Goal: Task Accomplishment & Management: Use online tool/utility

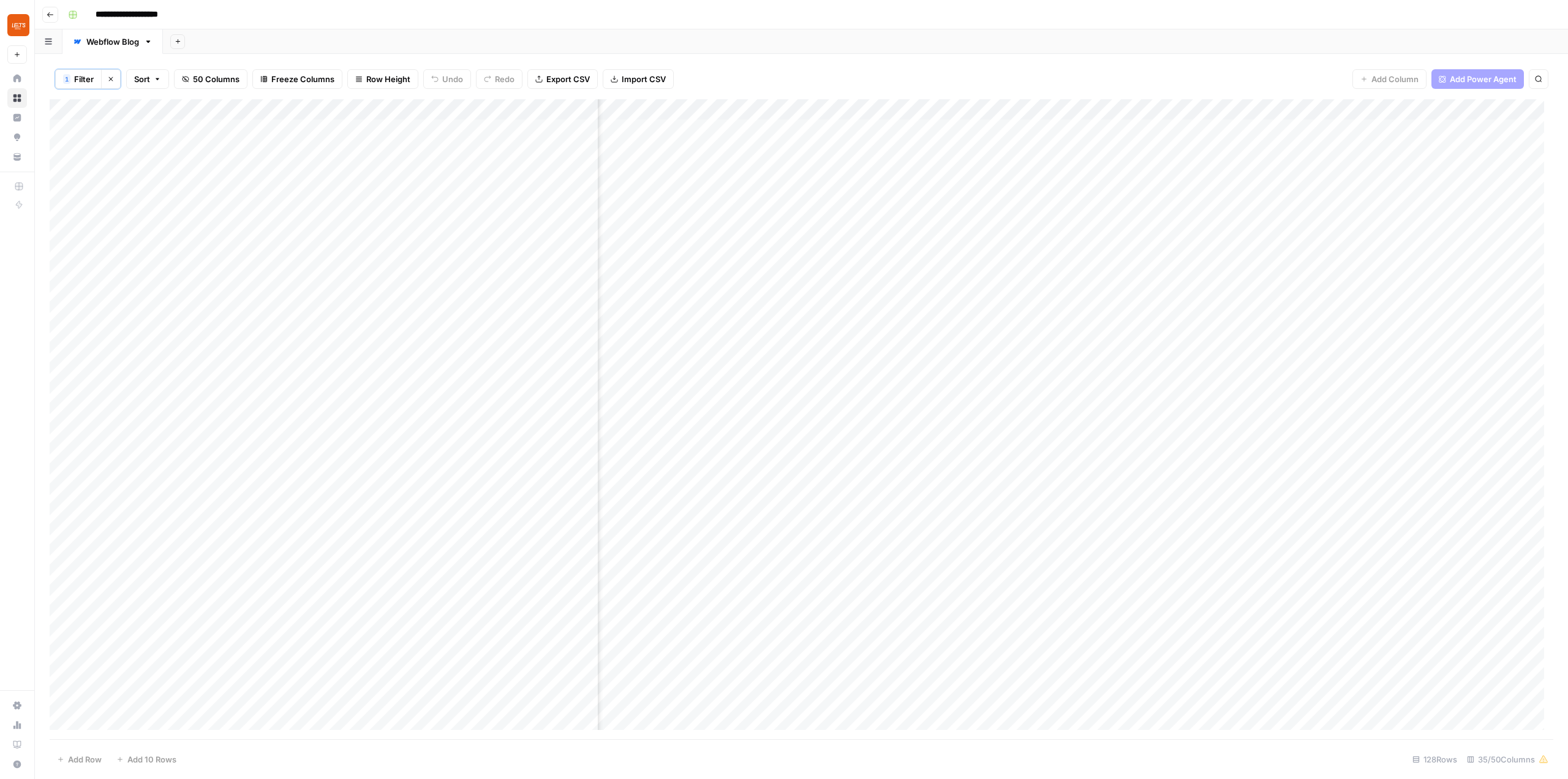
scroll to position [0, 3181]
click at [895, 112] on div "Add Column" at bounding box center [801, 419] width 1504 height 640
click at [914, 141] on input "Add External Links to Article" at bounding box center [916, 138] width 124 height 12
click at [789, 233] on div "Add Column" at bounding box center [801, 419] width 1504 height 640
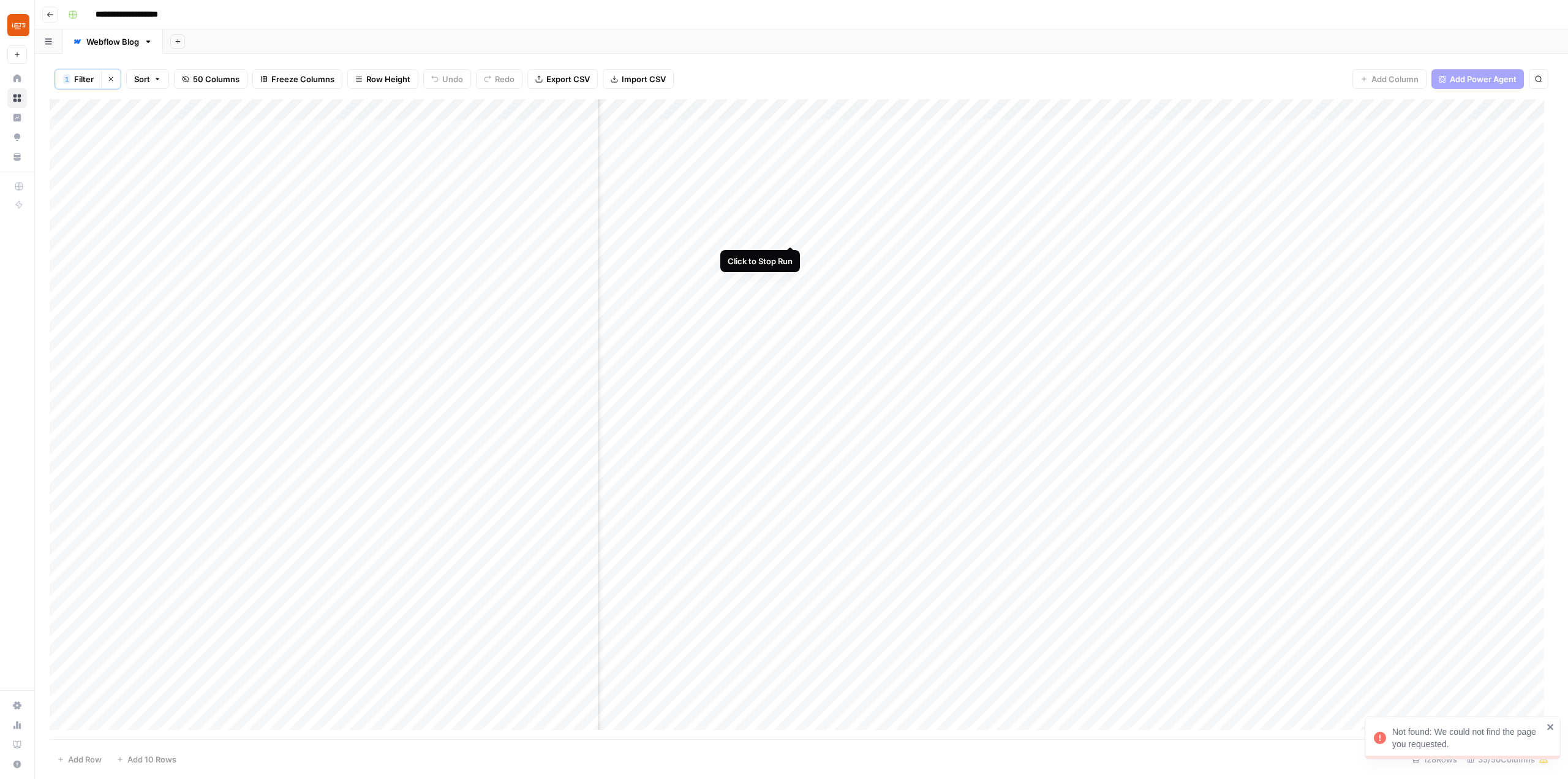
click at [789, 232] on div "Add Column" at bounding box center [801, 419] width 1504 height 640
click at [790, 236] on div "Add Column" at bounding box center [801, 419] width 1504 height 640
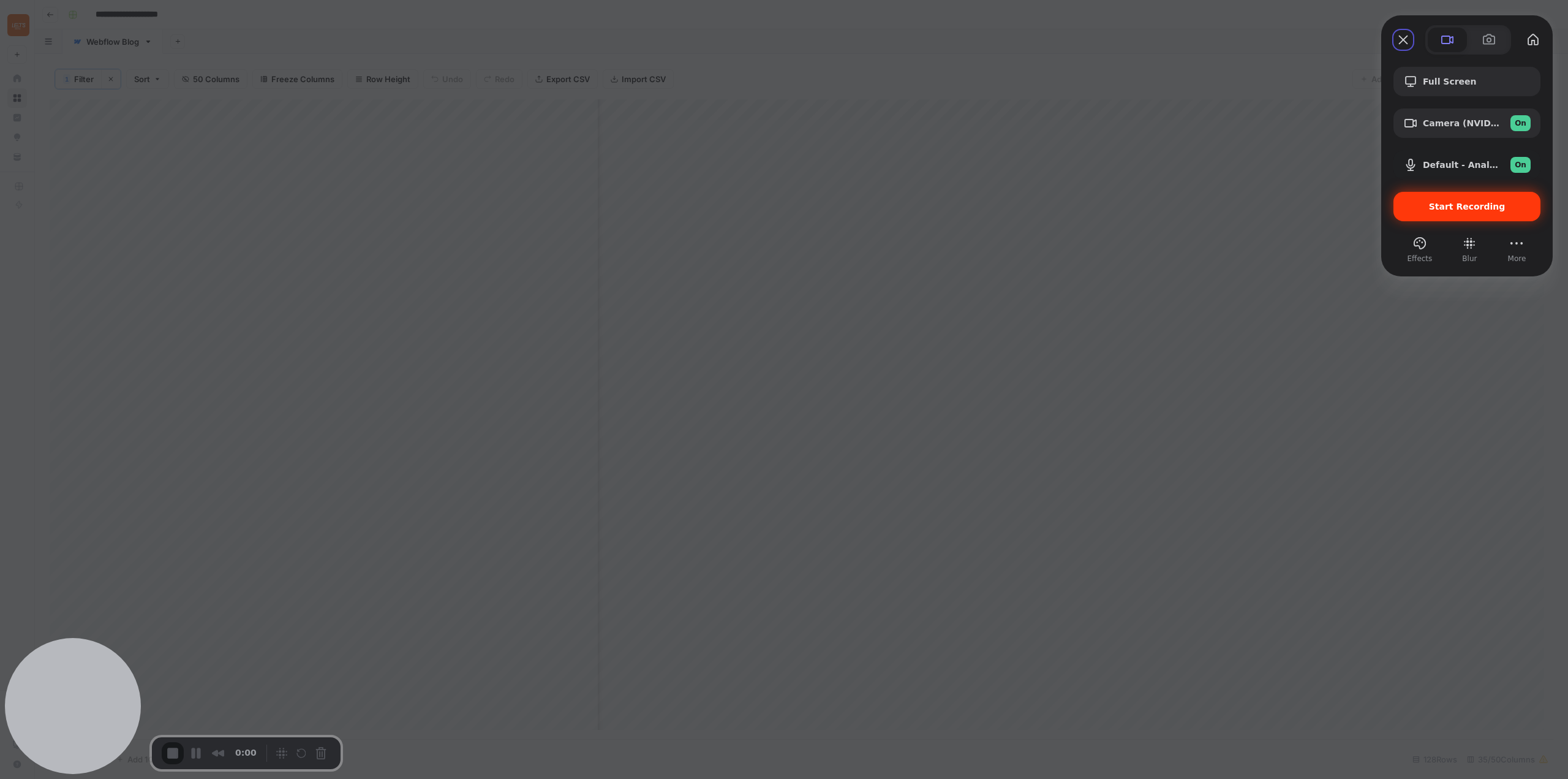
click at [1447, 204] on span "Start Recording" at bounding box center [1467, 207] width 76 height 10
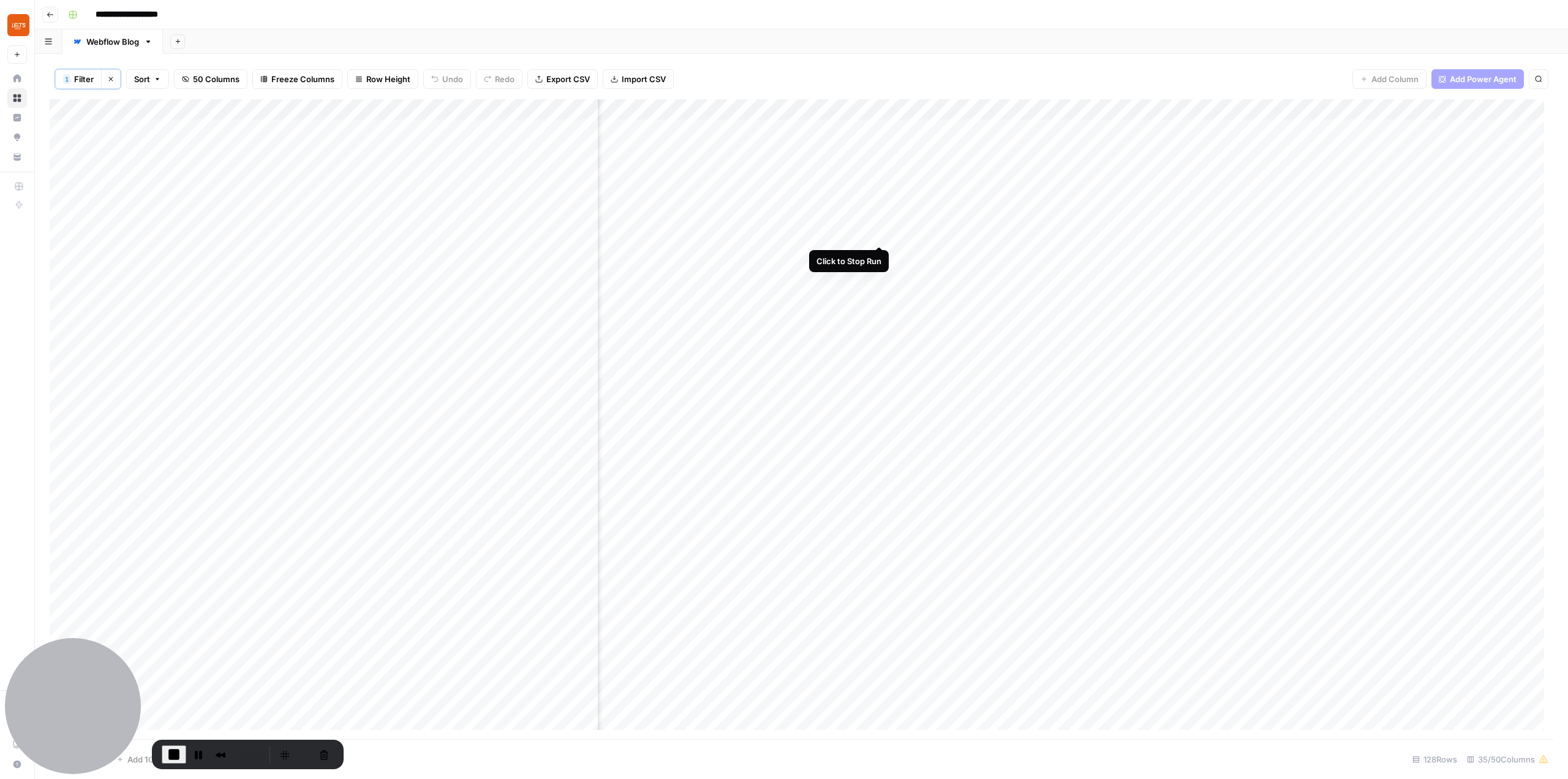
click at [879, 233] on div "Add Column" at bounding box center [801, 419] width 1504 height 640
click at [172, 756] on span "End Recording" at bounding box center [174, 754] width 15 height 15
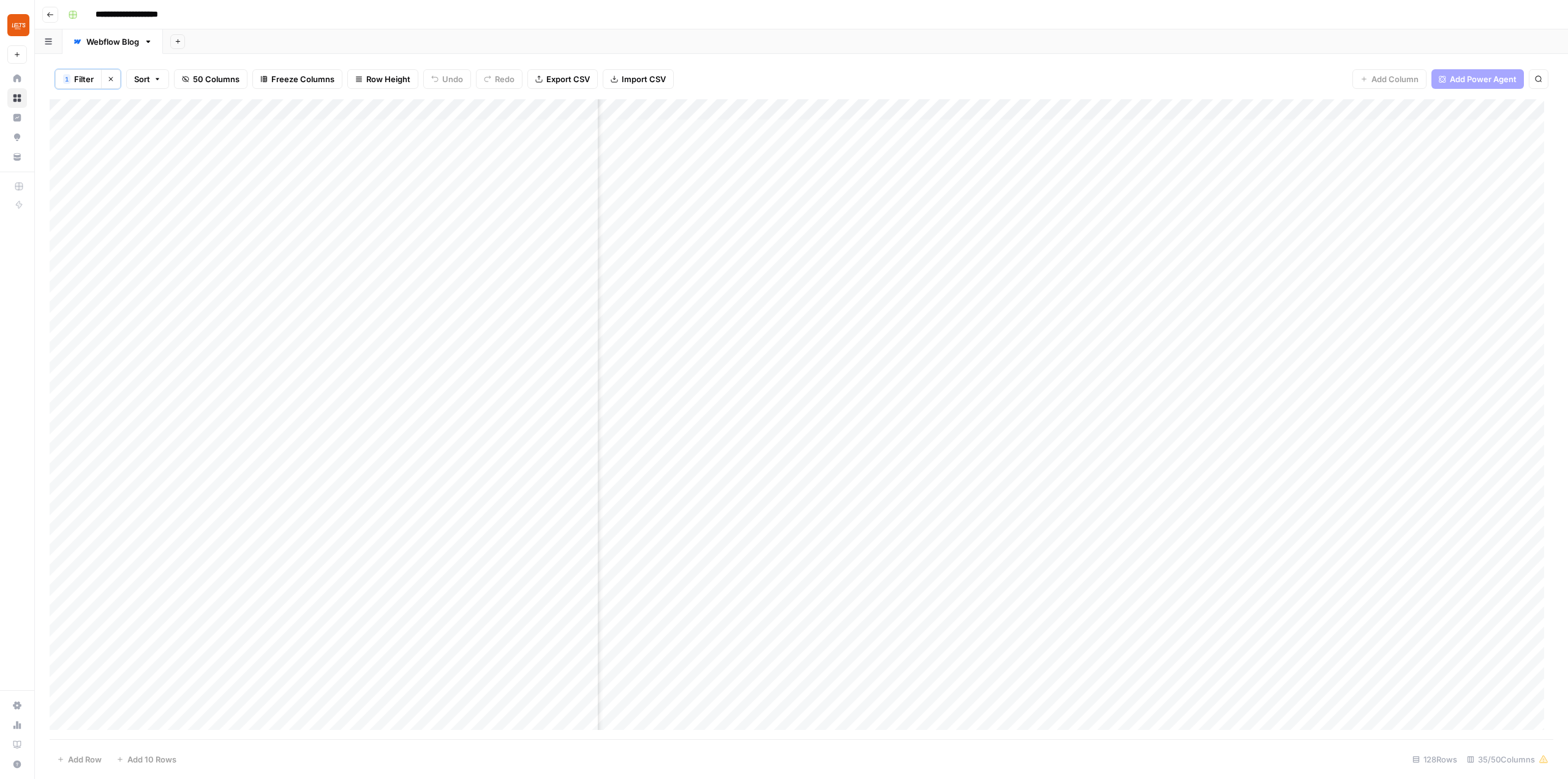
click at [865, 110] on div "Add Column" at bounding box center [801, 419] width 1504 height 640
type input "Add External Links to Article"
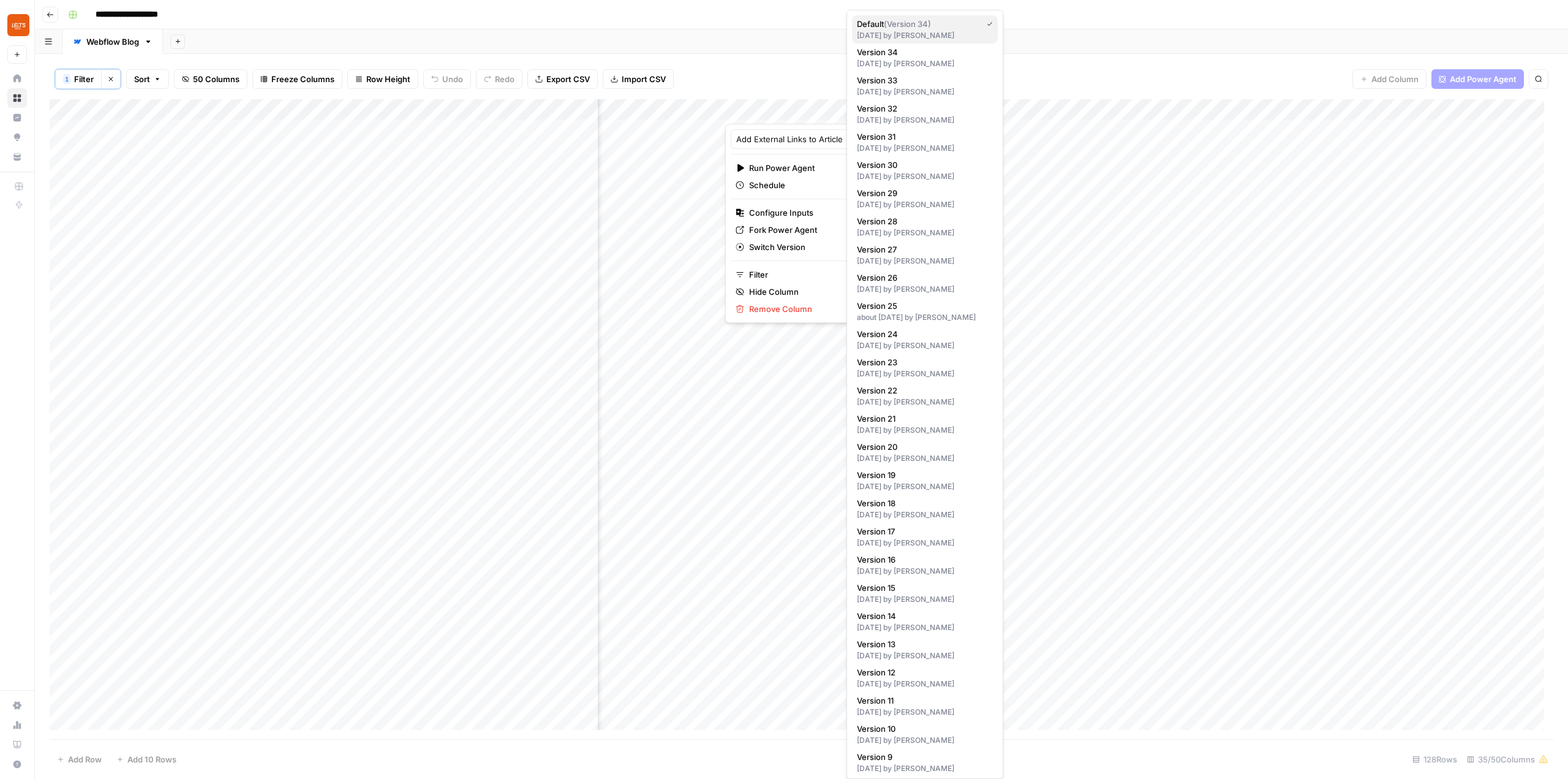
click at [954, 27] on span "Default ( Version 34 )" at bounding box center [917, 23] width 120 height 12
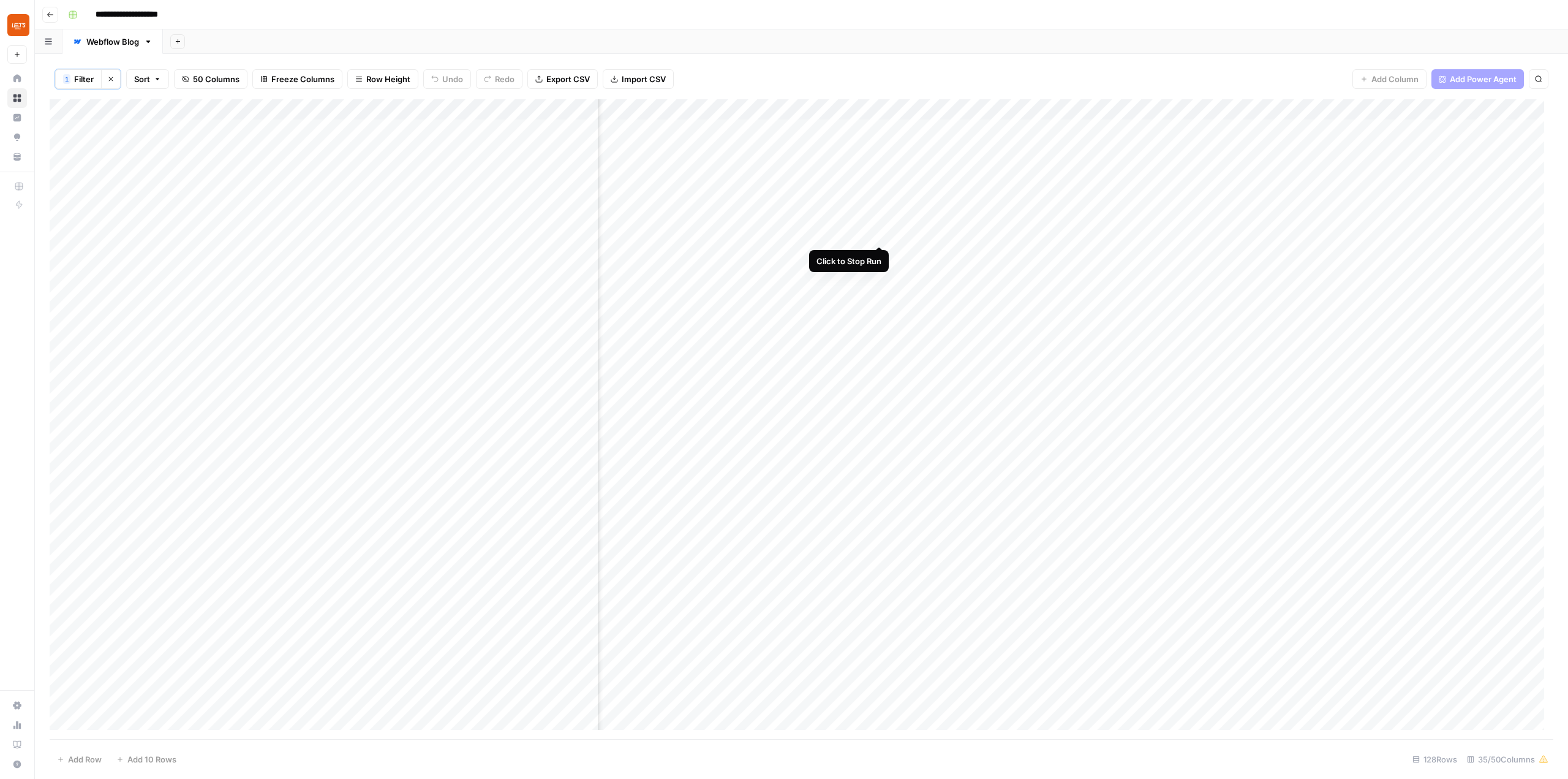
click at [878, 234] on div "Add Column" at bounding box center [801, 419] width 1504 height 640
click at [729, 102] on div "Add Column" at bounding box center [801, 419] width 1504 height 640
click at [750, 107] on div at bounding box center [727, 111] width 223 height 25
click at [770, 109] on div at bounding box center [727, 111] width 223 height 25
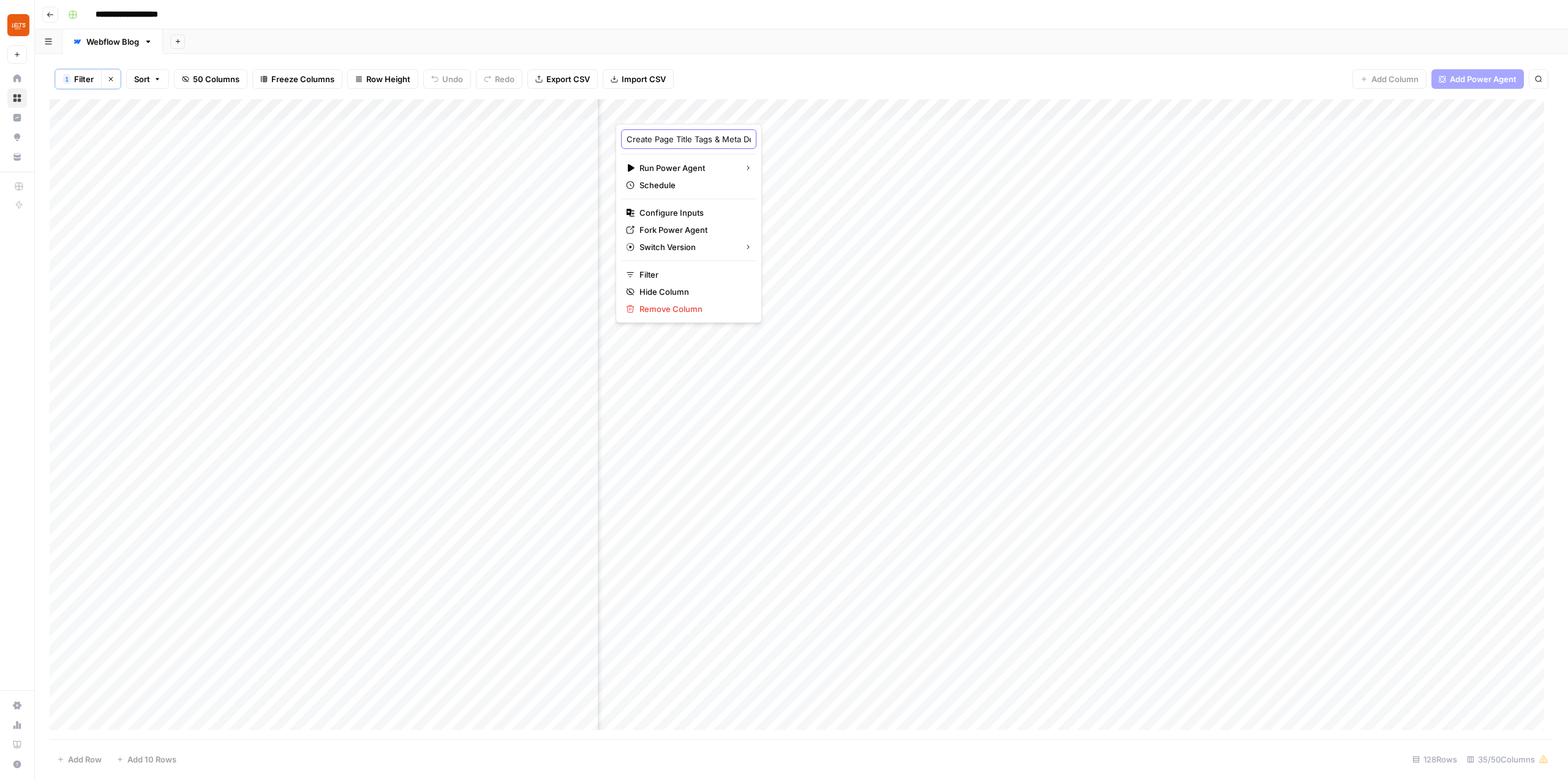
click at [705, 134] on input "Create Page Title Tags & Meta Descriptions" at bounding box center [688, 138] width 124 height 12
click at [911, 338] on div "Add Column" at bounding box center [801, 419] width 1504 height 640
click at [744, 334] on div "Add Column" at bounding box center [801, 419] width 1504 height 640
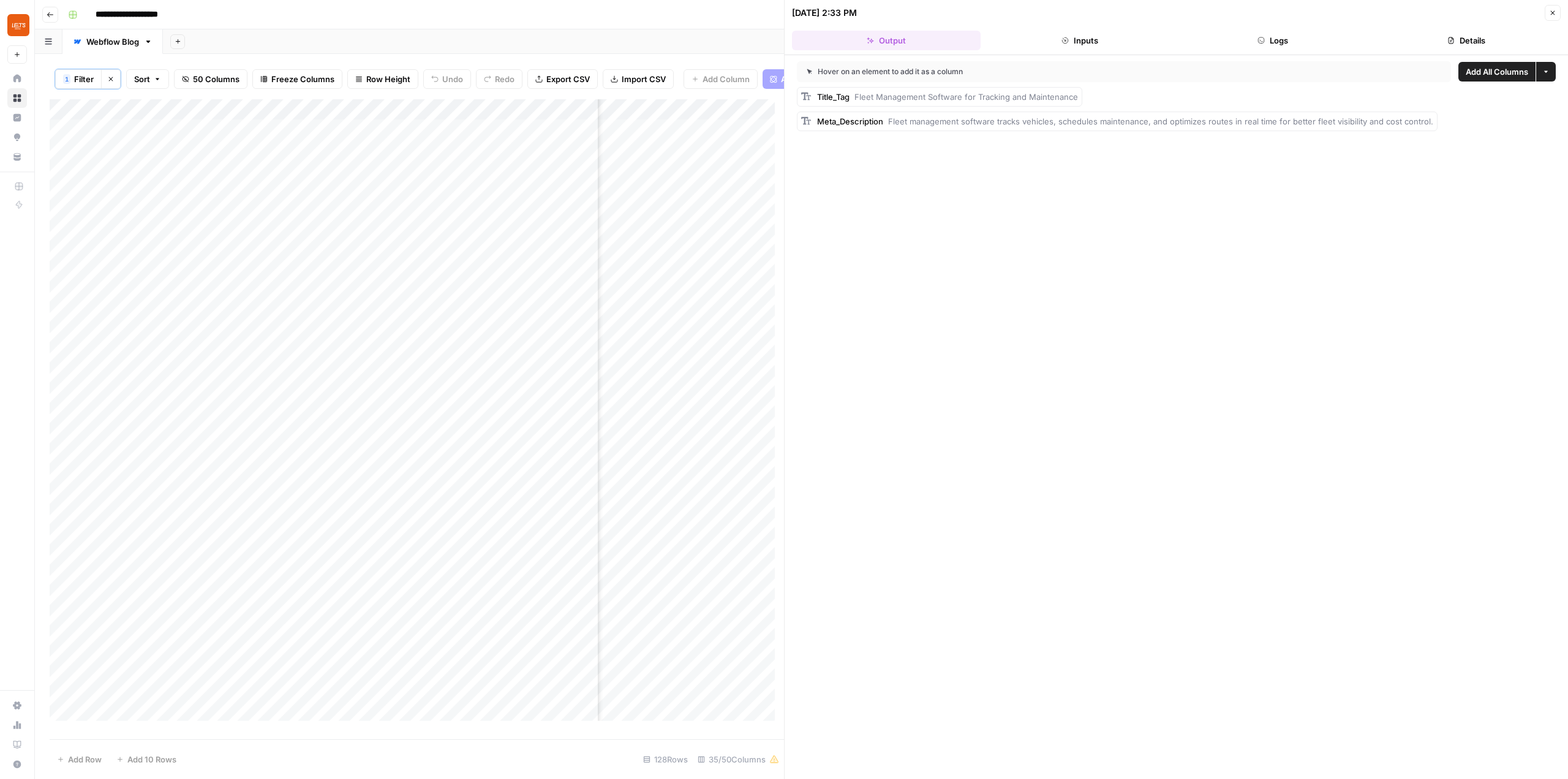
scroll to position [0, 2321]
click at [1559, 6] on button "Close" at bounding box center [1552, 13] width 16 height 16
click at [691, 332] on div "Add Column" at bounding box center [801, 419] width 1504 height 640
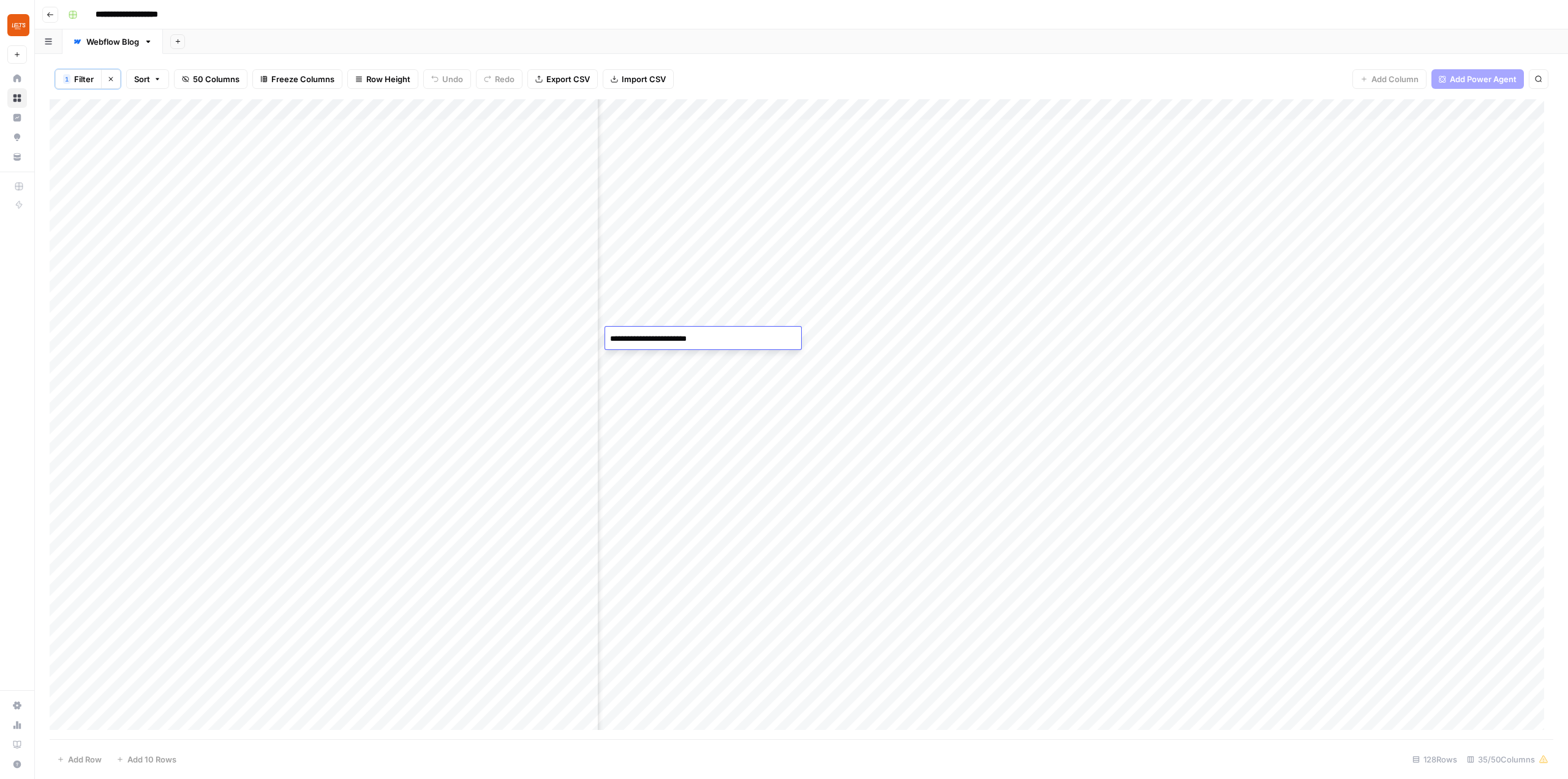
click at [1031, 337] on div "Add Column" at bounding box center [801, 419] width 1504 height 640
click at [1293, 332] on div "Add Column" at bounding box center [801, 419] width 1504 height 640
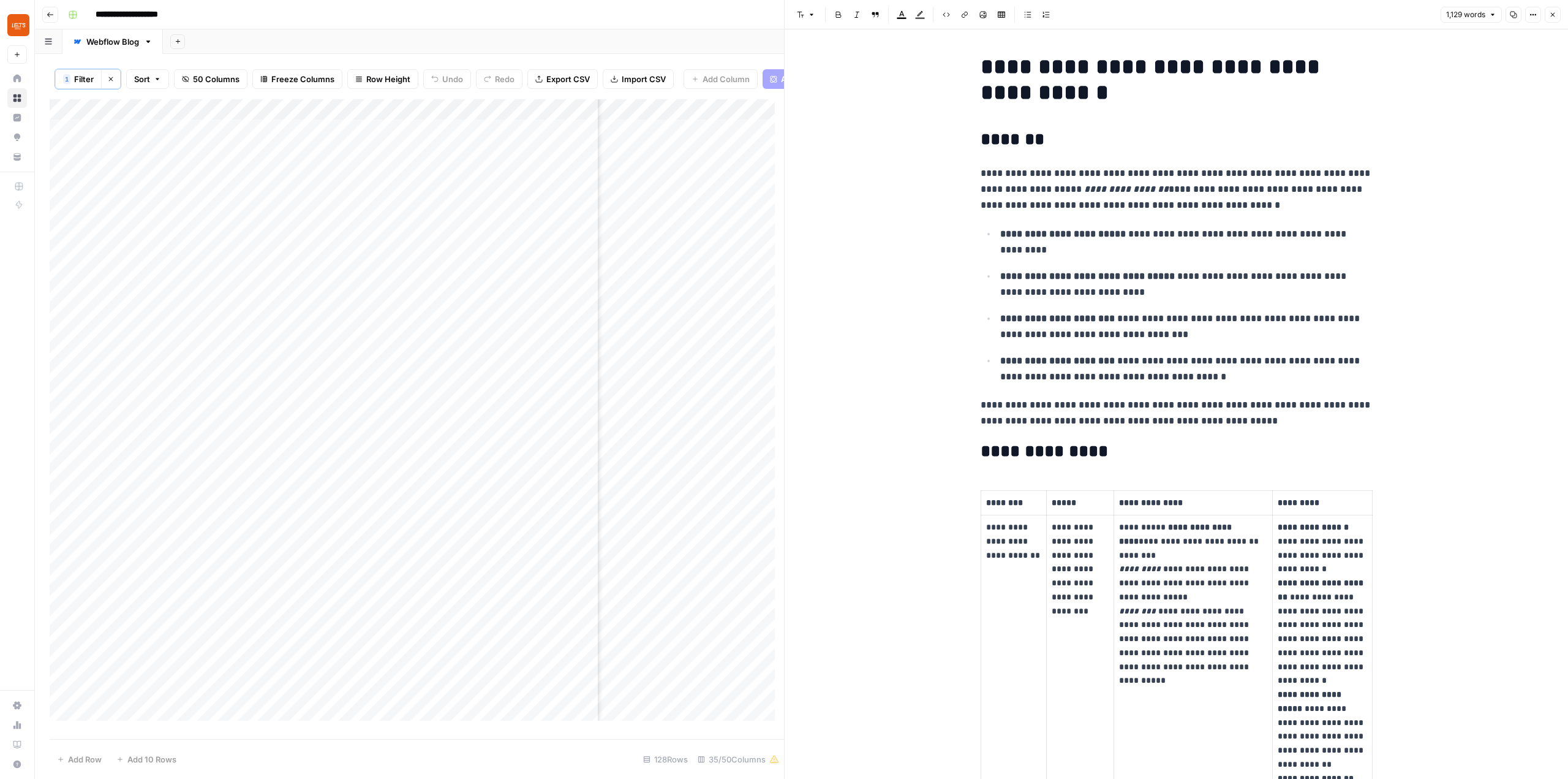
click at [1553, 21] on button "Close" at bounding box center [1552, 15] width 16 height 16
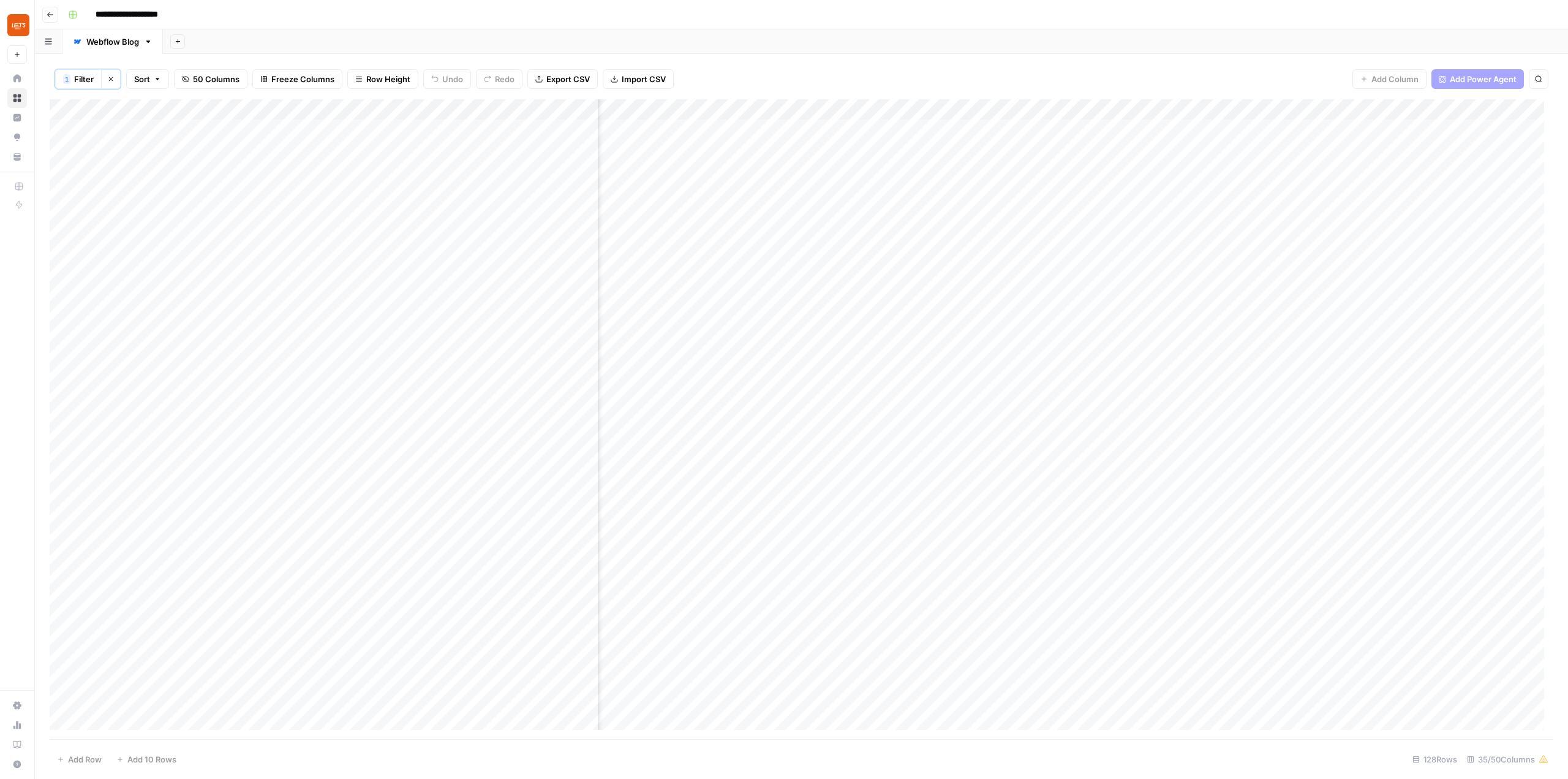
click at [1305, 316] on div "Add Column" at bounding box center [801, 419] width 1504 height 640
click at [1310, 289] on div "Add Column" at bounding box center [801, 419] width 1504 height 640
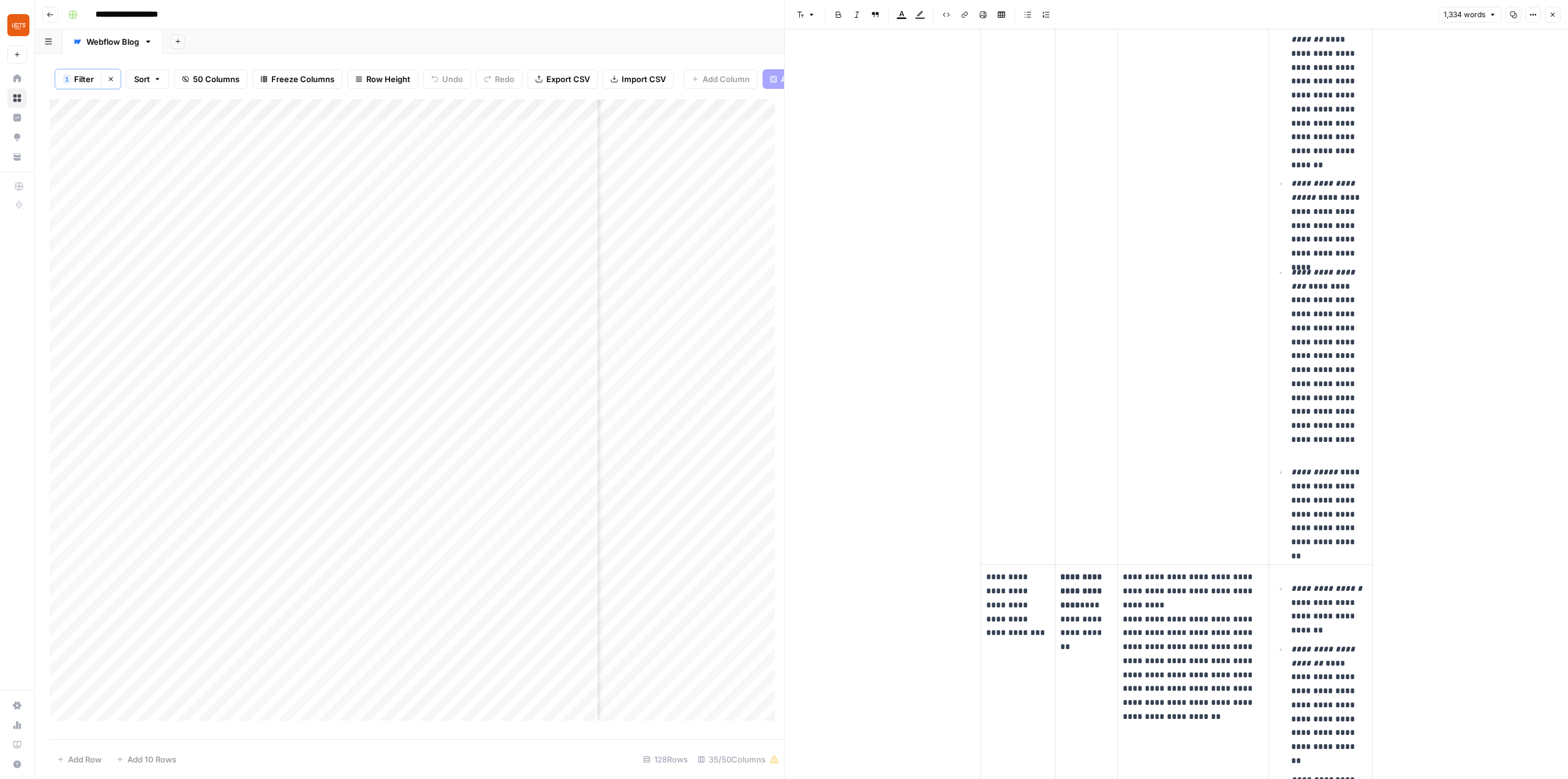
scroll to position [490, 0]
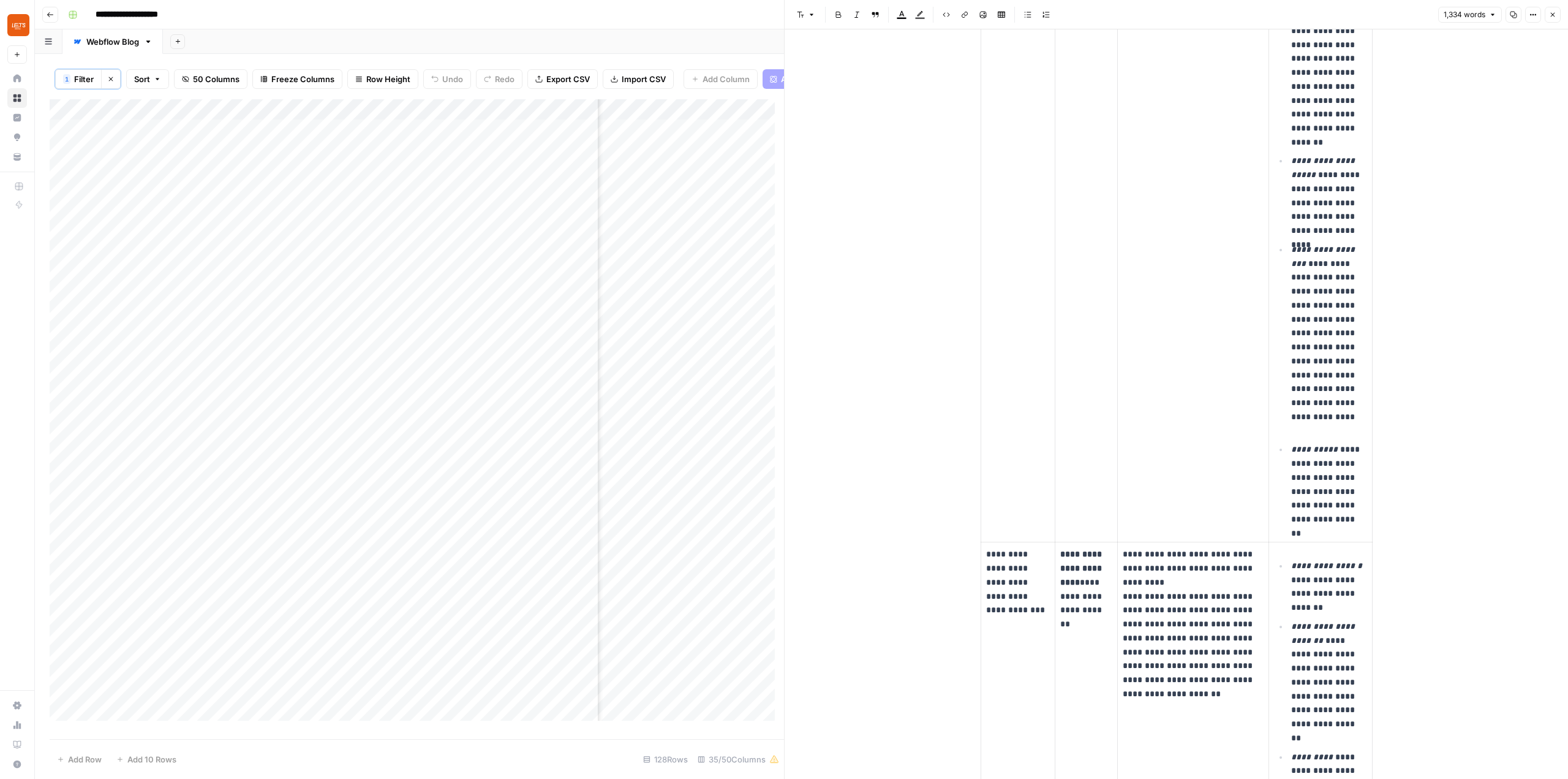
click at [1550, 12] on icon "button" at bounding box center [1553, 15] width 8 height 8
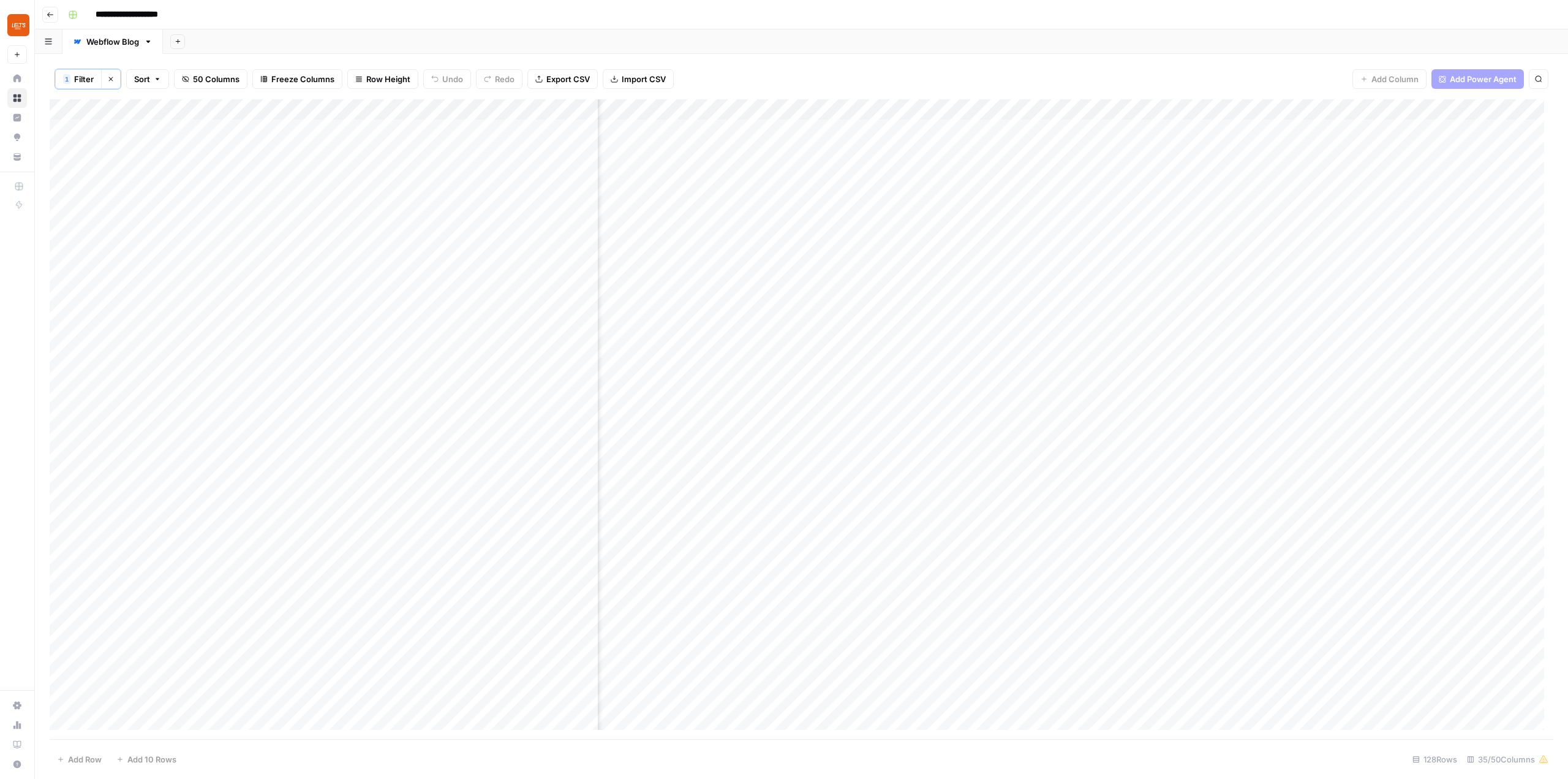
scroll to position [0, 1794]
click at [1299, 334] on div "Add Column" at bounding box center [801, 419] width 1504 height 640
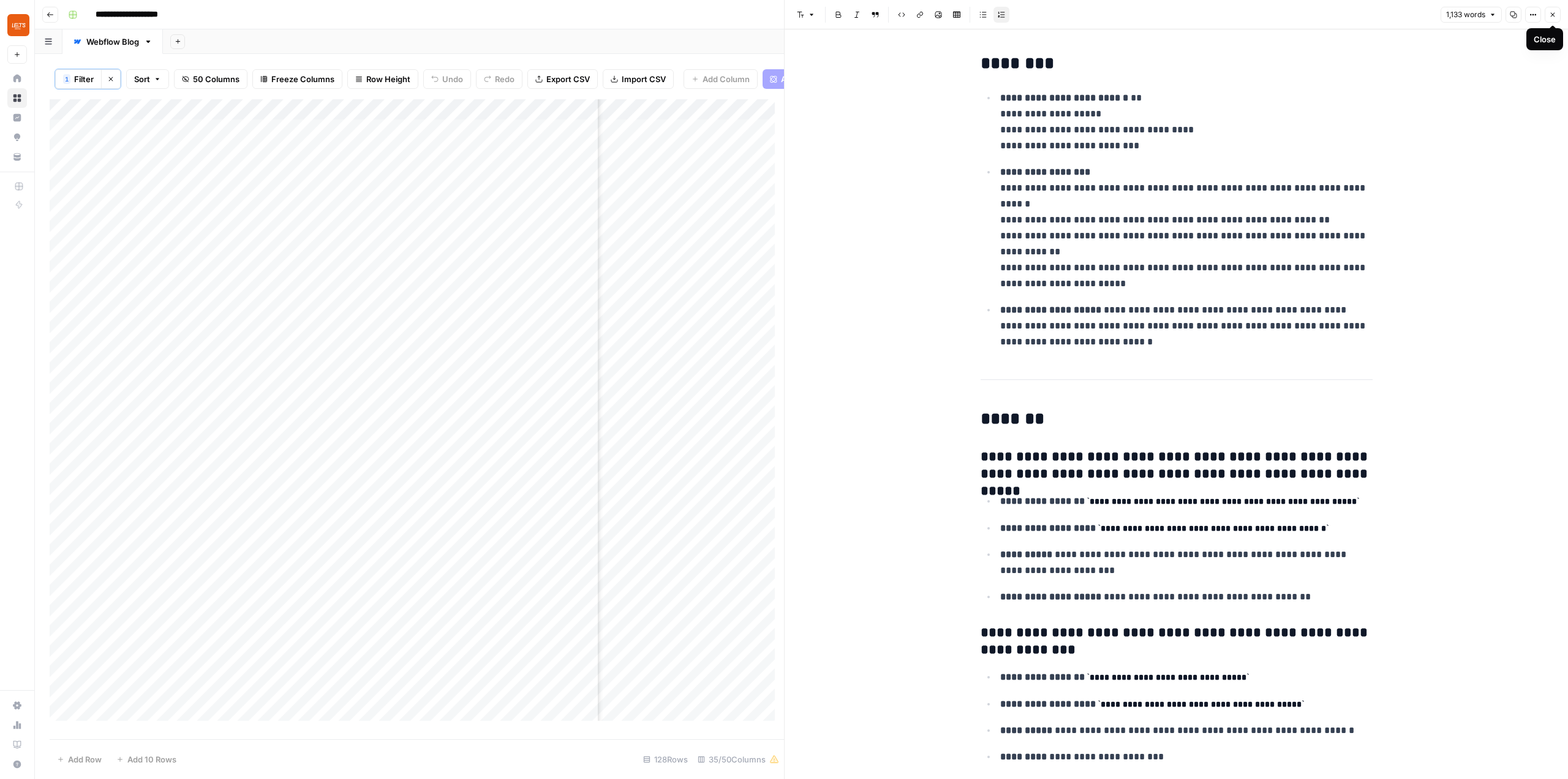
click at [1551, 11] on icon "button" at bounding box center [1553, 15] width 8 height 8
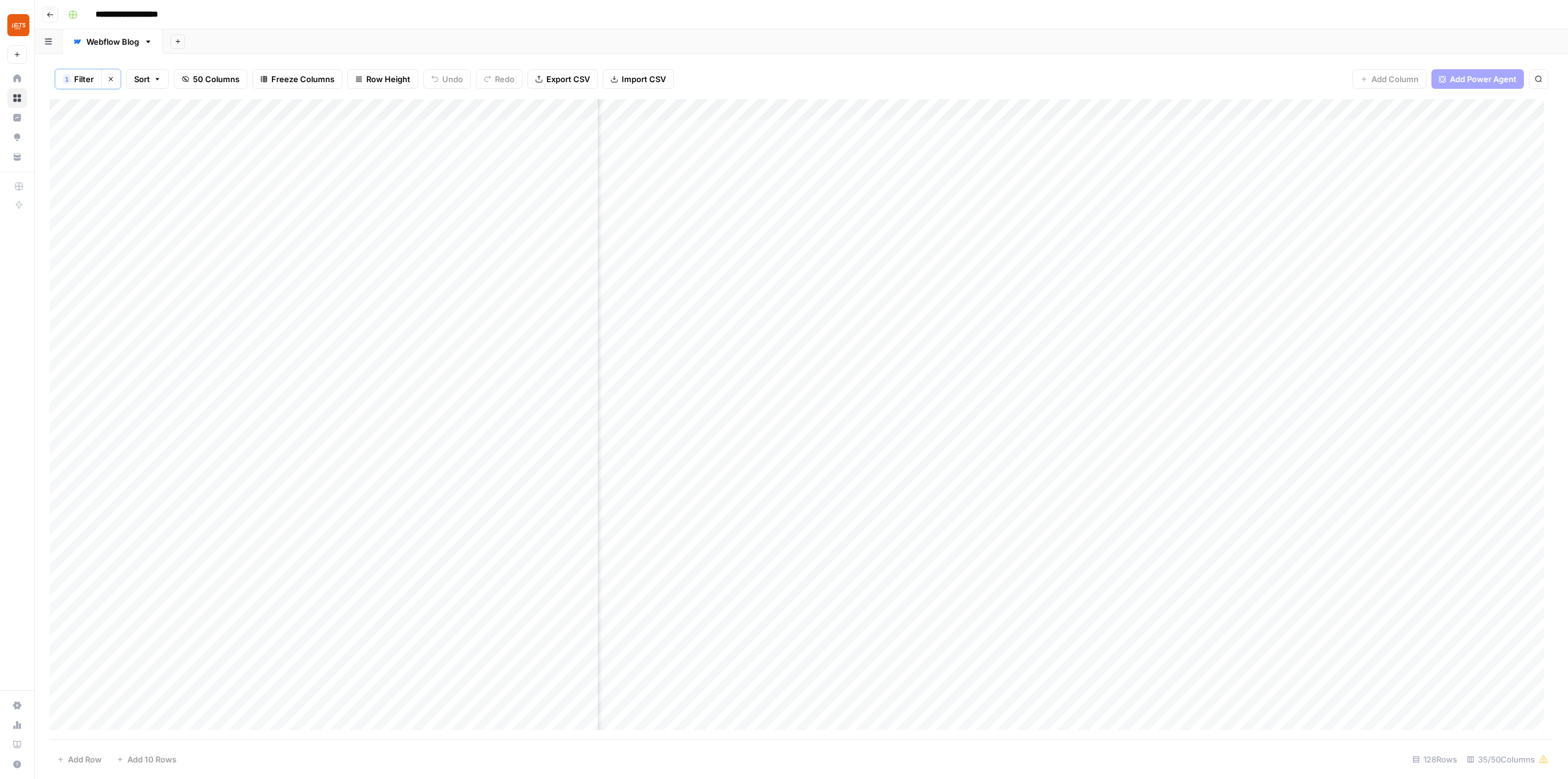
scroll to position [0, 2388]
click at [1050, 341] on div "Add Column" at bounding box center [801, 419] width 1504 height 640
click at [1090, 389] on div "Add Column" at bounding box center [801, 419] width 1504 height 640
click at [1135, 339] on div "Add Column" at bounding box center [801, 419] width 1504 height 640
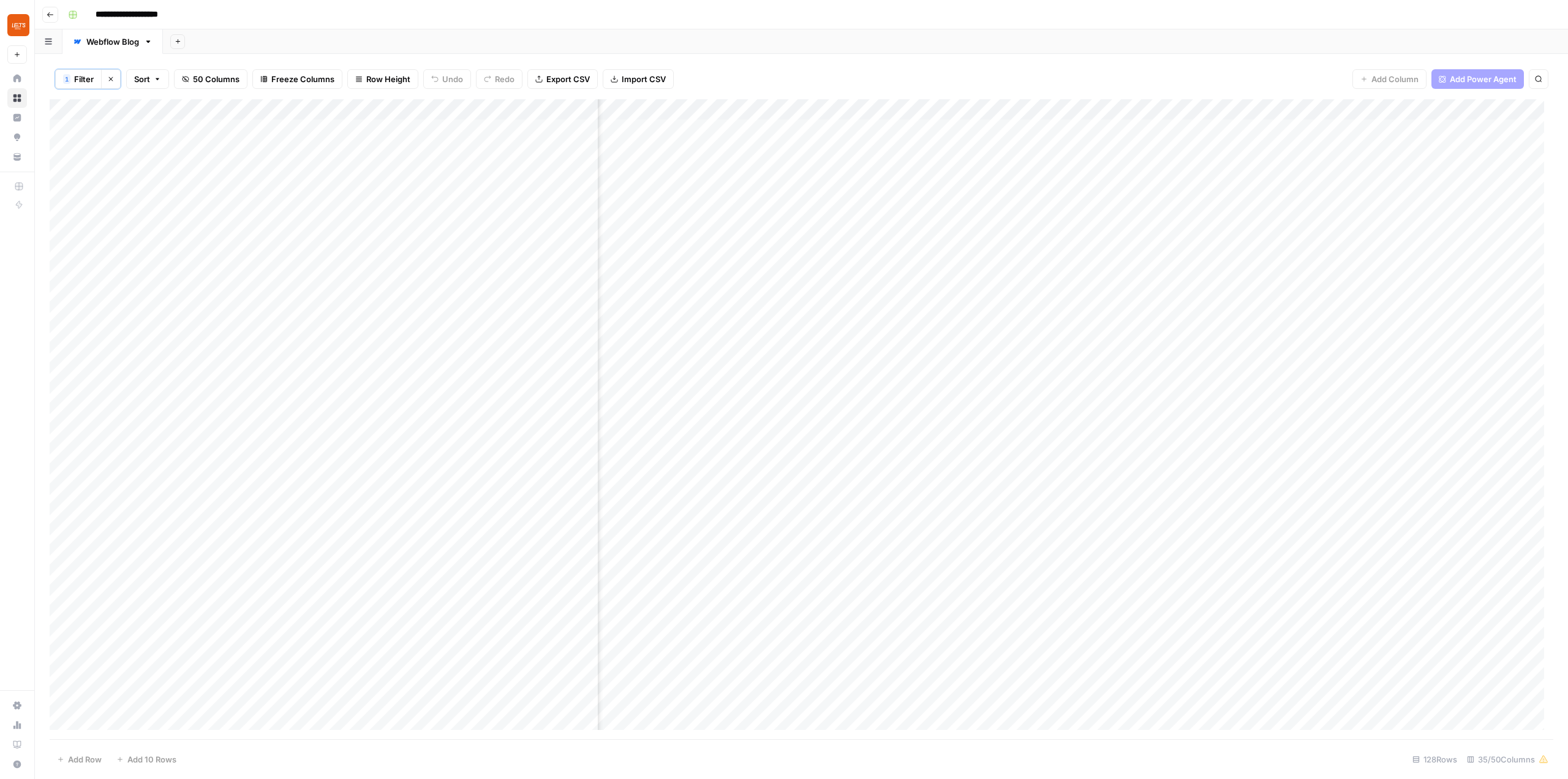
click at [1135, 339] on div "Add Column" at bounding box center [801, 419] width 1504 height 640
click at [954, 343] on div "Add Column" at bounding box center [801, 419] width 1504 height 640
click at [1089, 42] on button "Inputs" at bounding box center [1080, 40] width 189 height 20
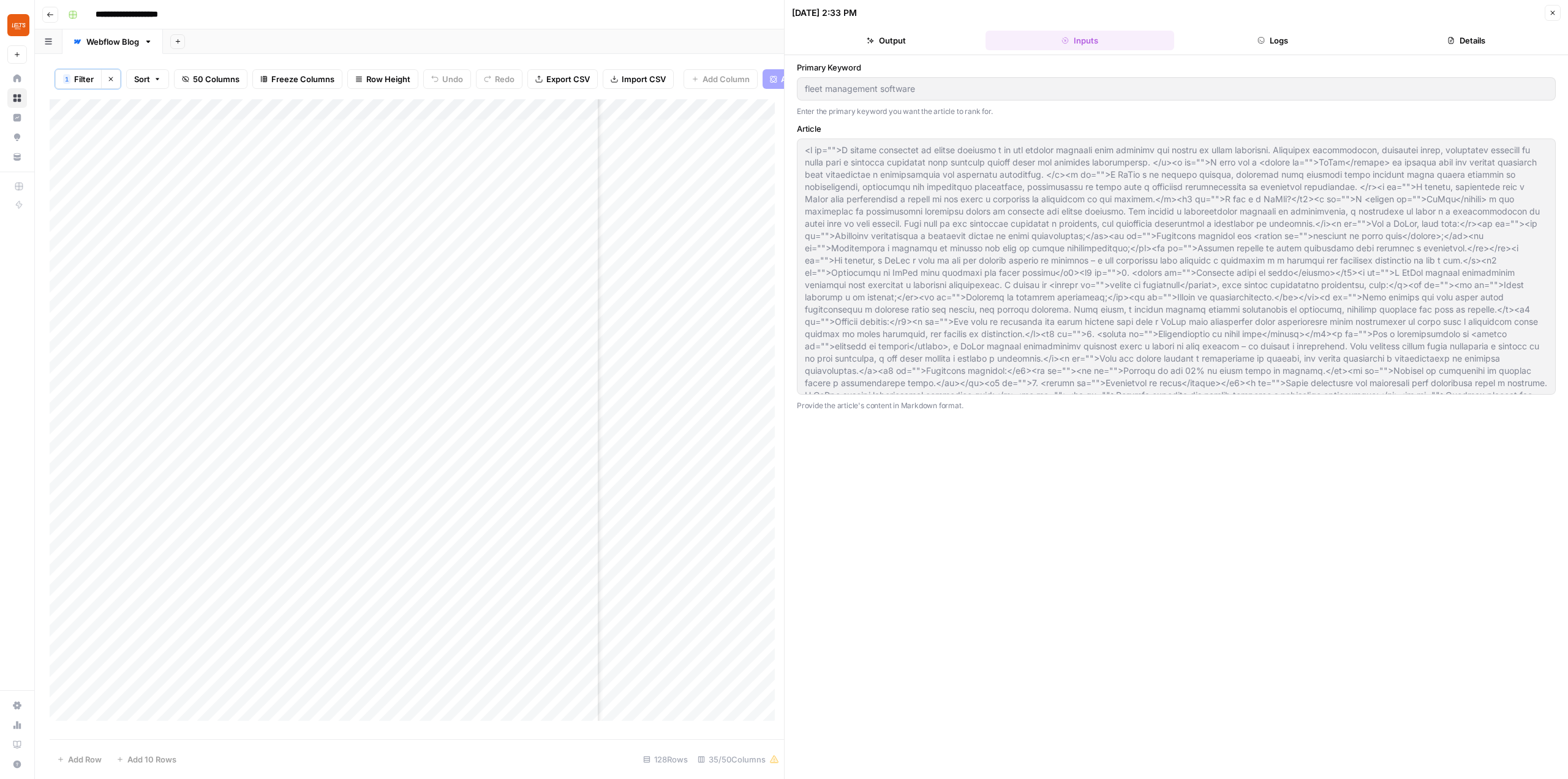
scroll to position [0, 2776]
click at [1555, 16] on button "Close" at bounding box center [1552, 13] width 16 height 16
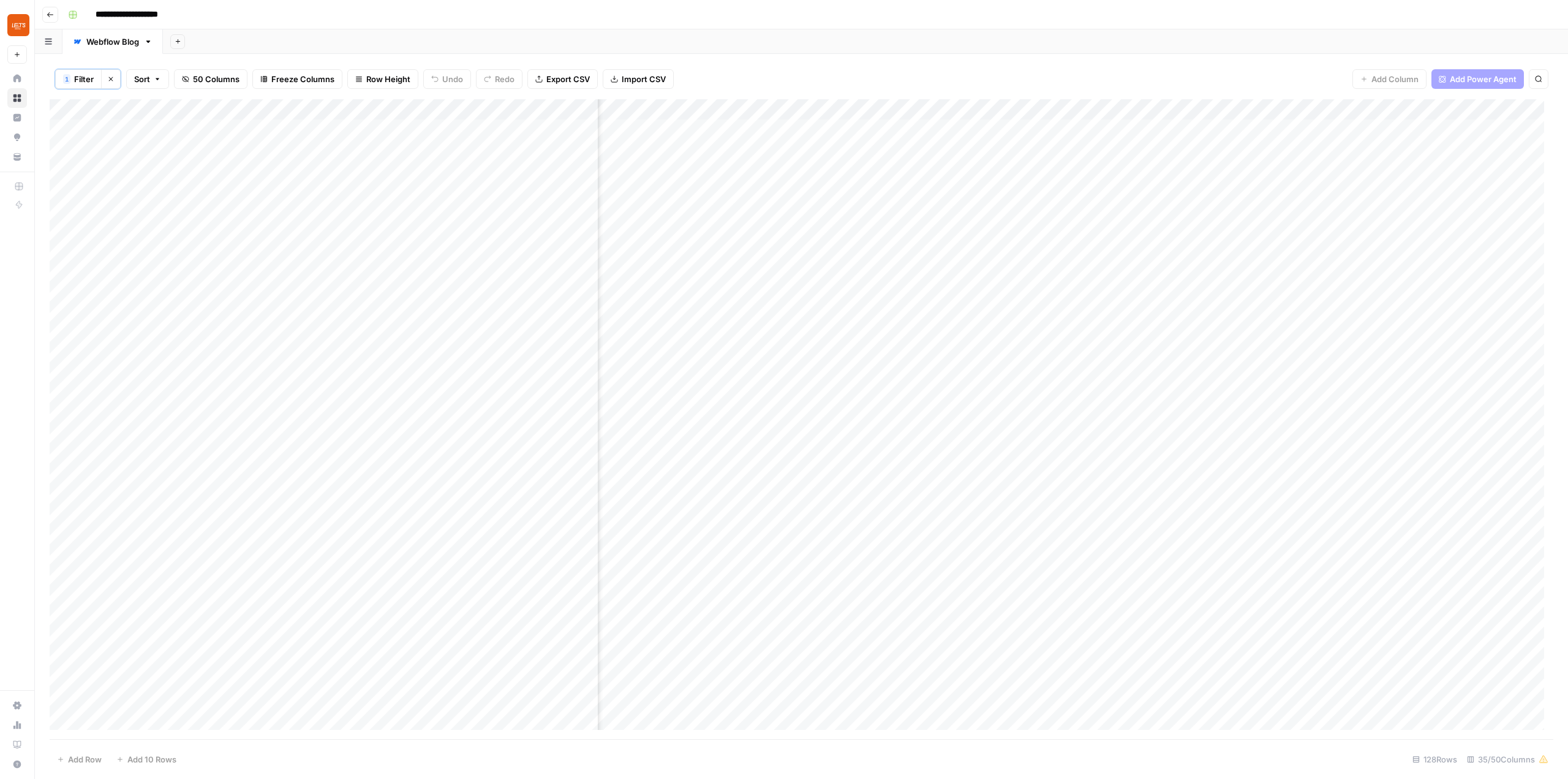
scroll to position [0, 2373]
click at [1076, 358] on div "Add Column" at bounding box center [801, 419] width 1504 height 640
click at [931, 353] on div "Add Column" at bounding box center [801, 419] width 1504 height 640
click at [981, 358] on div "Add Column" at bounding box center [801, 419] width 1504 height 640
click at [1562, 15] on header "10/06/25 at 2:33 PM Close Output Inputs Logs Details" at bounding box center [1176, 27] width 784 height 55
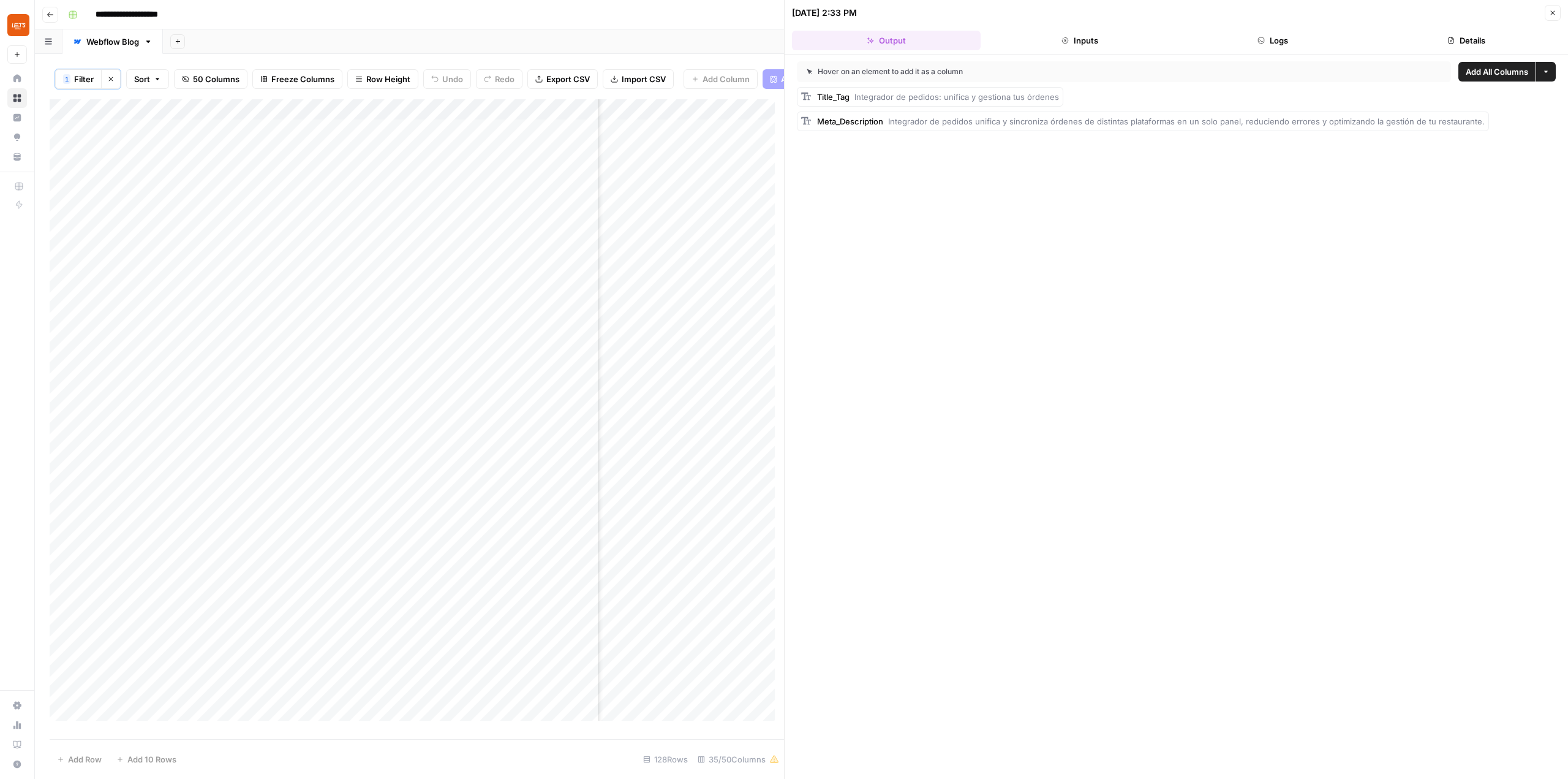
click at [1077, 43] on button "Inputs" at bounding box center [1080, 40] width 189 height 20
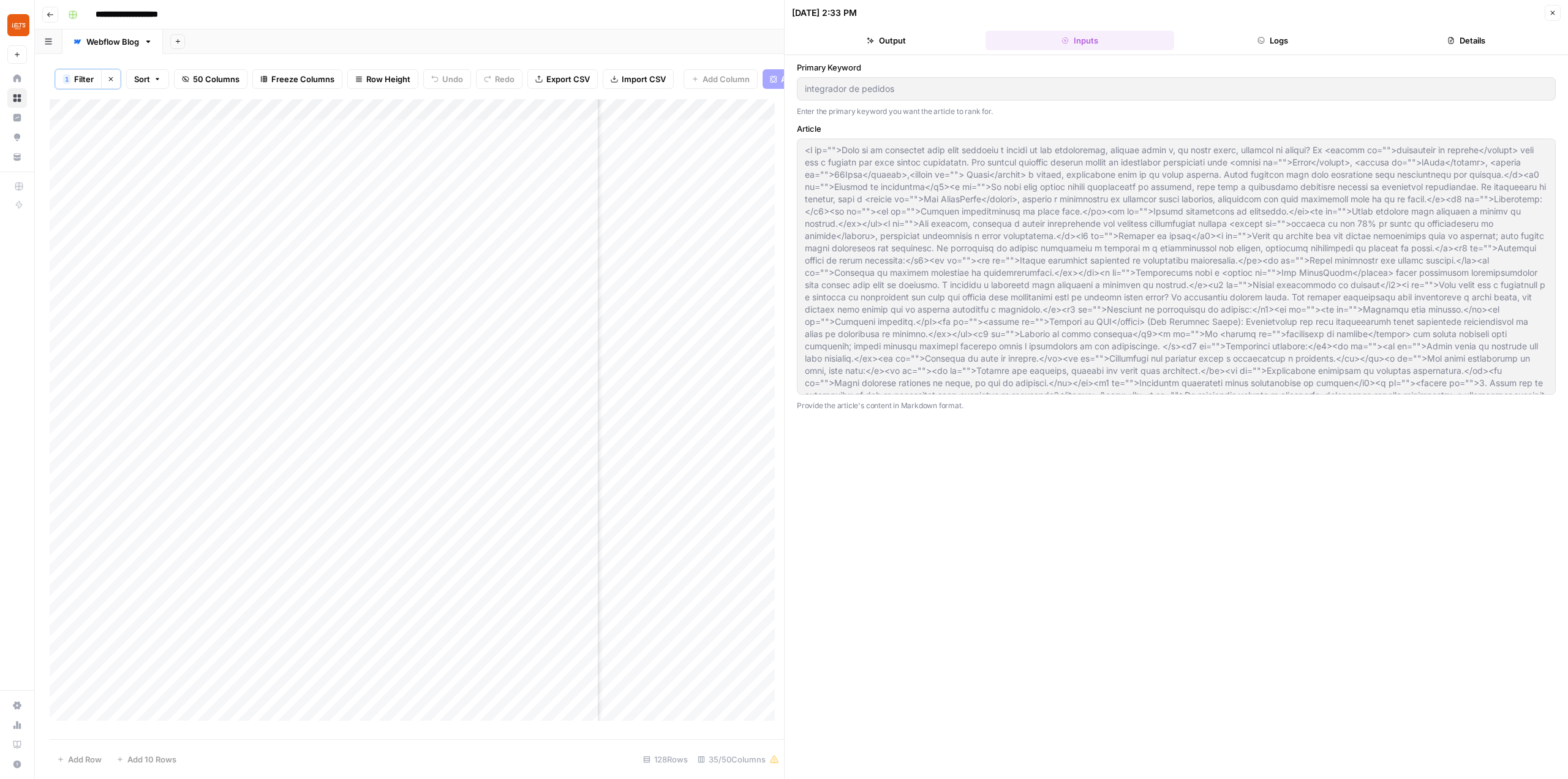
click at [1543, 13] on div "10/06/25 at 2:33 PM Close" at bounding box center [1176, 13] width 769 height 16
click at [1557, 10] on button "Close" at bounding box center [1552, 13] width 16 height 16
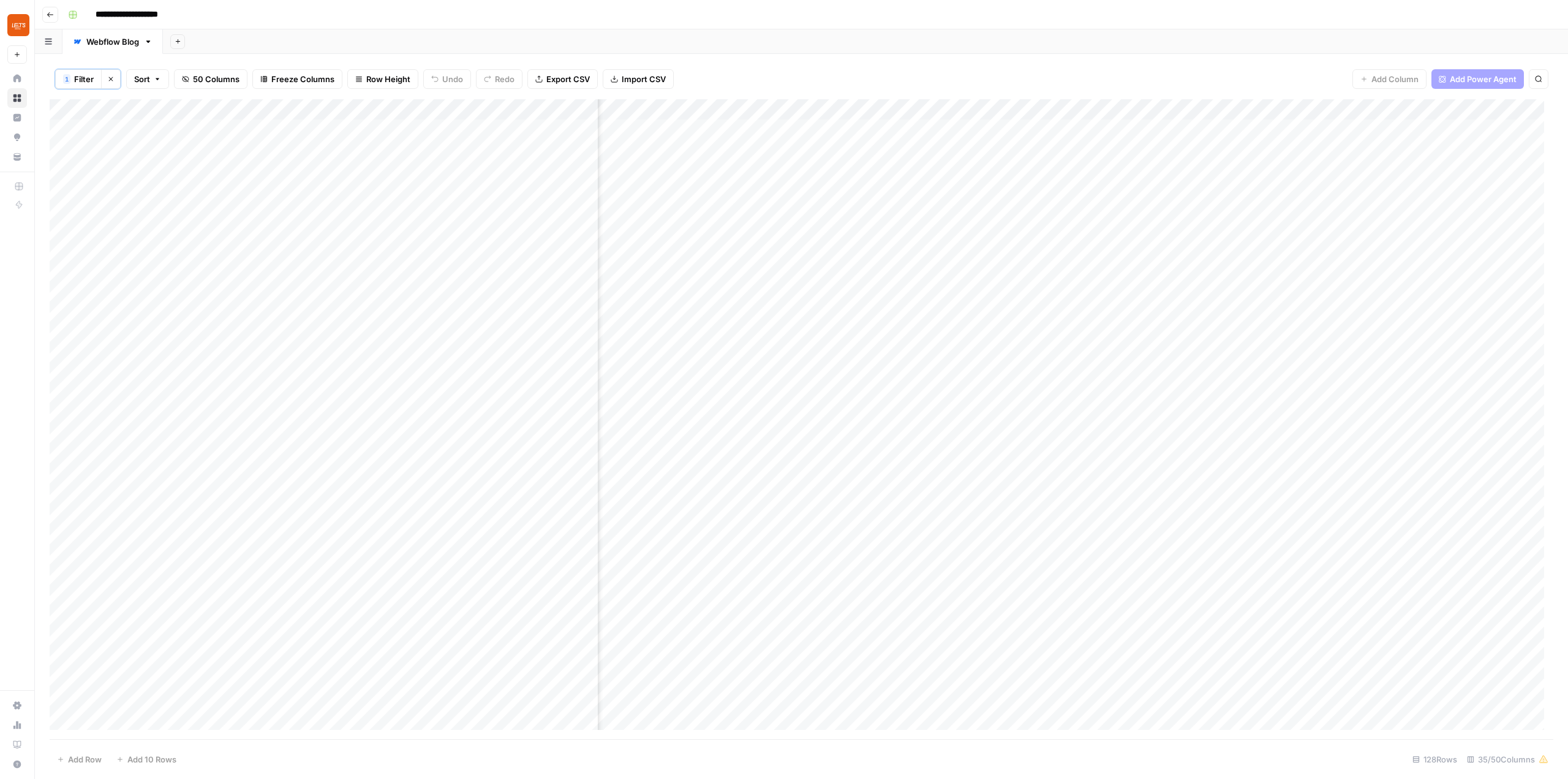
click at [916, 100] on div "Add Column" at bounding box center [801, 419] width 1504 height 640
click at [922, 109] on div at bounding box center [899, 111] width 223 height 25
click at [847, 140] on input "Create Page Title Tags & Meta Descriptions" at bounding box center [861, 138] width 124 height 12
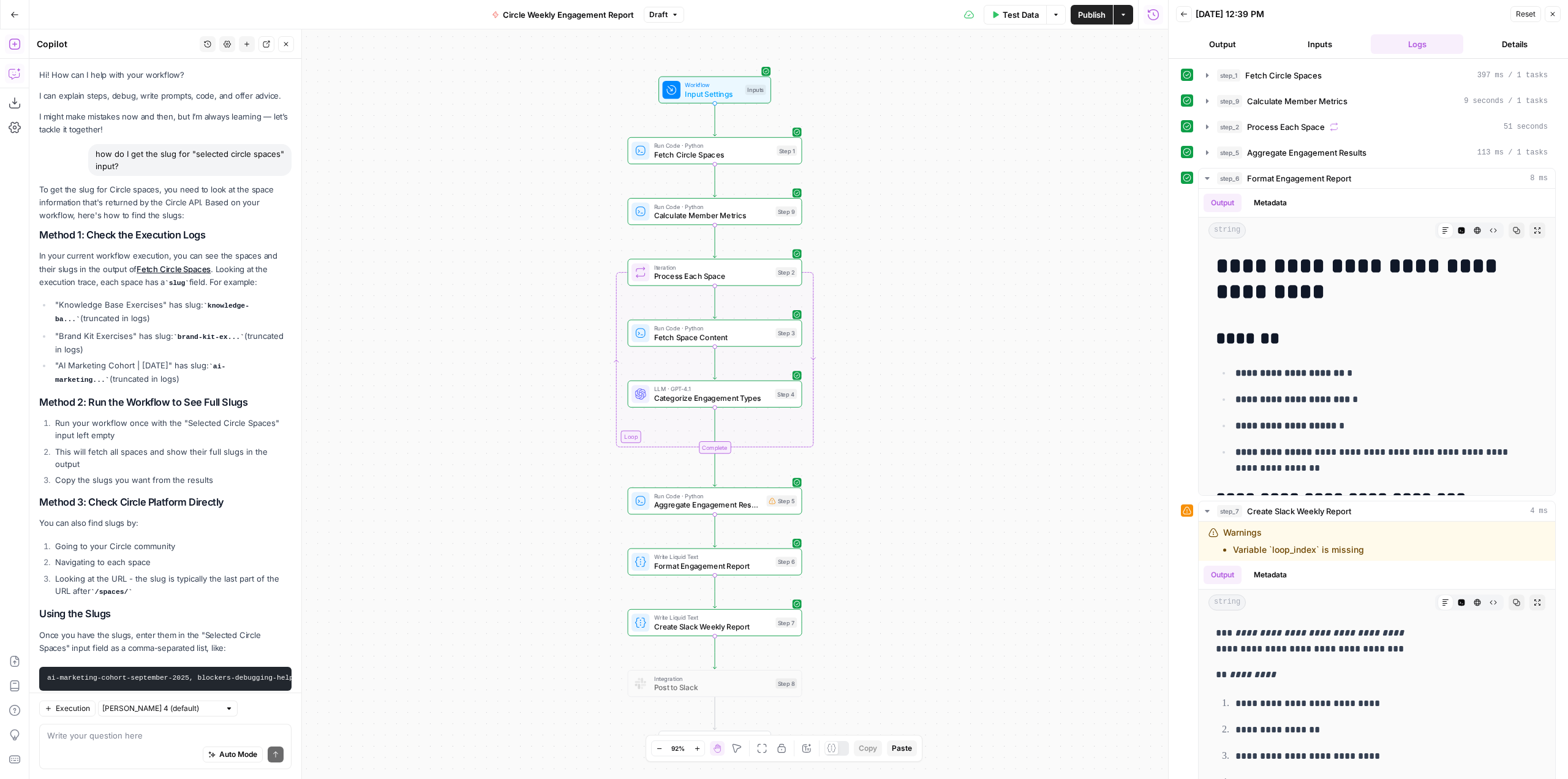
scroll to position [610, 0]
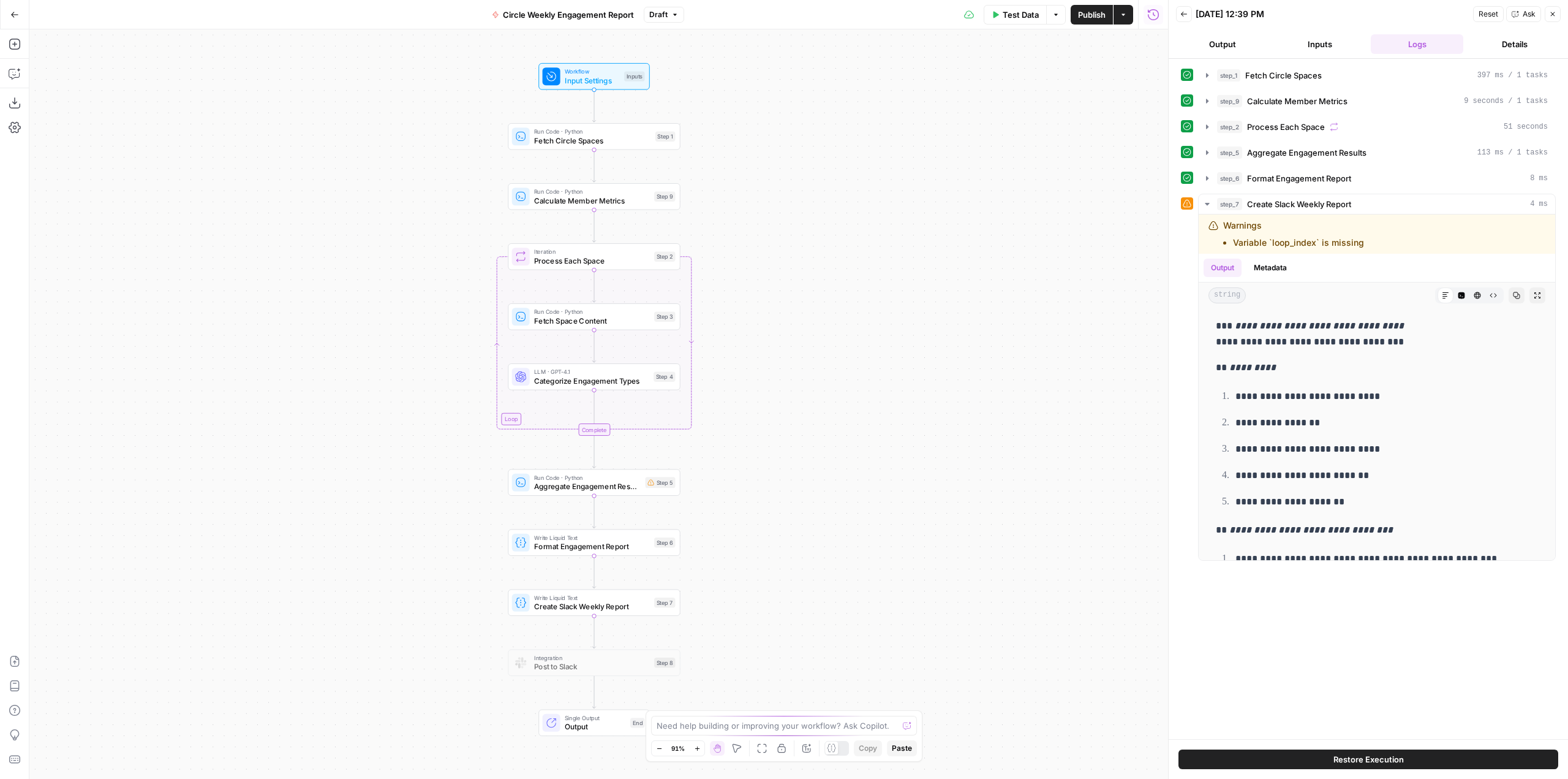
click at [13, 10] on icon "button" at bounding box center [15, 15] width 9 height 9
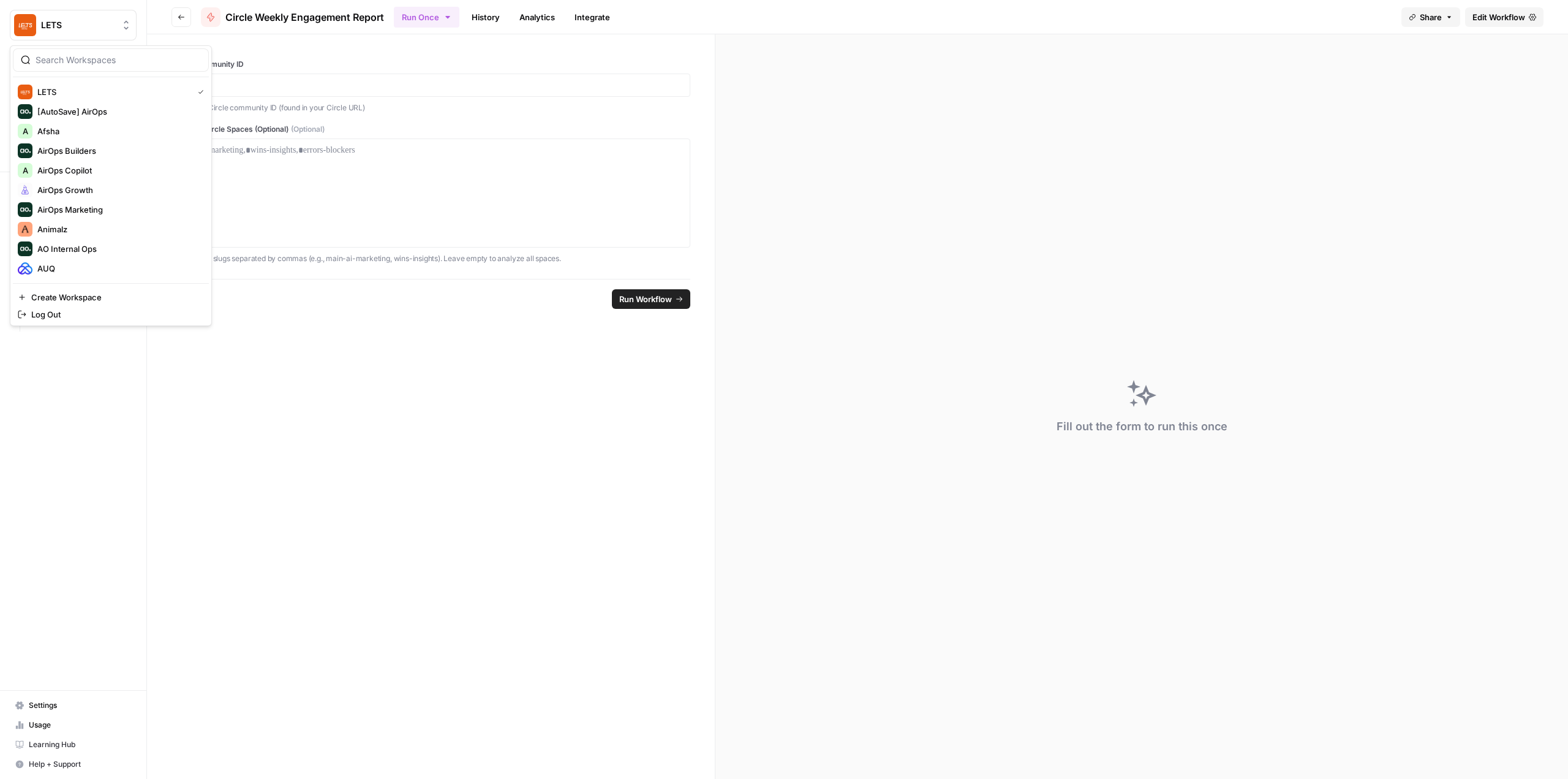
click at [42, 32] on button "LETS" at bounding box center [73, 25] width 127 height 30
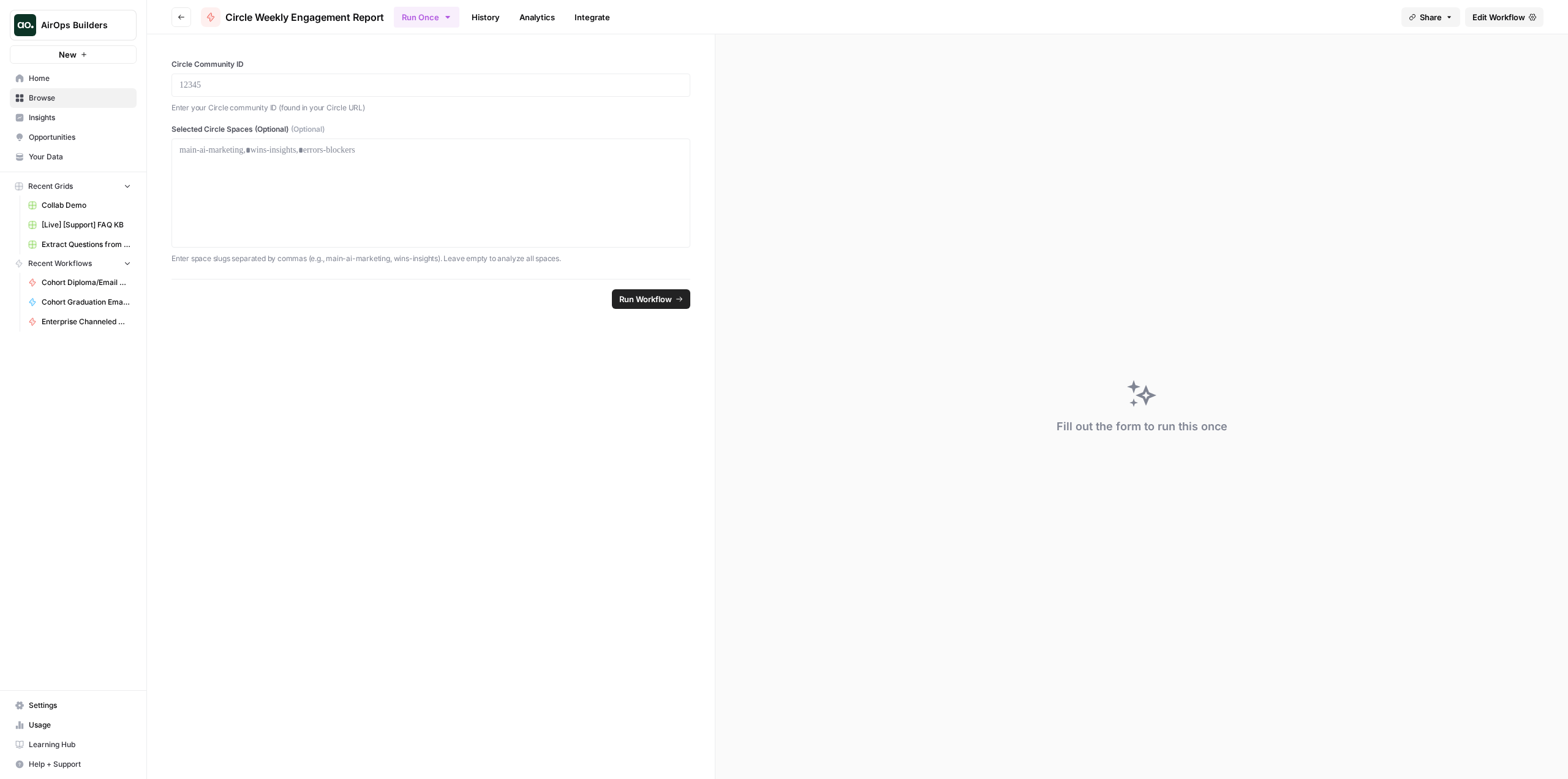
click at [85, 27] on span "AirOps Builders" at bounding box center [78, 25] width 74 height 12
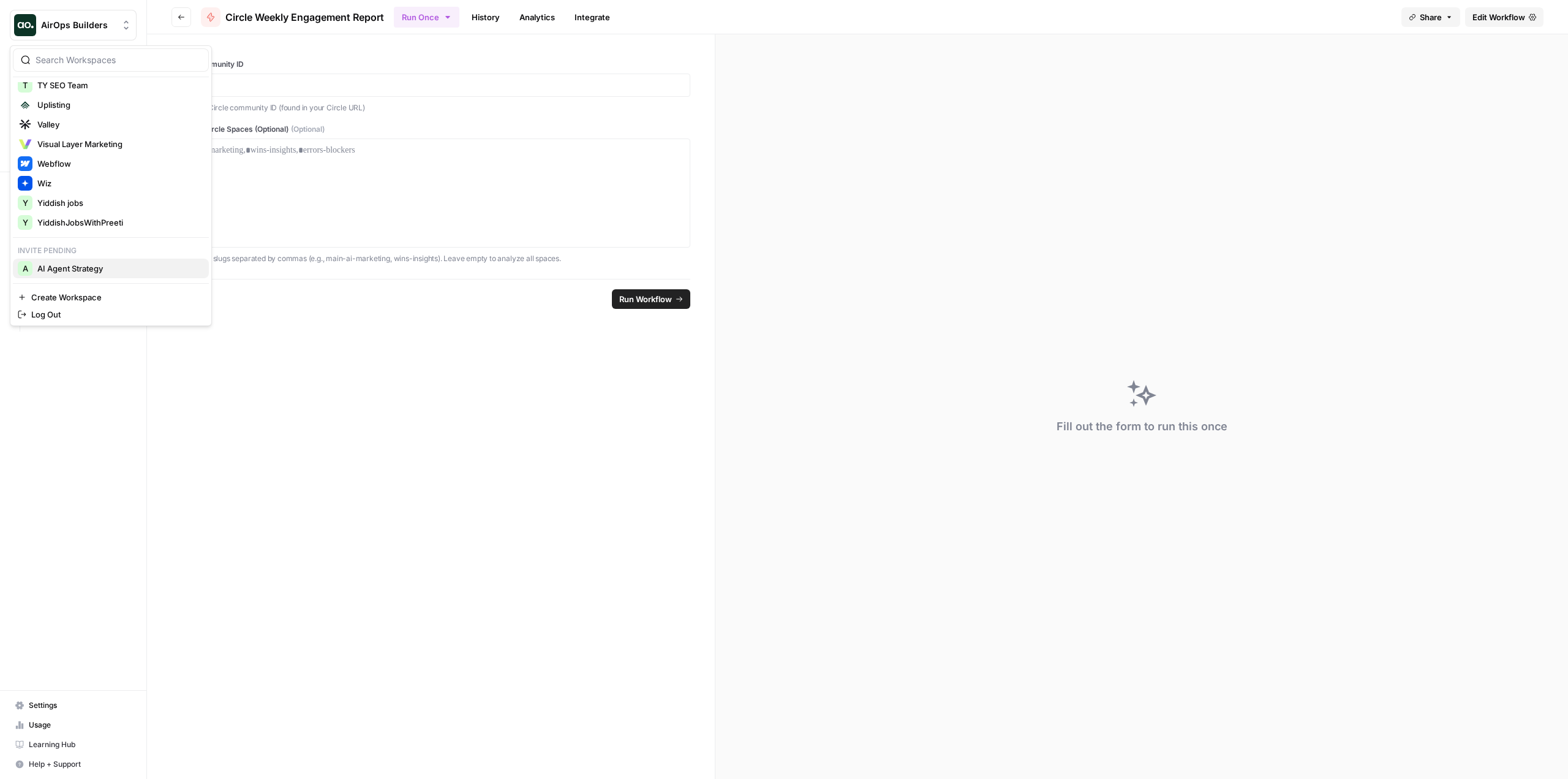
click at [132, 267] on span "AI Agent Strategy" at bounding box center [118, 268] width 162 height 12
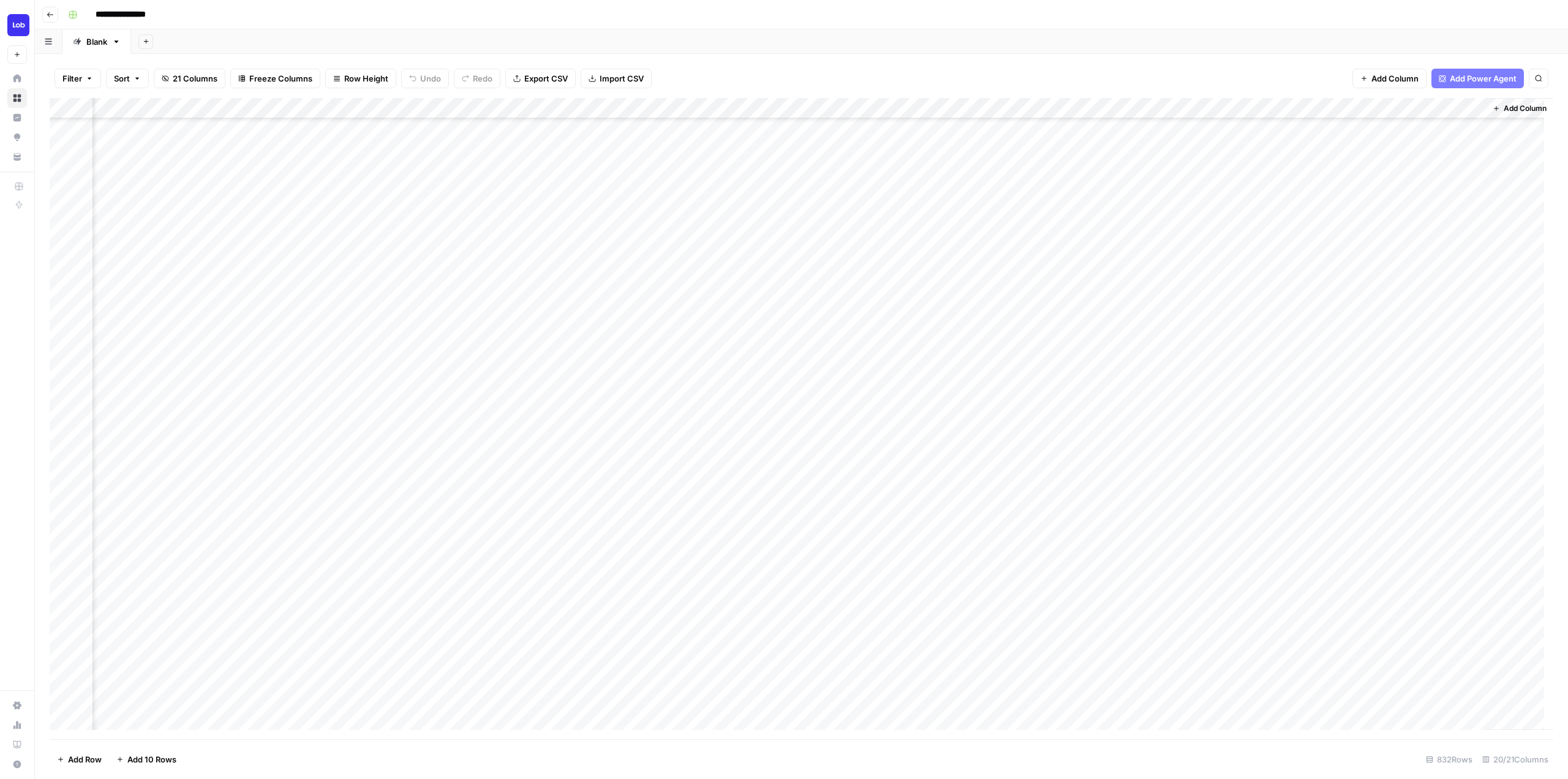
scroll to position [368, 1373]
click at [451, 489] on div "Add Column" at bounding box center [801, 418] width 1504 height 641
click at [452, 488] on div "Add Column" at bounding box center [801, 418] width 1504 height 641
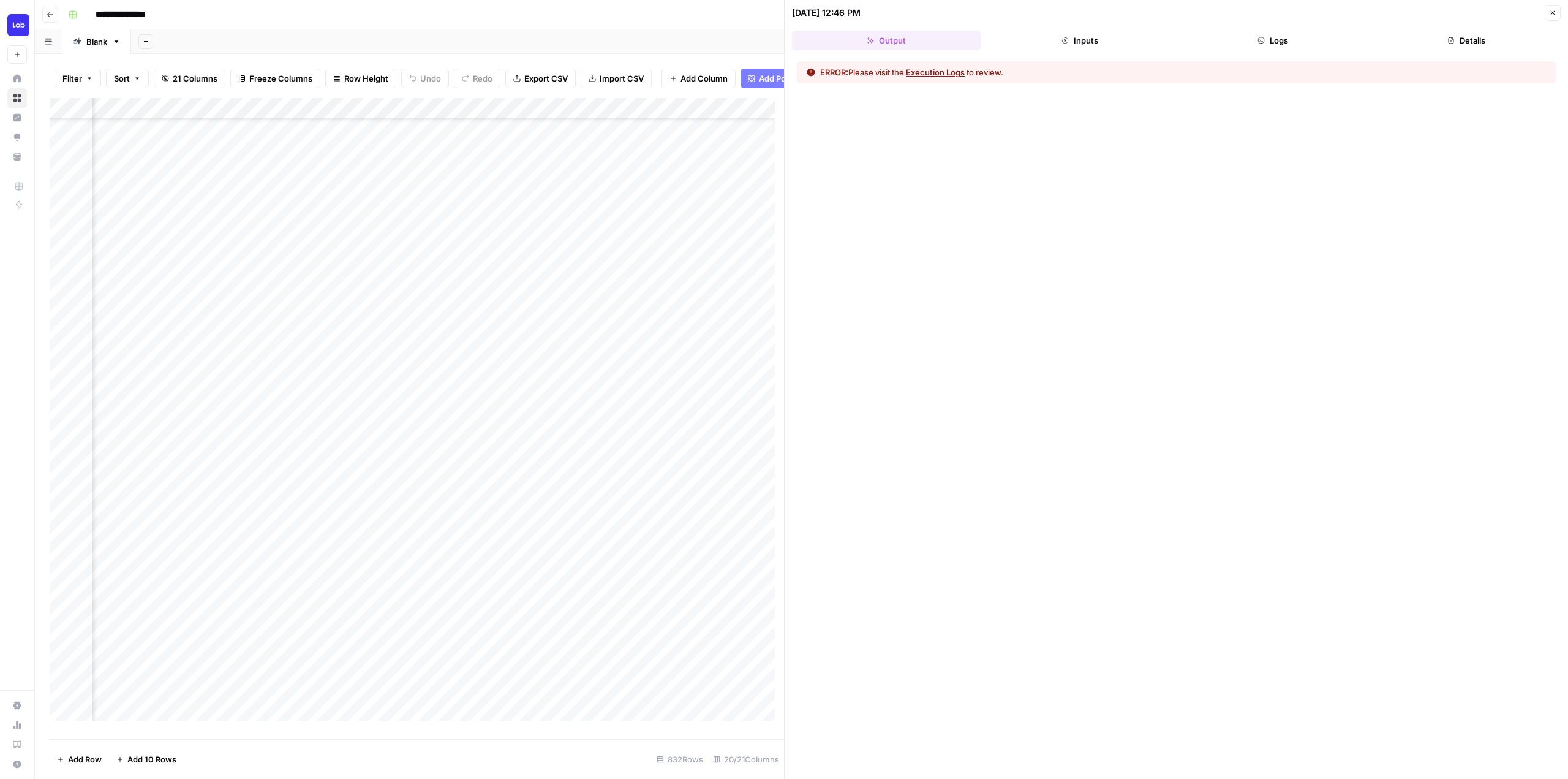
click at [1276, 42] on button "Logs" at bounding box center [1273, 40] width 189 height 20
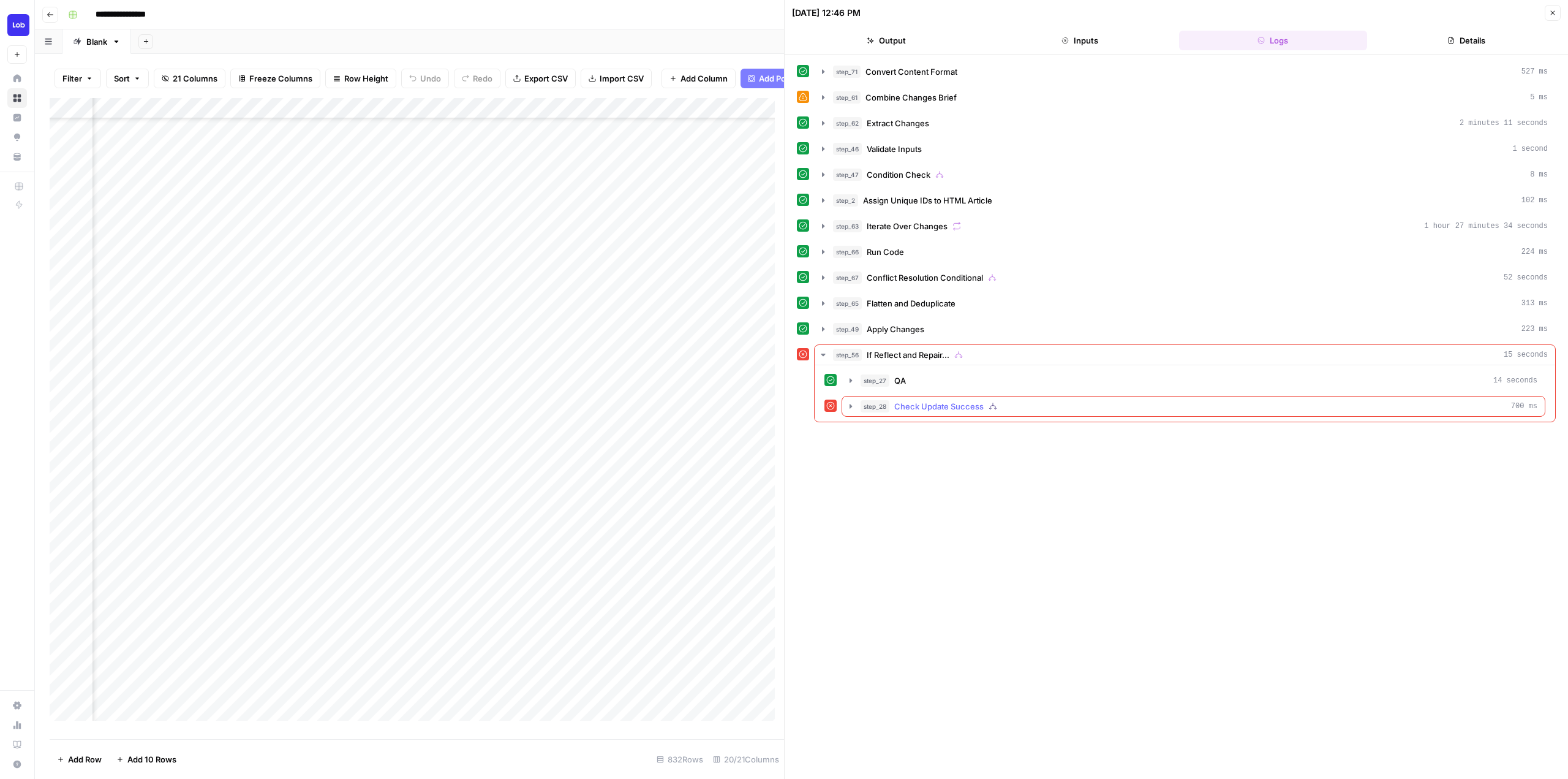
click at [849, 409] on icon "button" at bounding box center [851, 406] width 10 height 10
click at [873, 431] on icon "button" at bounding box center [878, 432] width 10 height 10
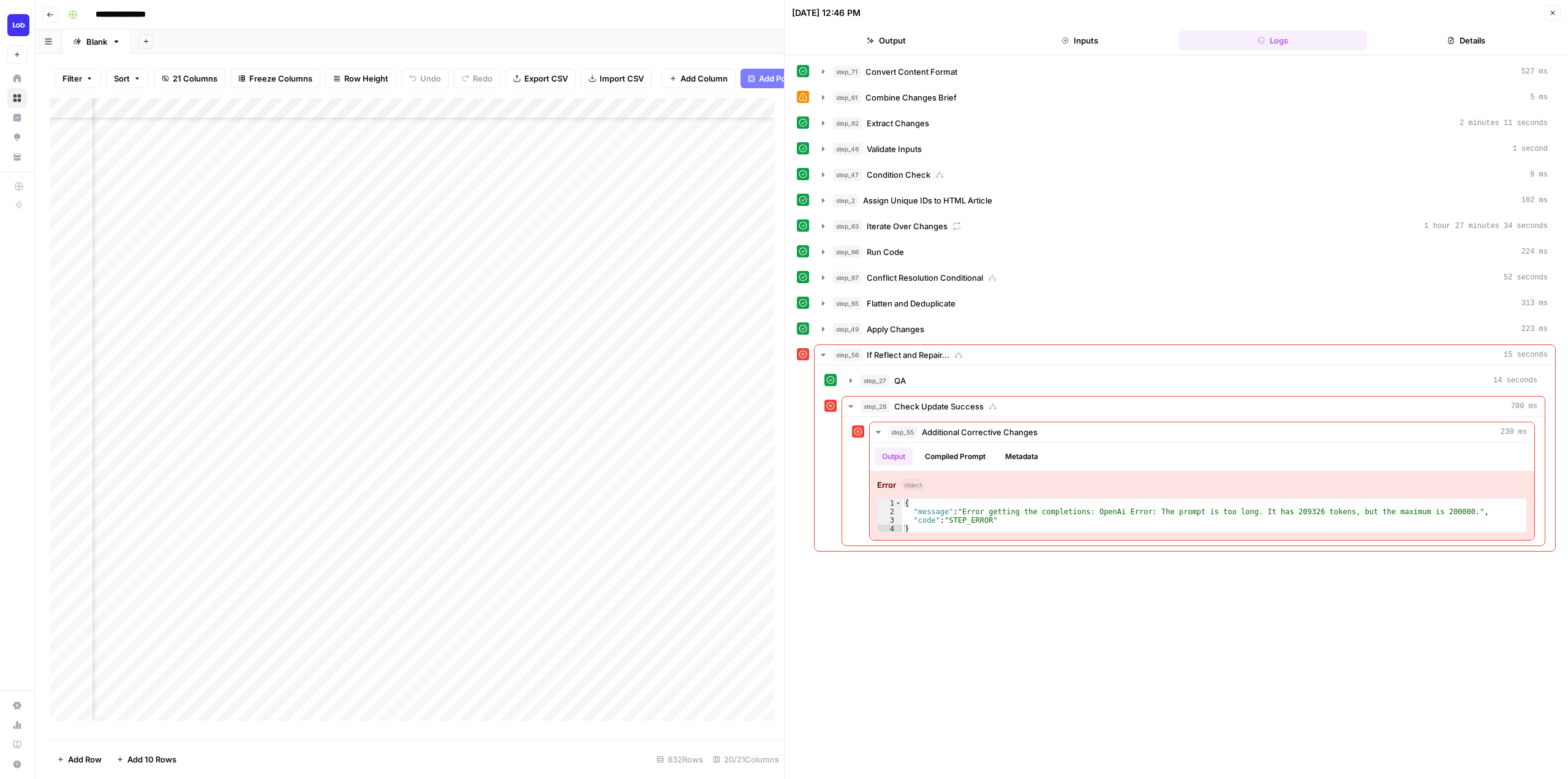
click at [409, 121] on div "Add Column" at bounding box center [417, 414] width 734 height 632
click at [458, 143] on input "Apply Suggested Refresh Changes" at bounding box center [450, 147] width 124 height 12
drag, startPoint x: 458, startPoint y: 143, endPoint x: 592, endPoint y: 155, distance: 134.5
click at [592, 155] on body "**********" at bounding box center [784, 389] width 1568 height 779
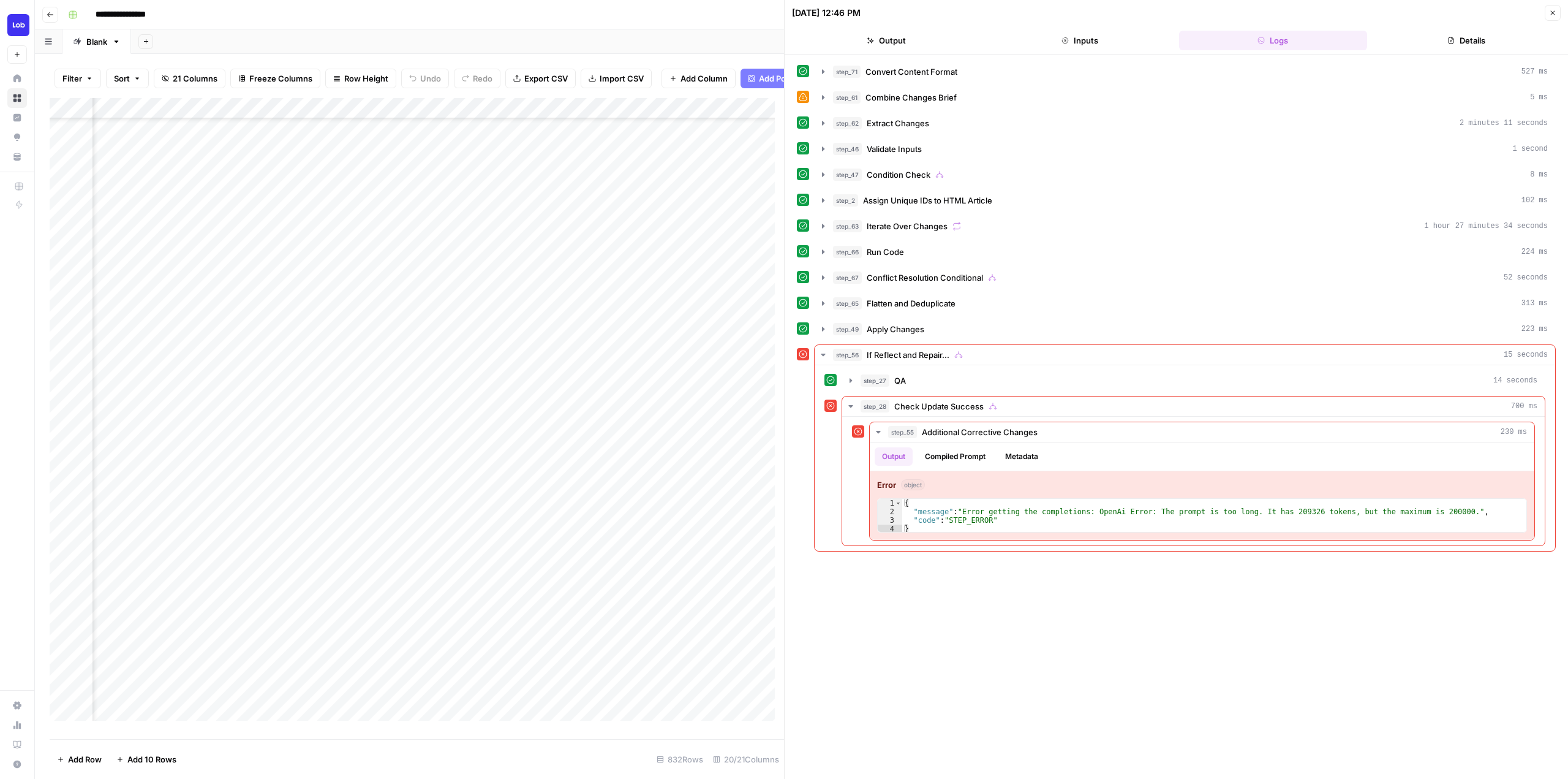
click at [666, 572] on div "Add Column" at bounding box center [417, 414] width 734 height 632
click at [608, 579] on div "Add Column" at bounding box center [417, 414] width 734 height 632
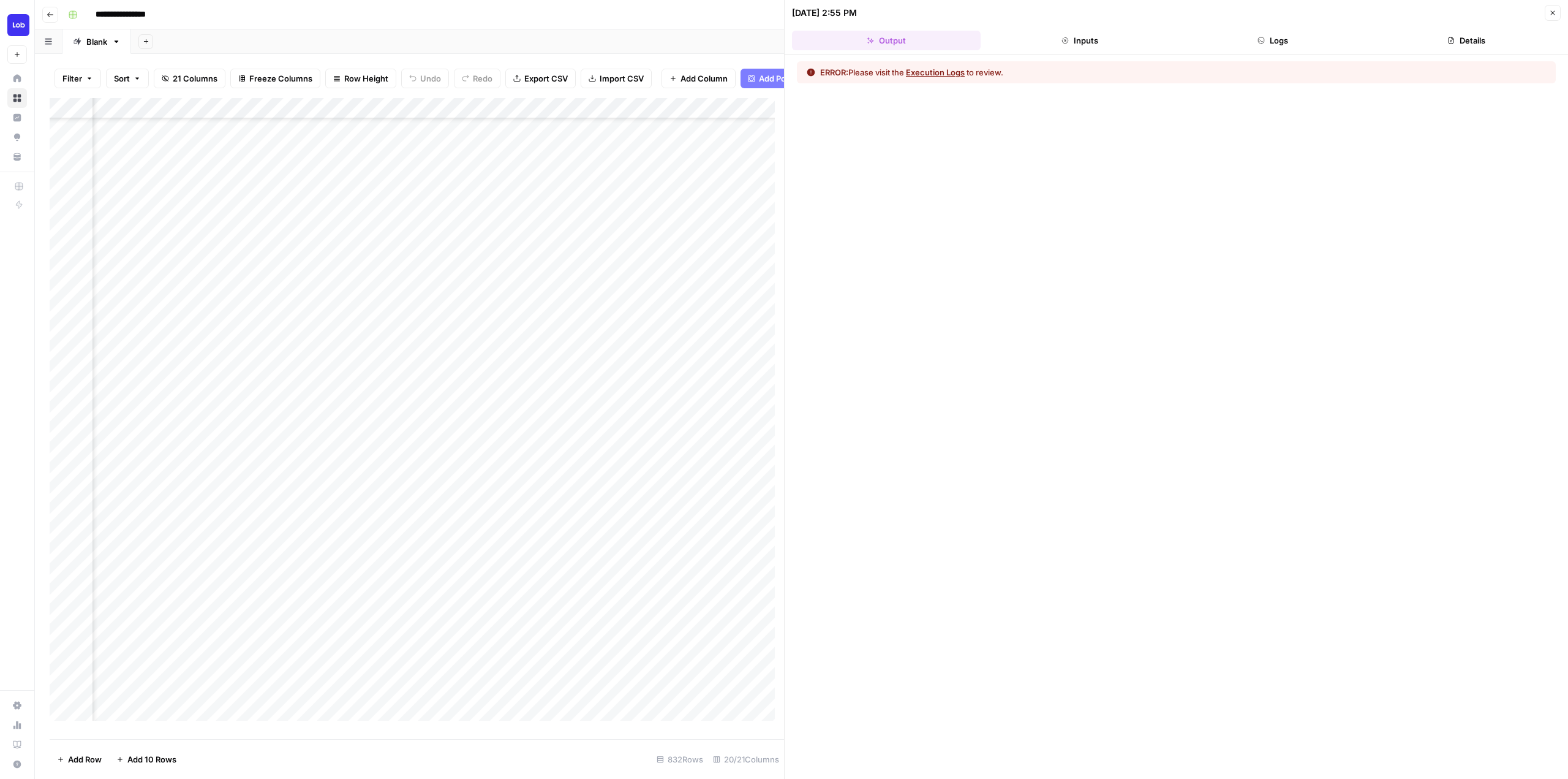
click at [1308, 37] on button "Logs" at bounding box center [1273, 40] width 189 height 20
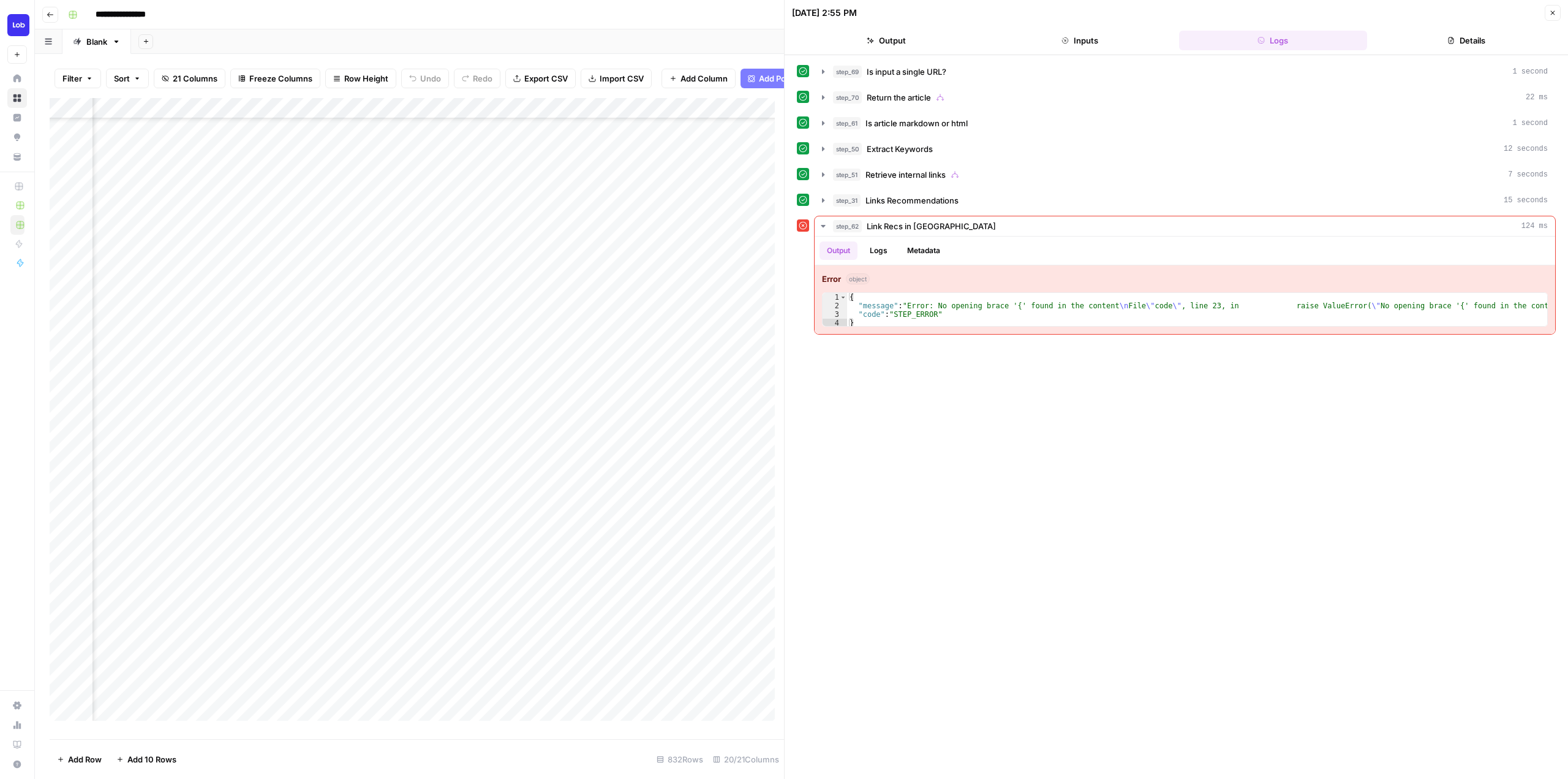
click at [296, 497] on div "Add Column" at bounding box center [417, 414] width 734 height 632
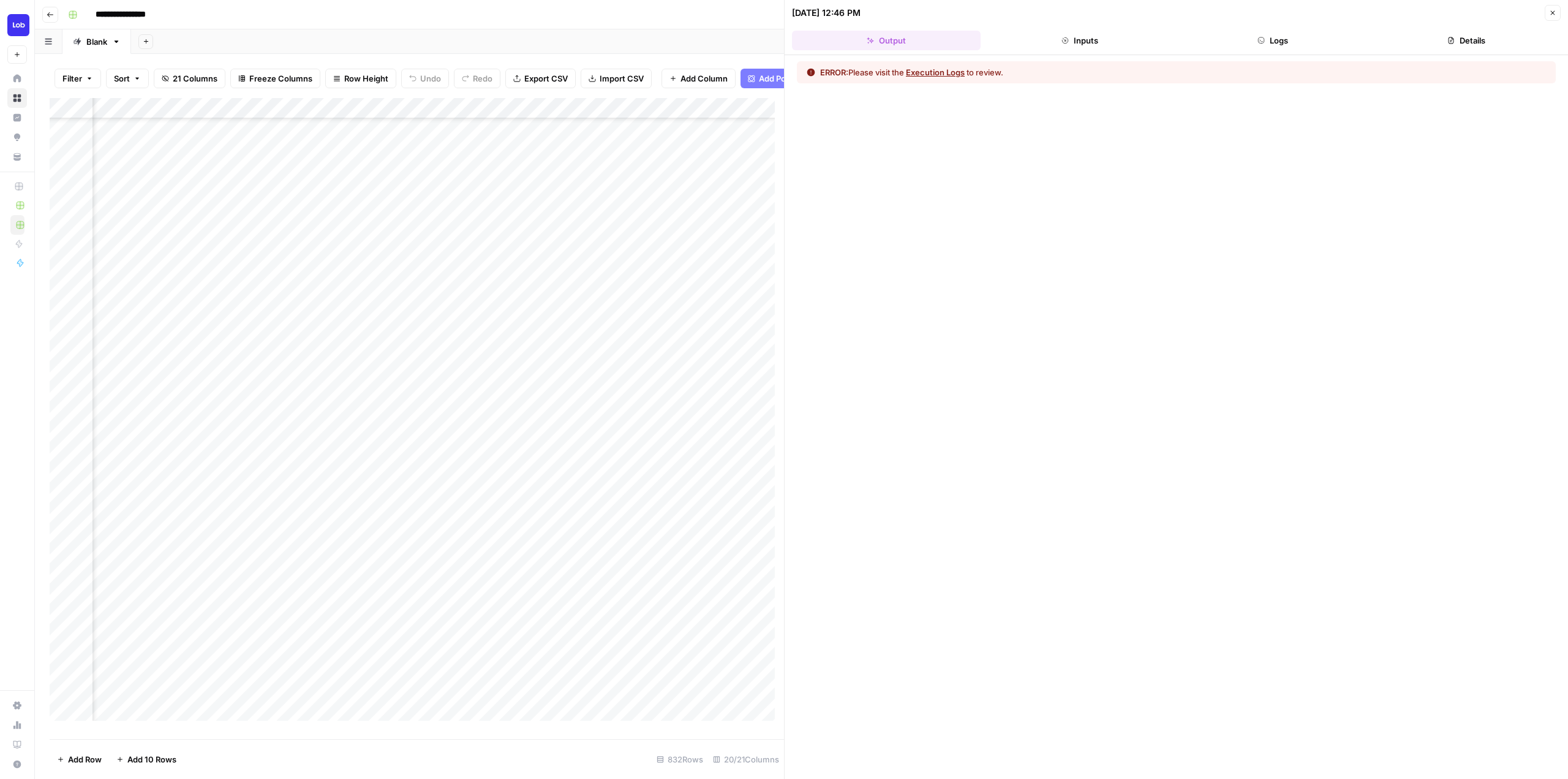
click at [1401, 43] on button "Details" at bounding box center [1466, 40] width 189 height 20
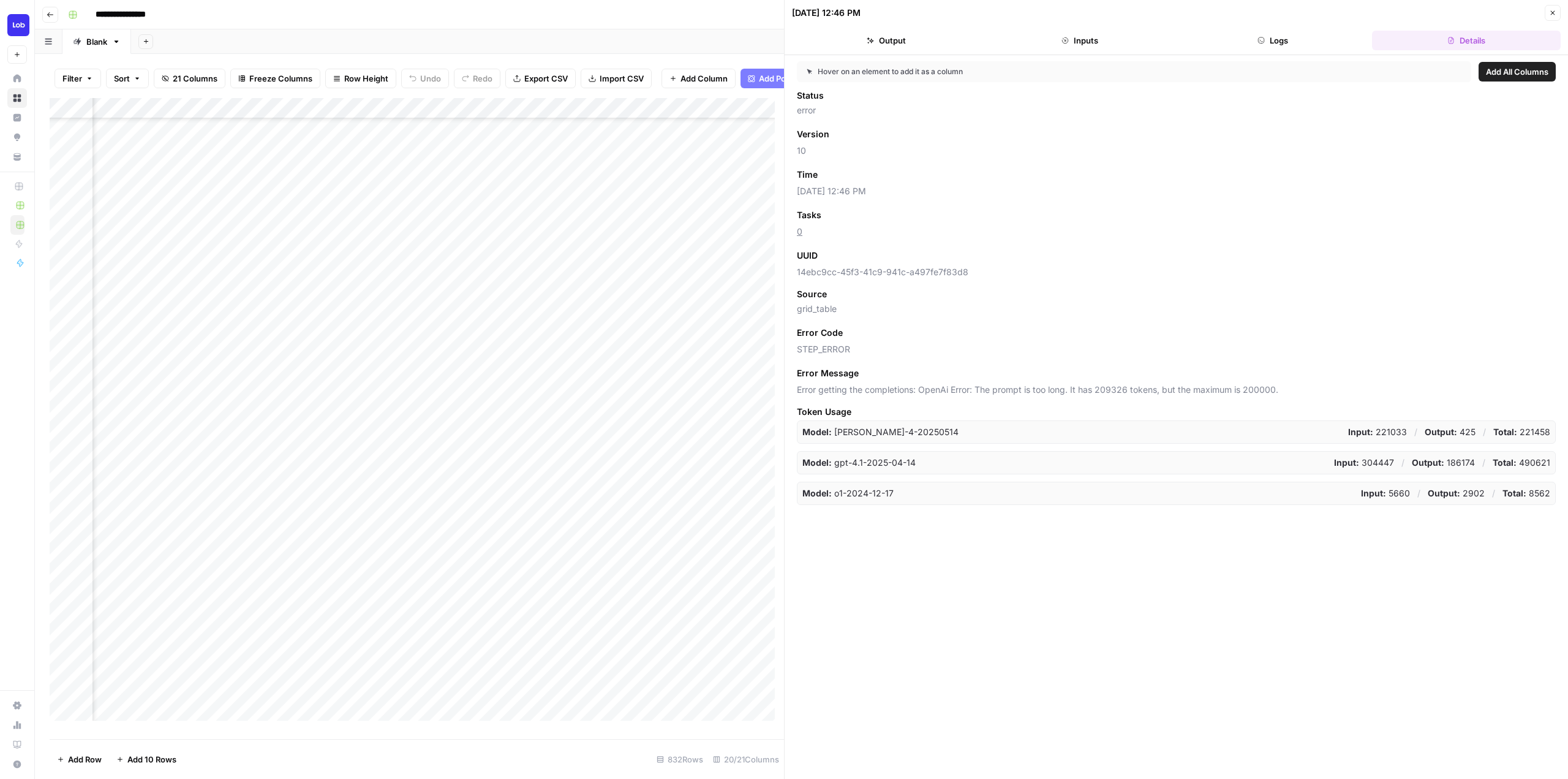
click at [309, 122] on div "Add Column" at bounding box center [417, 414] width 734 height 632
click at [309, 122] on div at bounding box center [318, 119] width 111 height 25
click at [326, 148] on input "Apply Suggested Refresh Changes" at bounding box center [336, 147] width 124 height 12
click at [609, 586] on div "Add Column" at bounding box center [417, 414] width 734 height 632
click at [606, 574] on div "Add Column" at bounding box center [417, 414] width 734 height 632
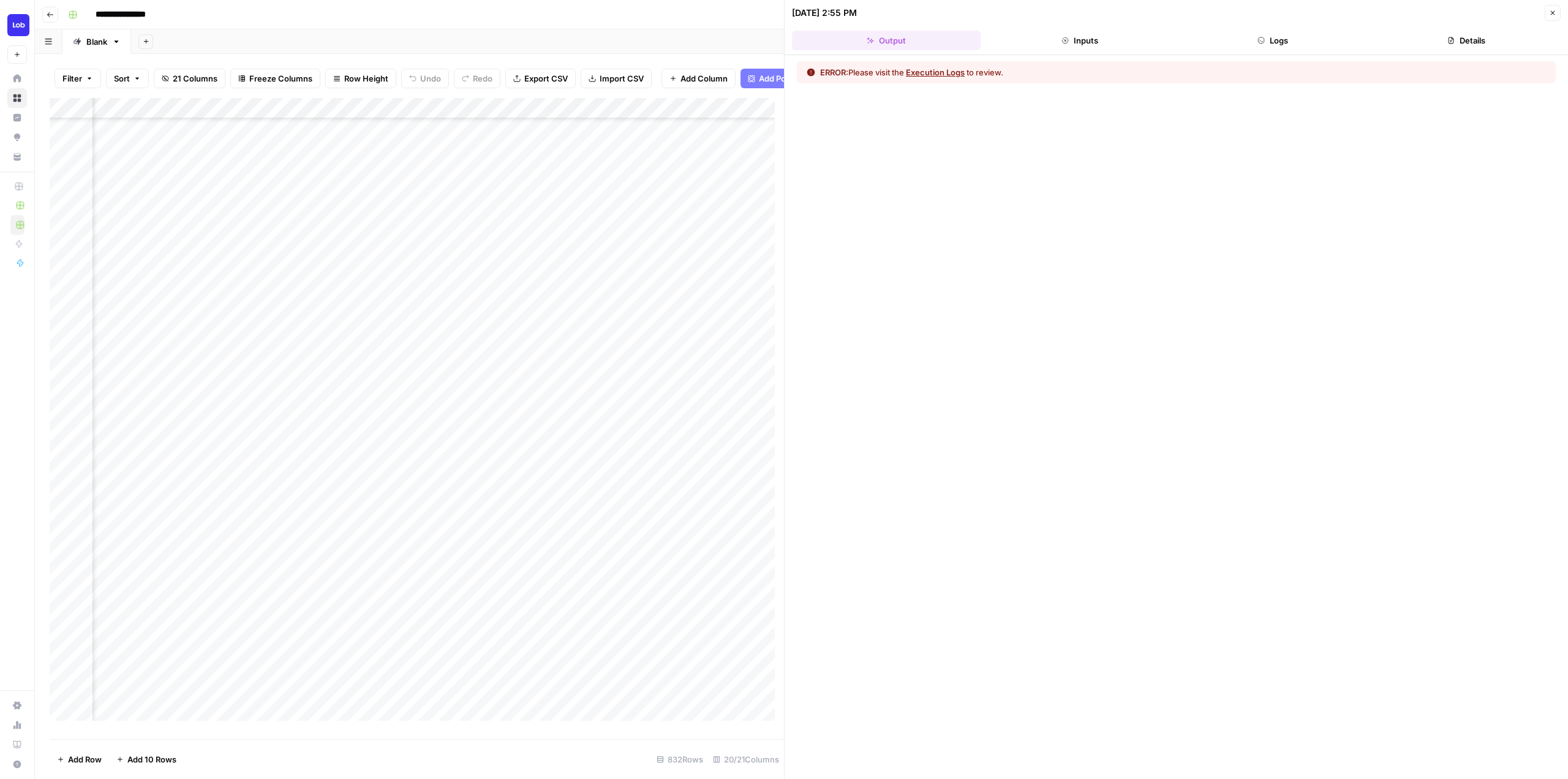
click at [1286, 39] on button "Logs" at bounding box center [1273, 40] width 189 height 20
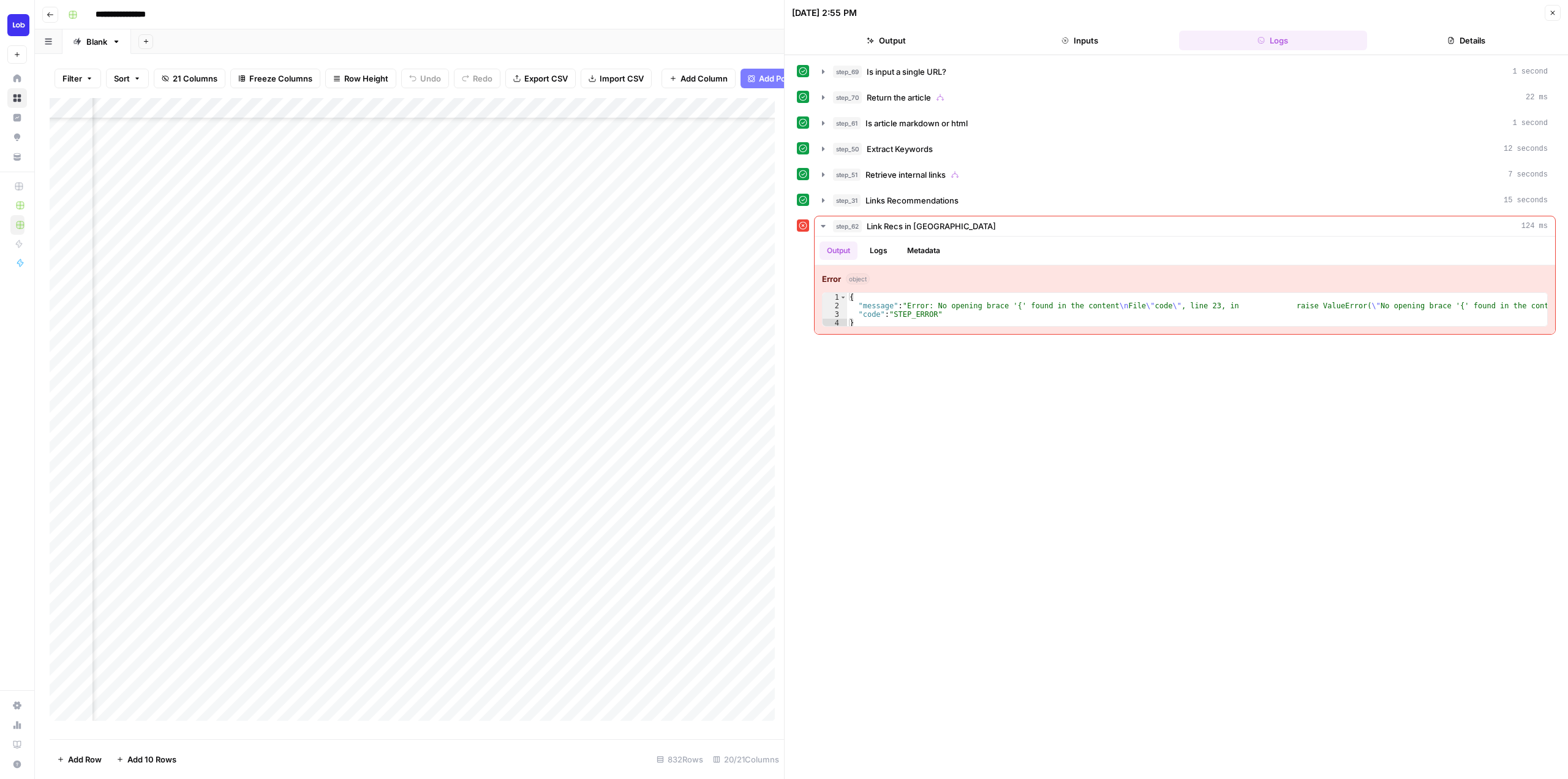
click at [920, 44] on button "Output" at bounding box center [886, 40] width 189 height 20
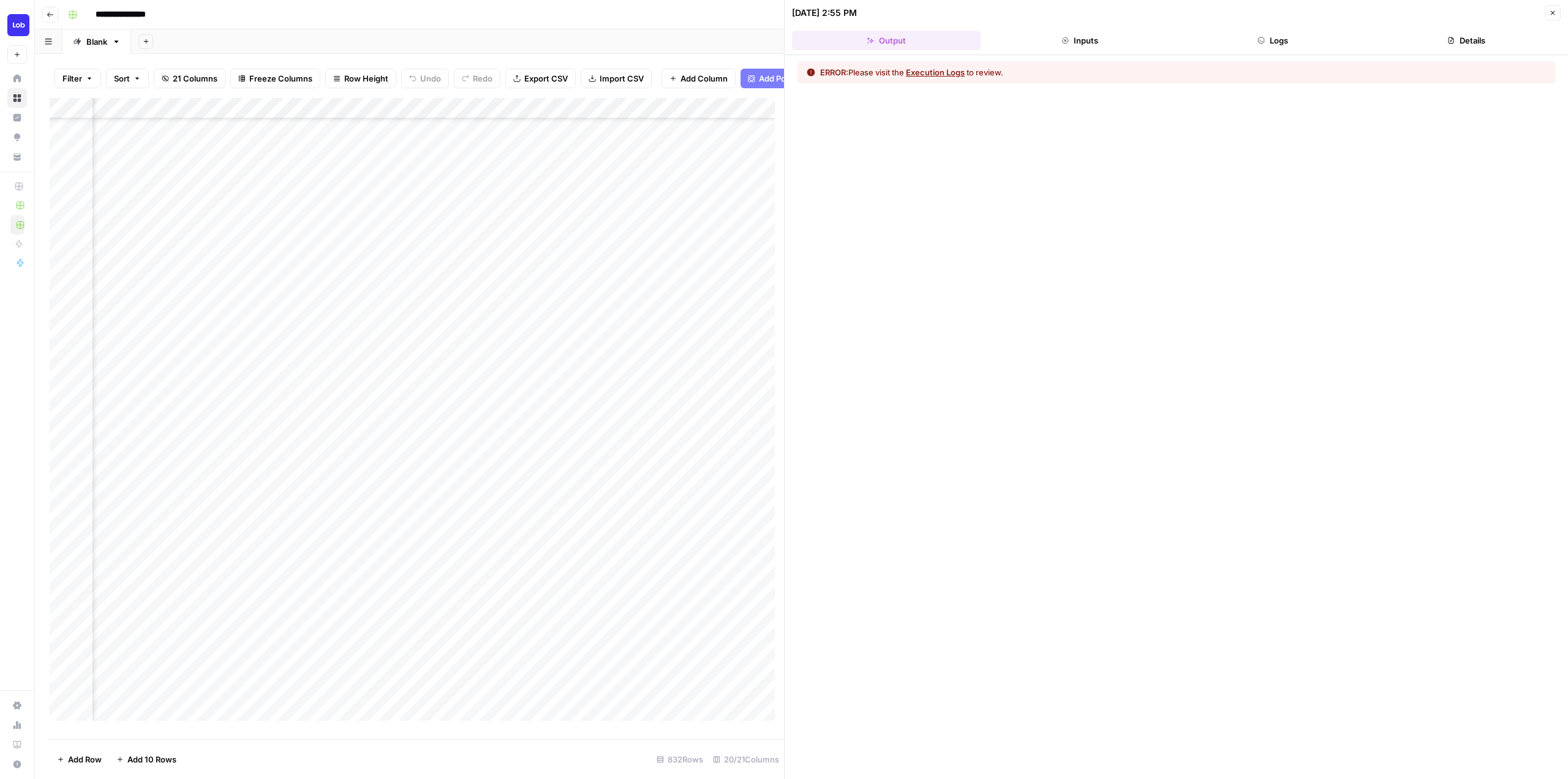
click at [431, 577] on div "Add Column" at bounding box center [417, 414] width 734 height 632
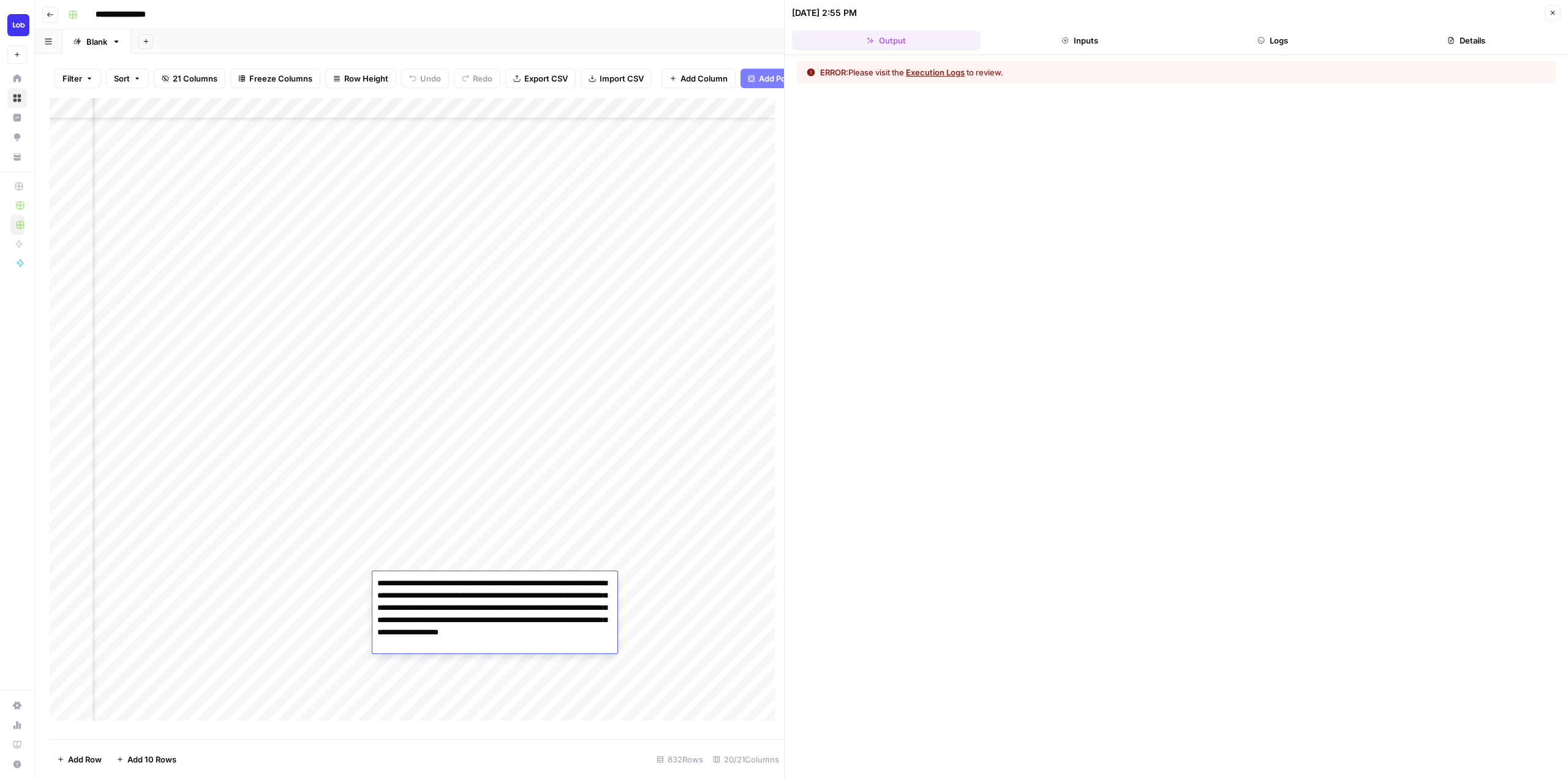
click at [462, 510] on div "Add Column" at bounding box center [417, 414] width 734 height 632
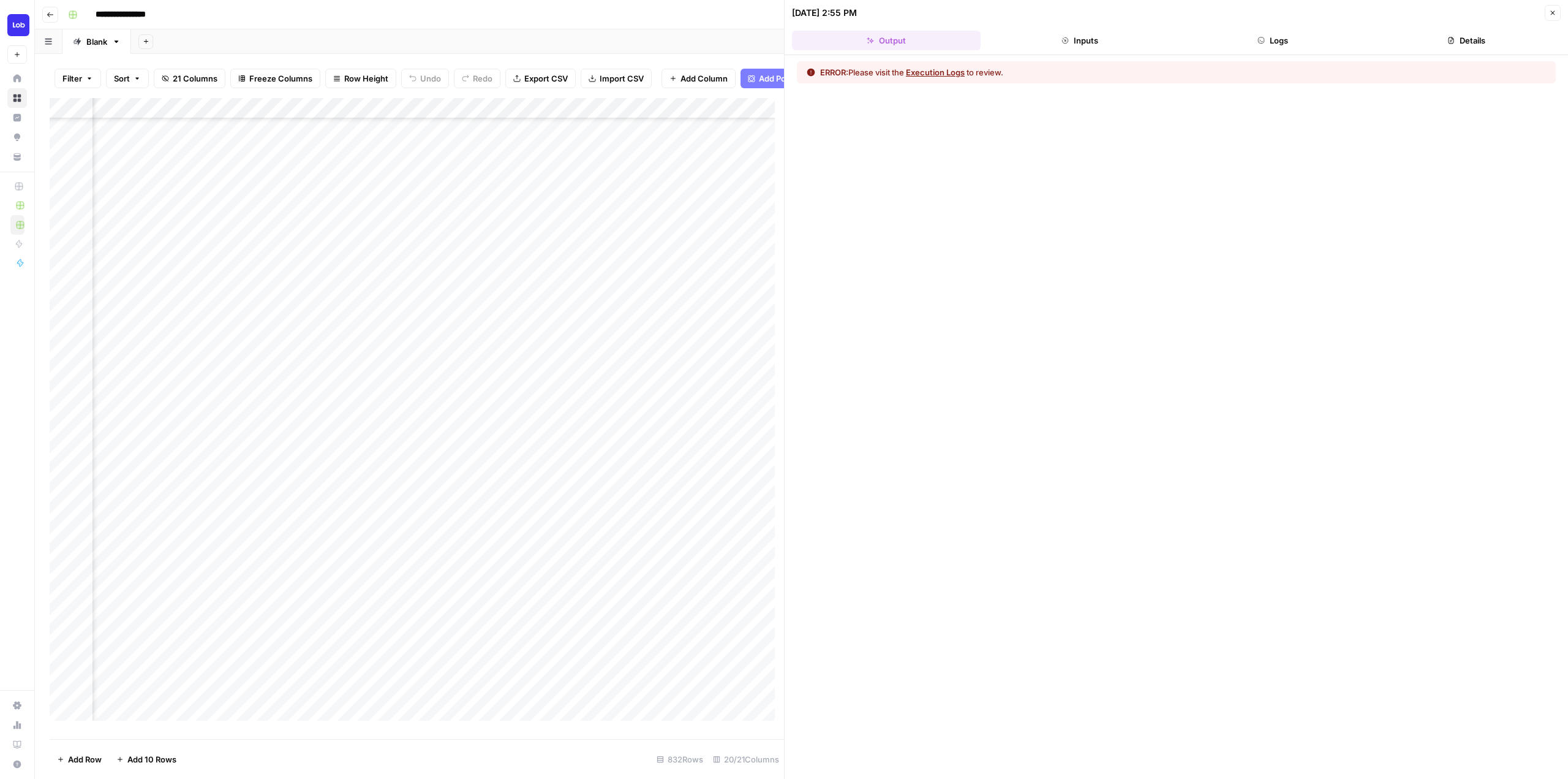
click at [445, 581] on div "Add Column" at bounding box center [417, 414] width 734 height 632
click at [654, 581] on div "Add Column" at bounding box center [417, 414] width 734 height 632
click at [1281, 32] on button "Logs" at bounding box center [1273, 40] width 189 height 20
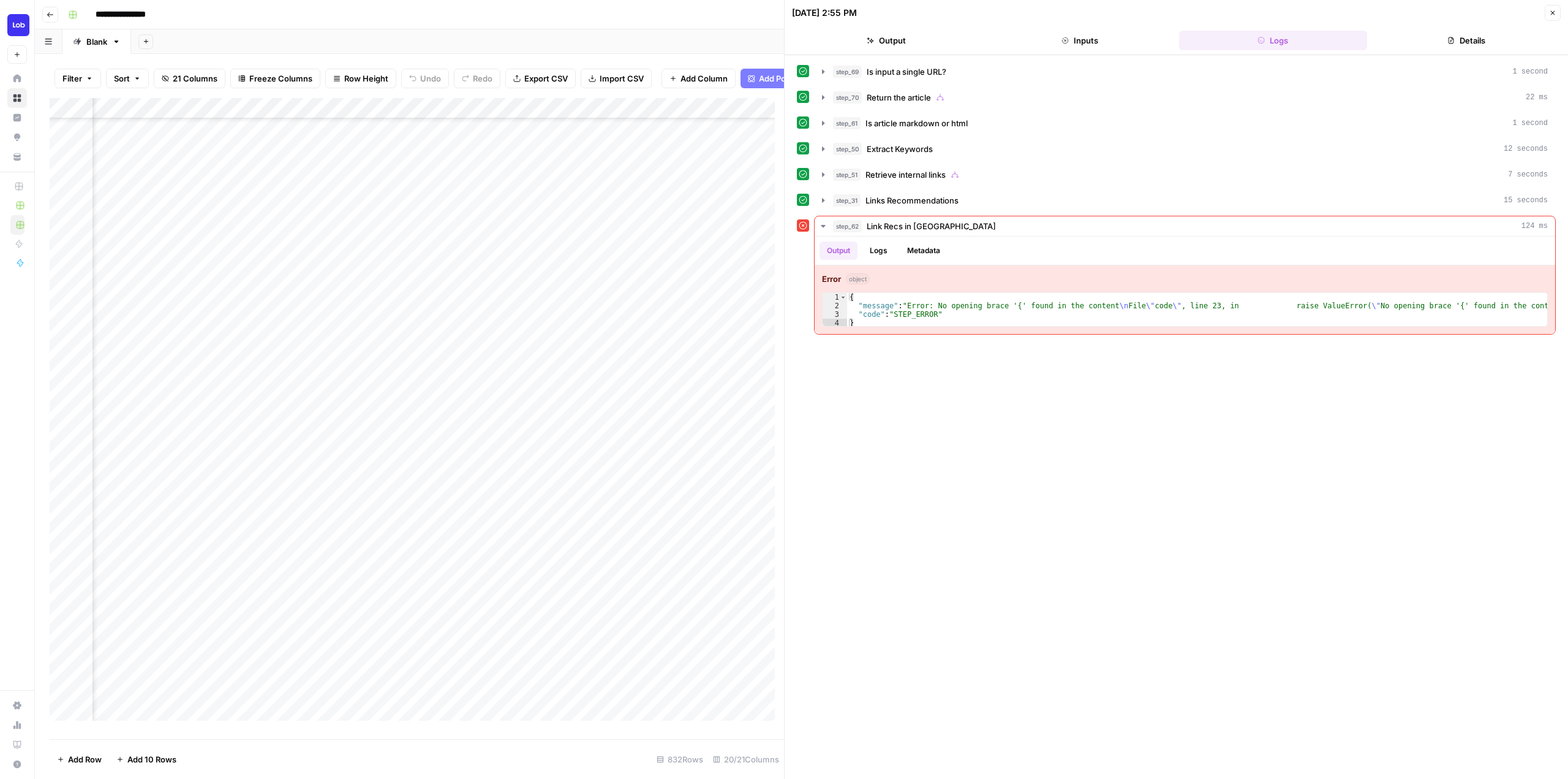
click at [344, 581] on div "Add Column" at bounding box center [417, 414] width 734 height 632
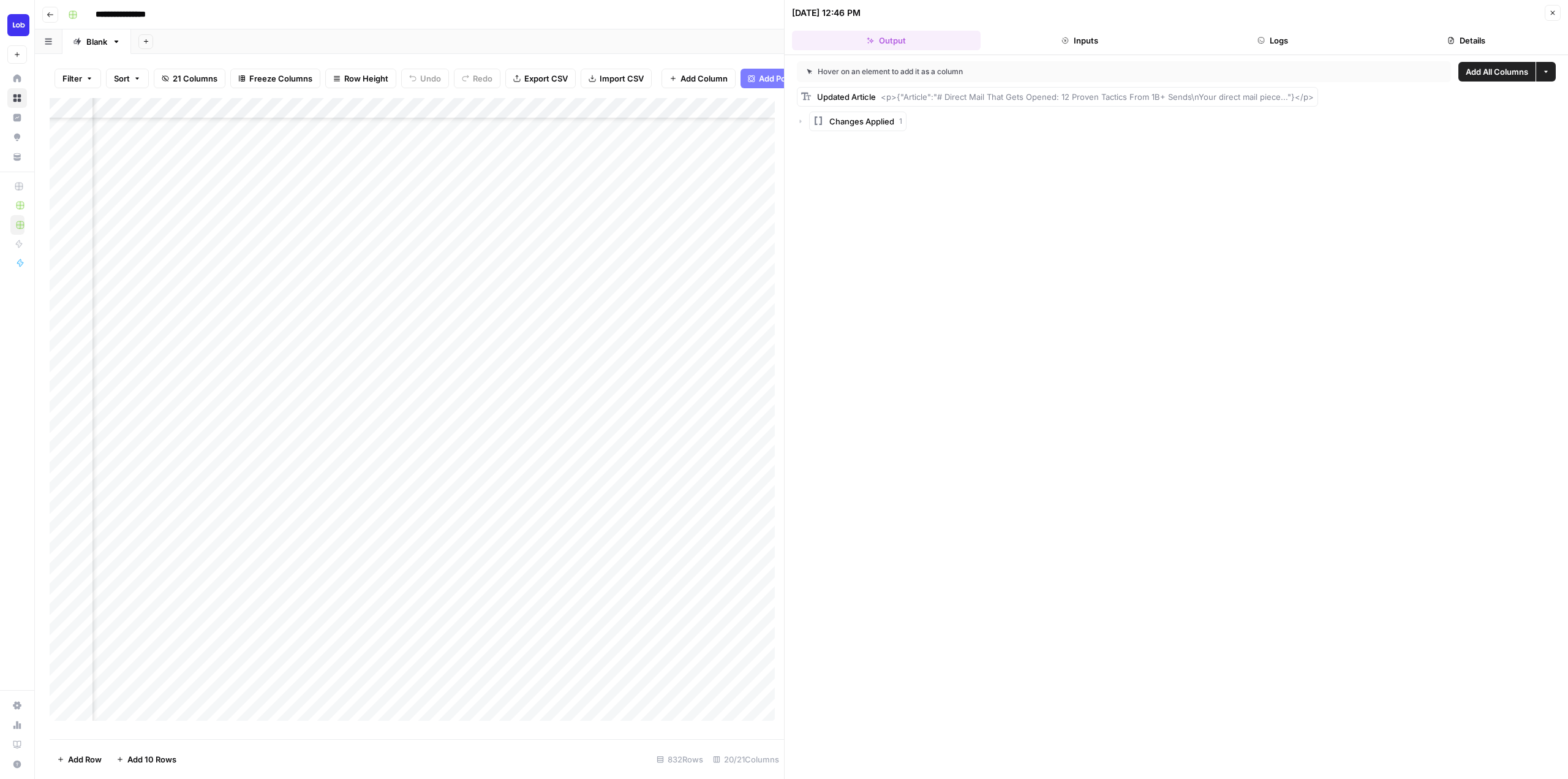
click at [799, 124] on icon "button" at bounding box center [801, 121] width 8 height 8
click at [607, 558] on div "Add Column" at bounding box center [417, 414] width 734 height 632
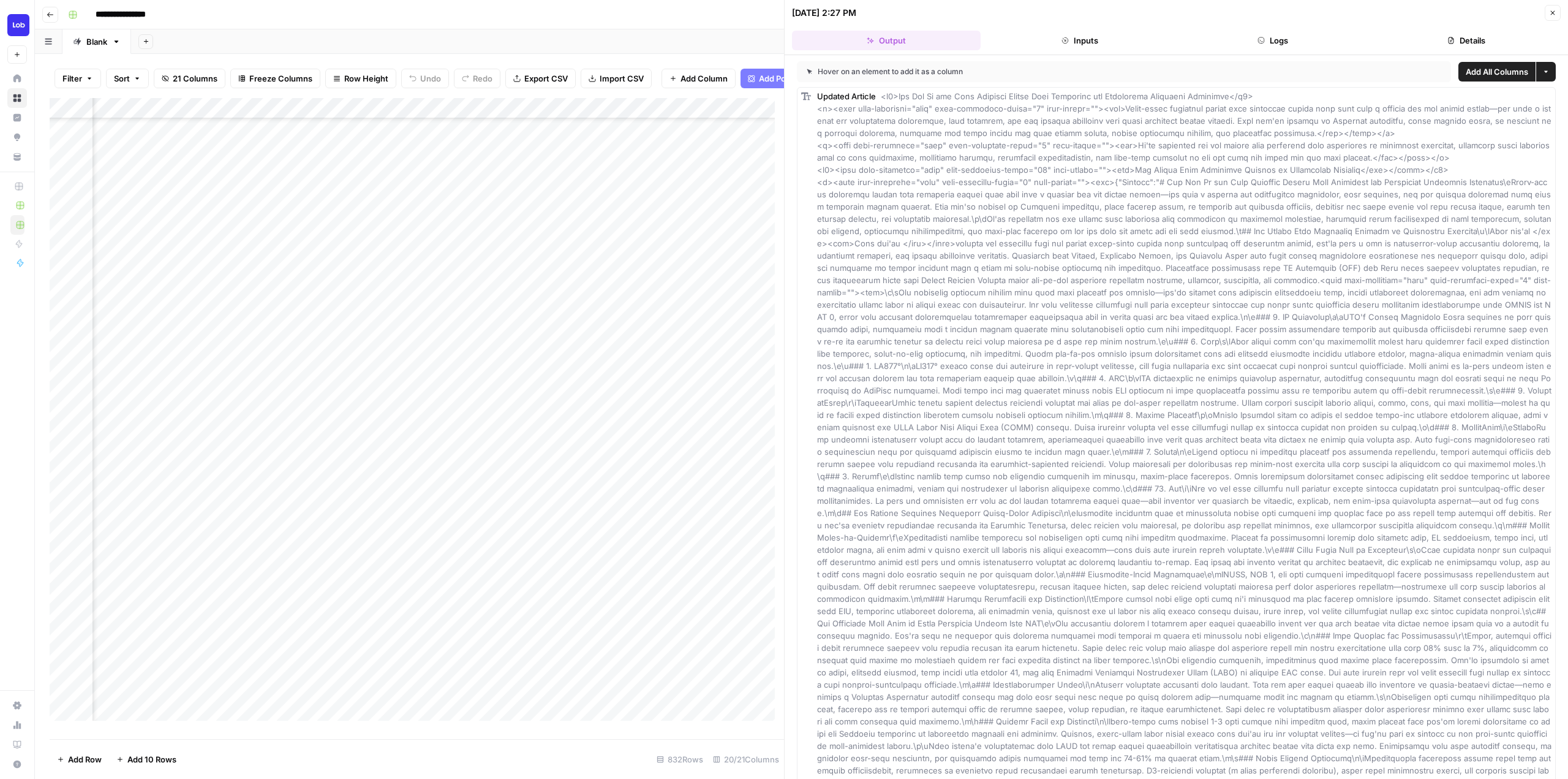
click at [1454, 40] on icon "button" at bounding box center [1451, 40] width 8 height 8
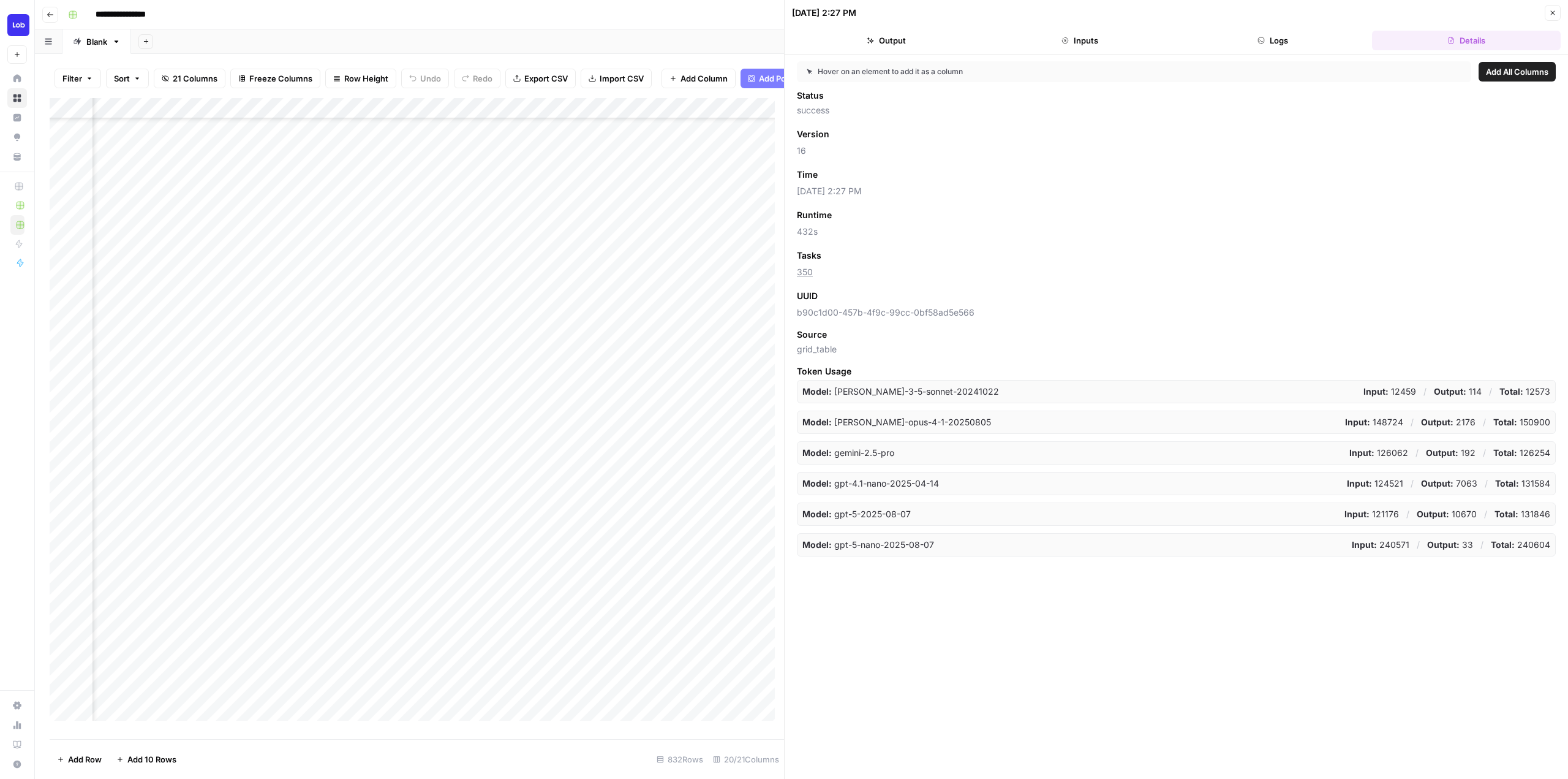
click at [555, 579] on div "Add Column" at bounding box center [417, 414] width 734 height 632
click at [589, 583] on div "Add Column" at bounding box center [417, 414] width 734 height 632
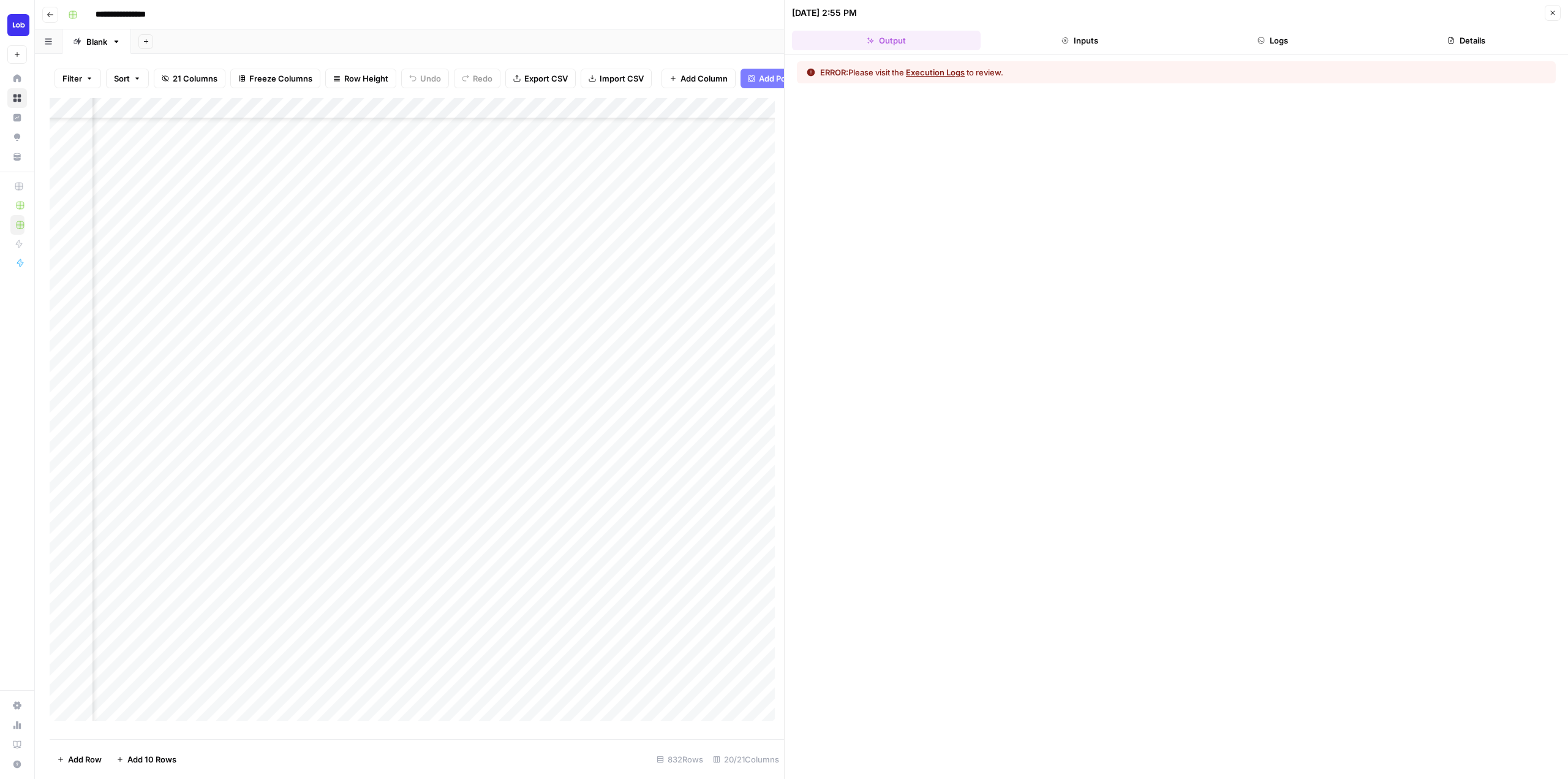
click at [1449, 50] on button "Details" at bounding box center [1466, 40] width 189 height 20
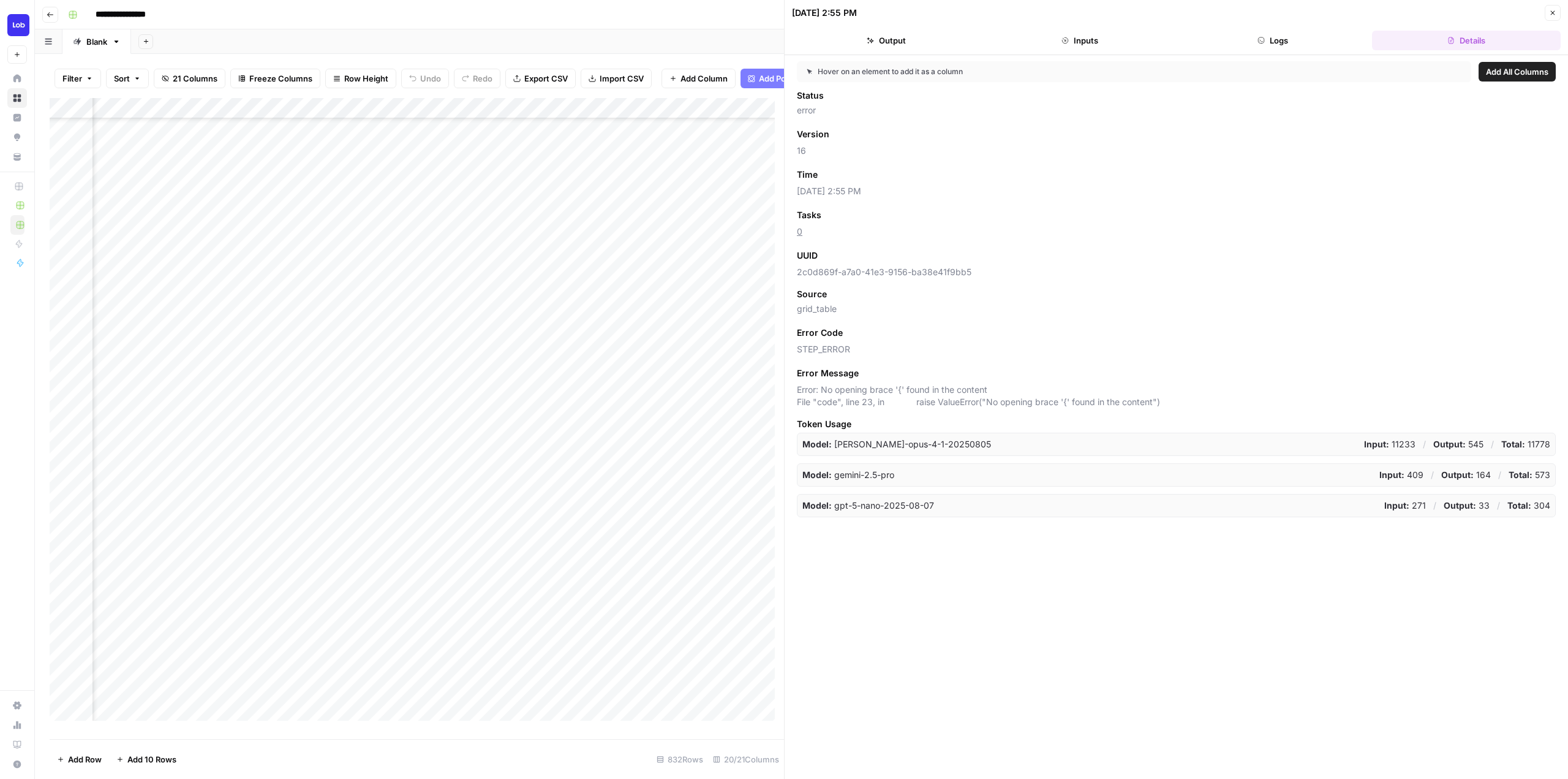
click at [547, 559] on div "Add Column" at bounding box center [417, 414] width 734 height 632
click at [601, 557] on div "Add Column" at bounding box center [417, 414] width 734 height 632
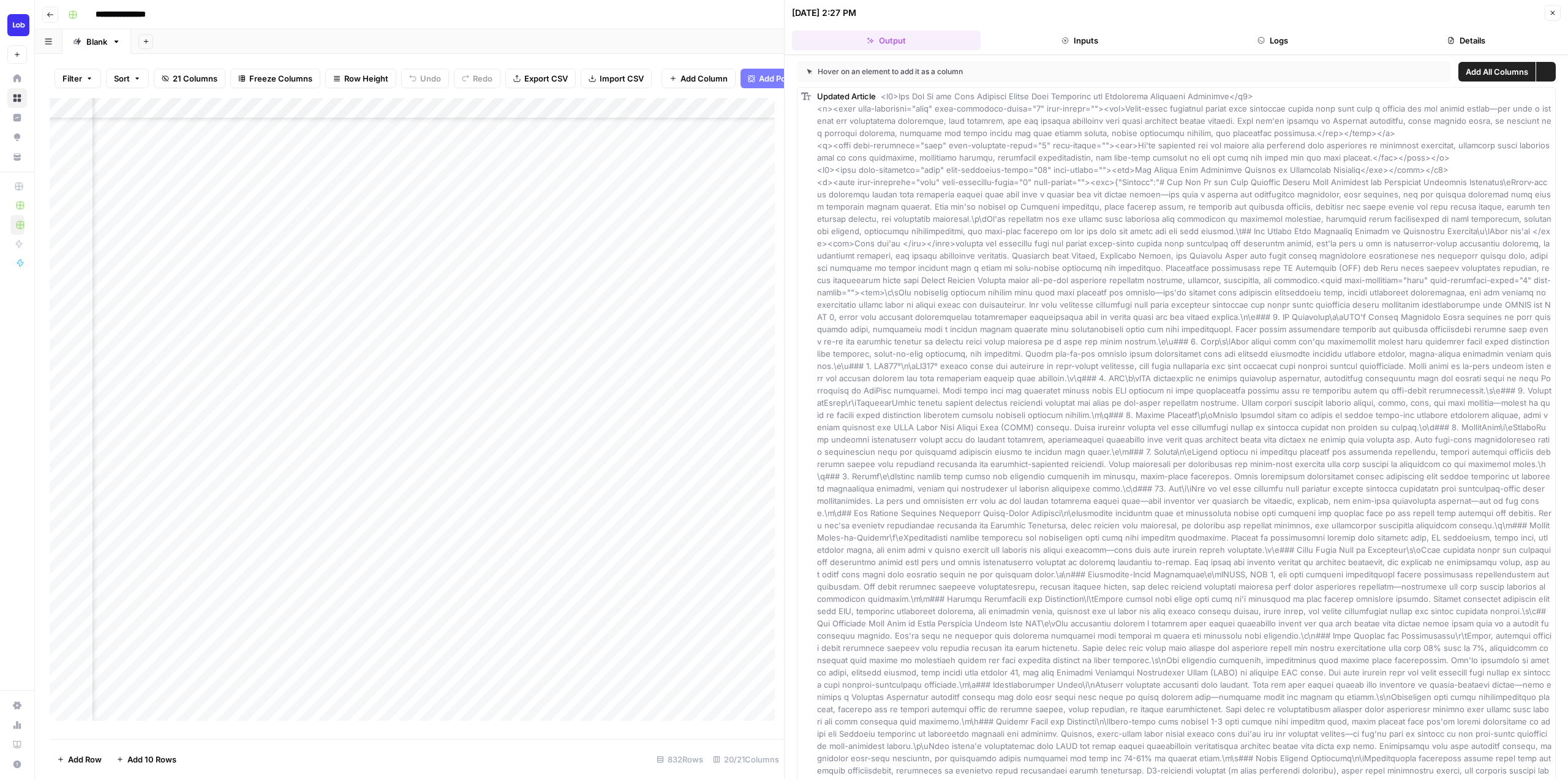
click at [1071, 33] on button "Inputs" at bounding box center [1080, 40] width 189 height 20
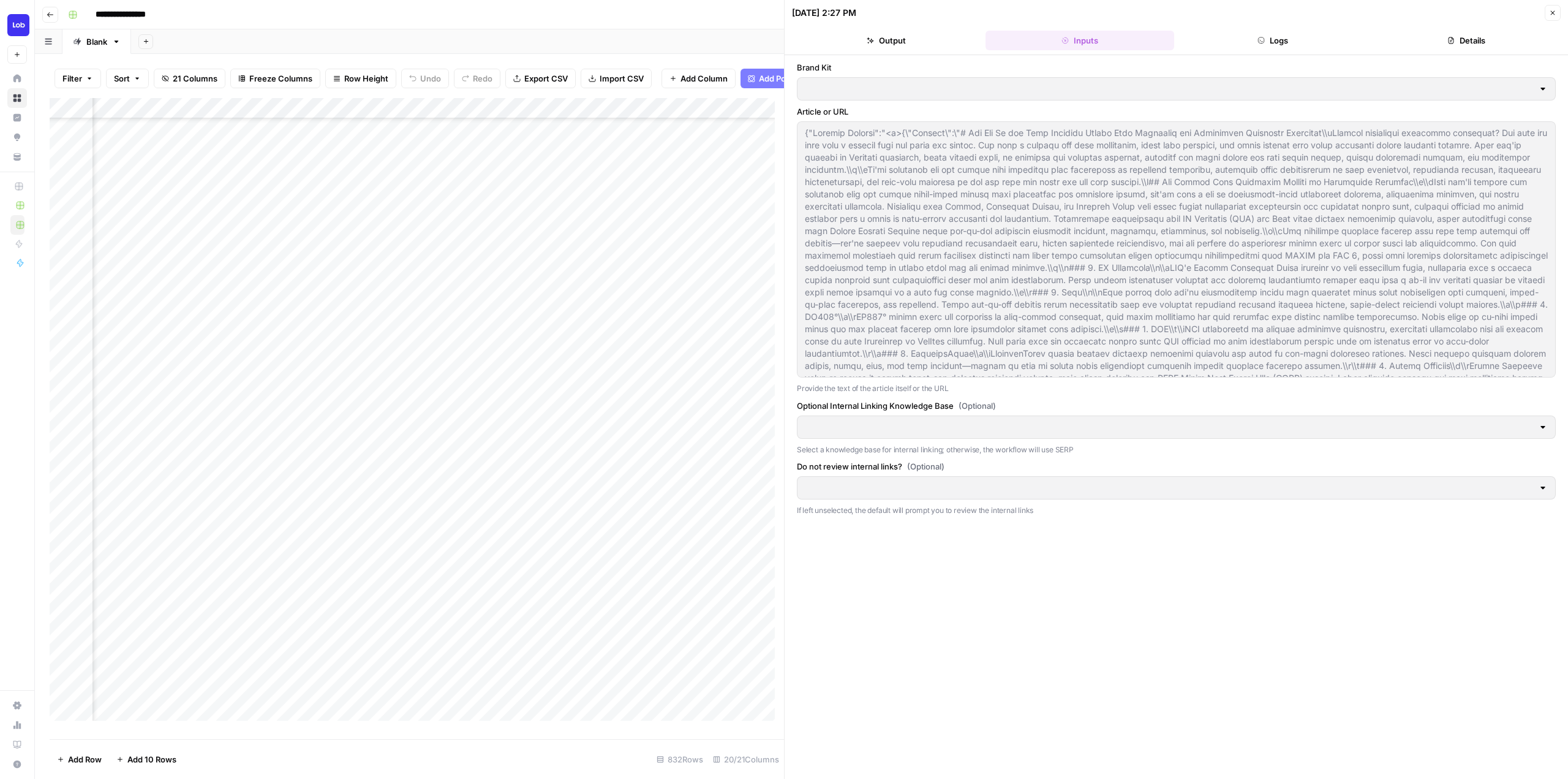
type input "Lob Knowledge Base"
type input "Lob"
click at [611, 586] on div "Add Column" at bounding box center [417, 414] width 734 height 632
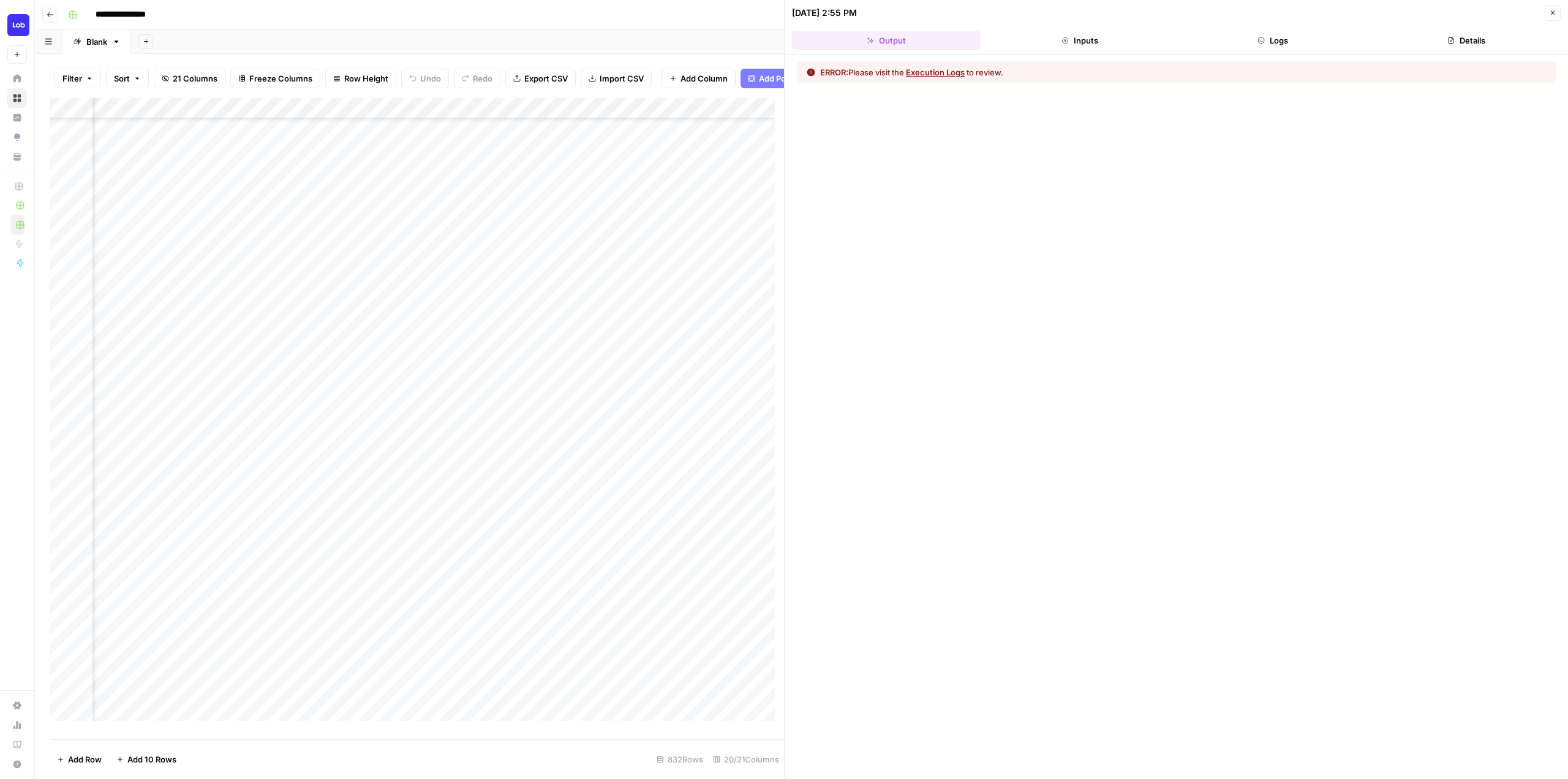
click at [1096, 35] on button "Inputs" at bounding box center [1080, 40] width 189 height 20
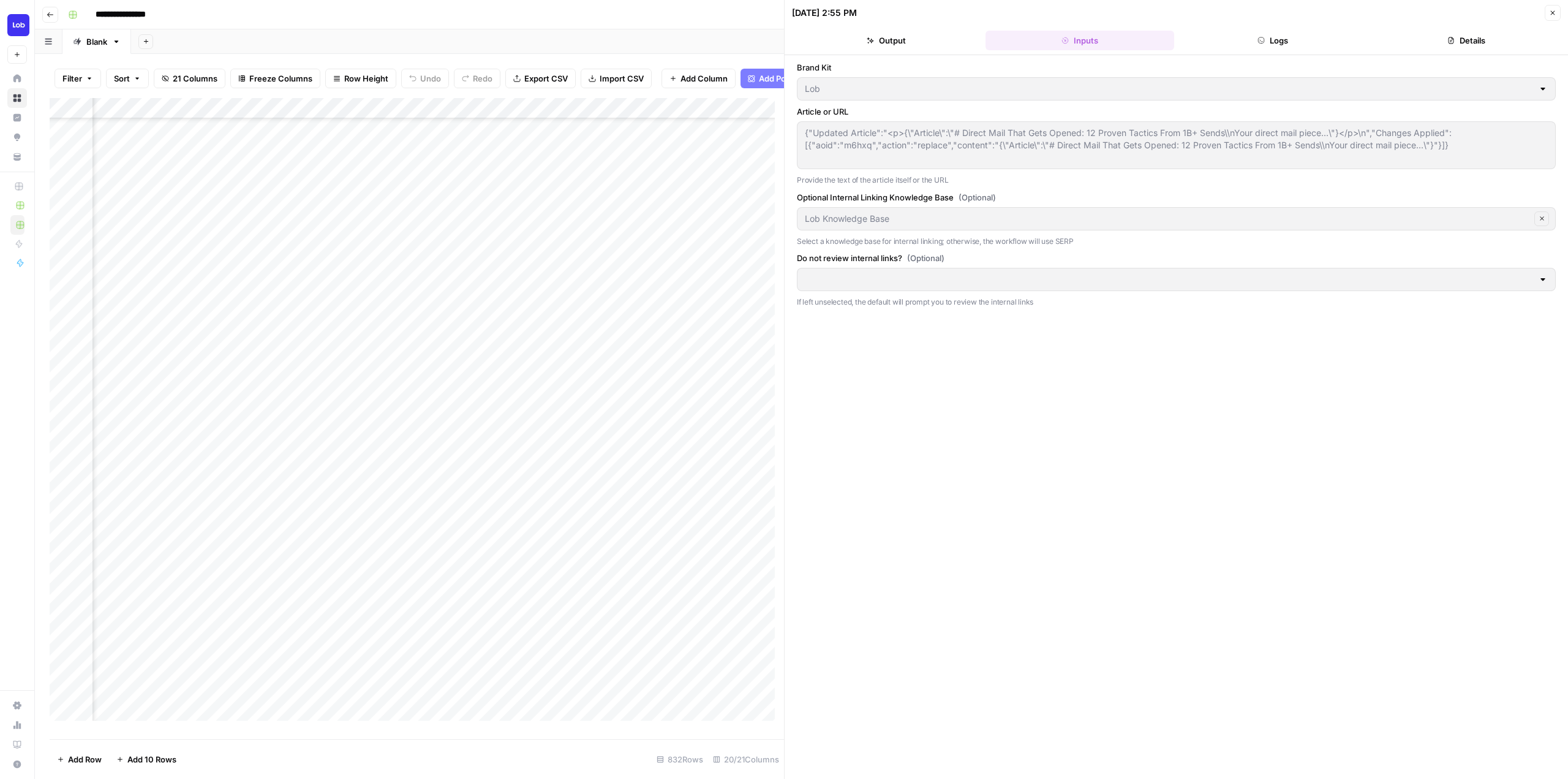
click at [554, 562] on div "Add Column" at bounding box center [417, 414] width 734 height 632
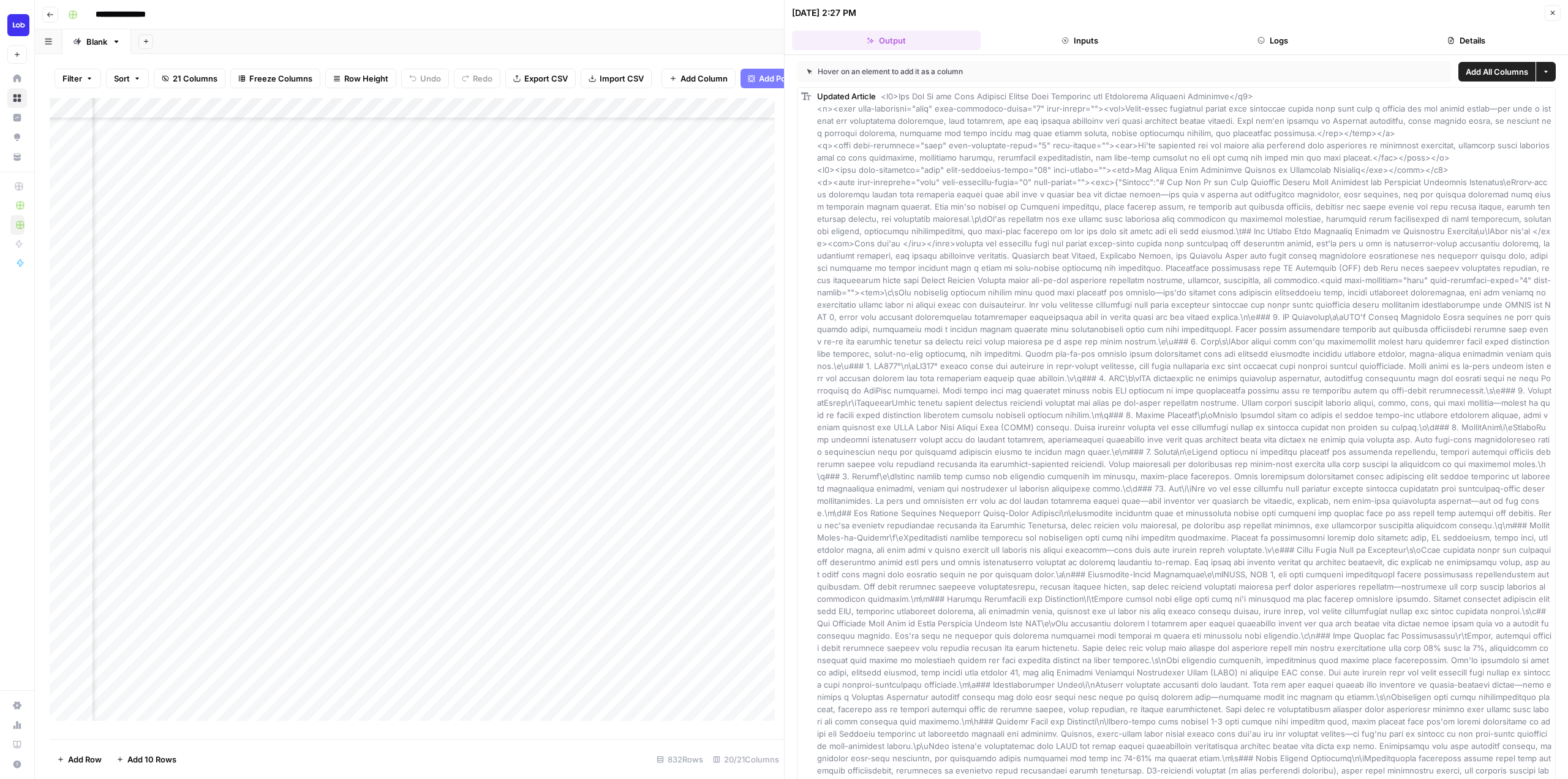
click at [1062, 37] on icon "button" at bounding box center [1065, 40] width 8 height 8
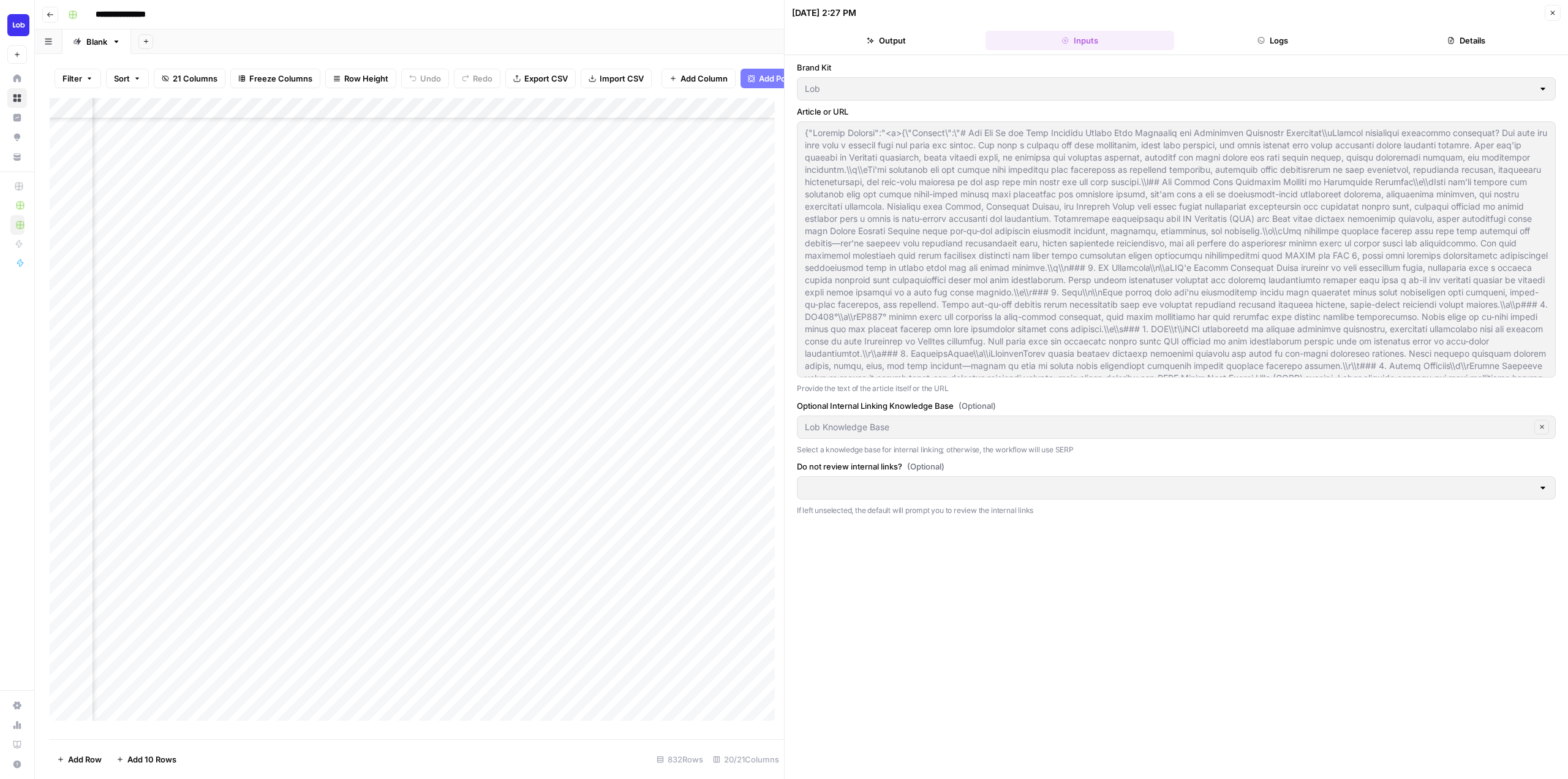
click at [578, 577] on div "Add Column" at bounding box center [417, 414] width 734 height 632
click at [583, 580] on div "Add Column" at bounding box center [417, 414] width 734 height 632
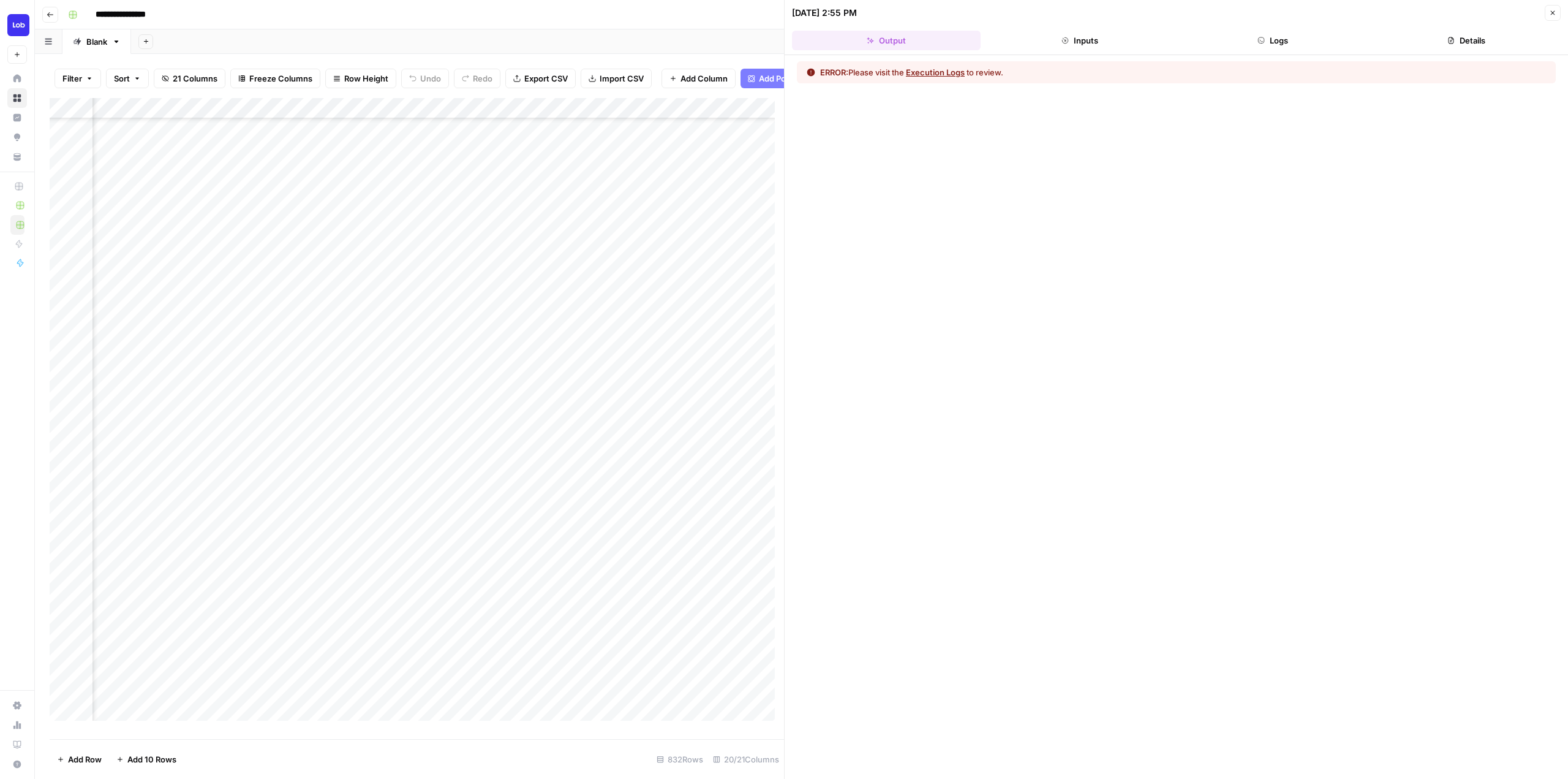
click at [1068, 37] on icon "button" at bounding box center [1065, 40] width 8 height 8
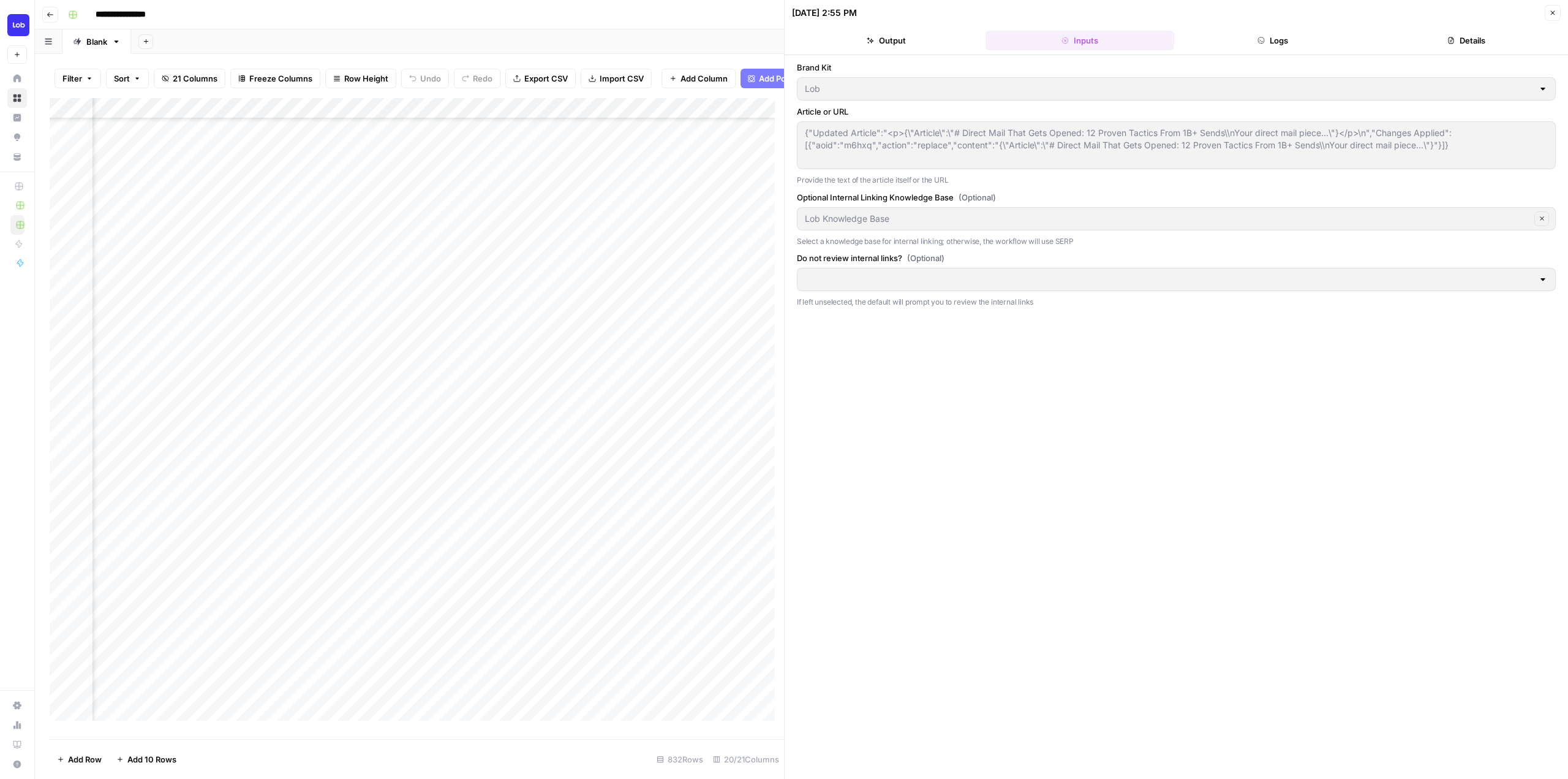
scroll to position [368, 0]
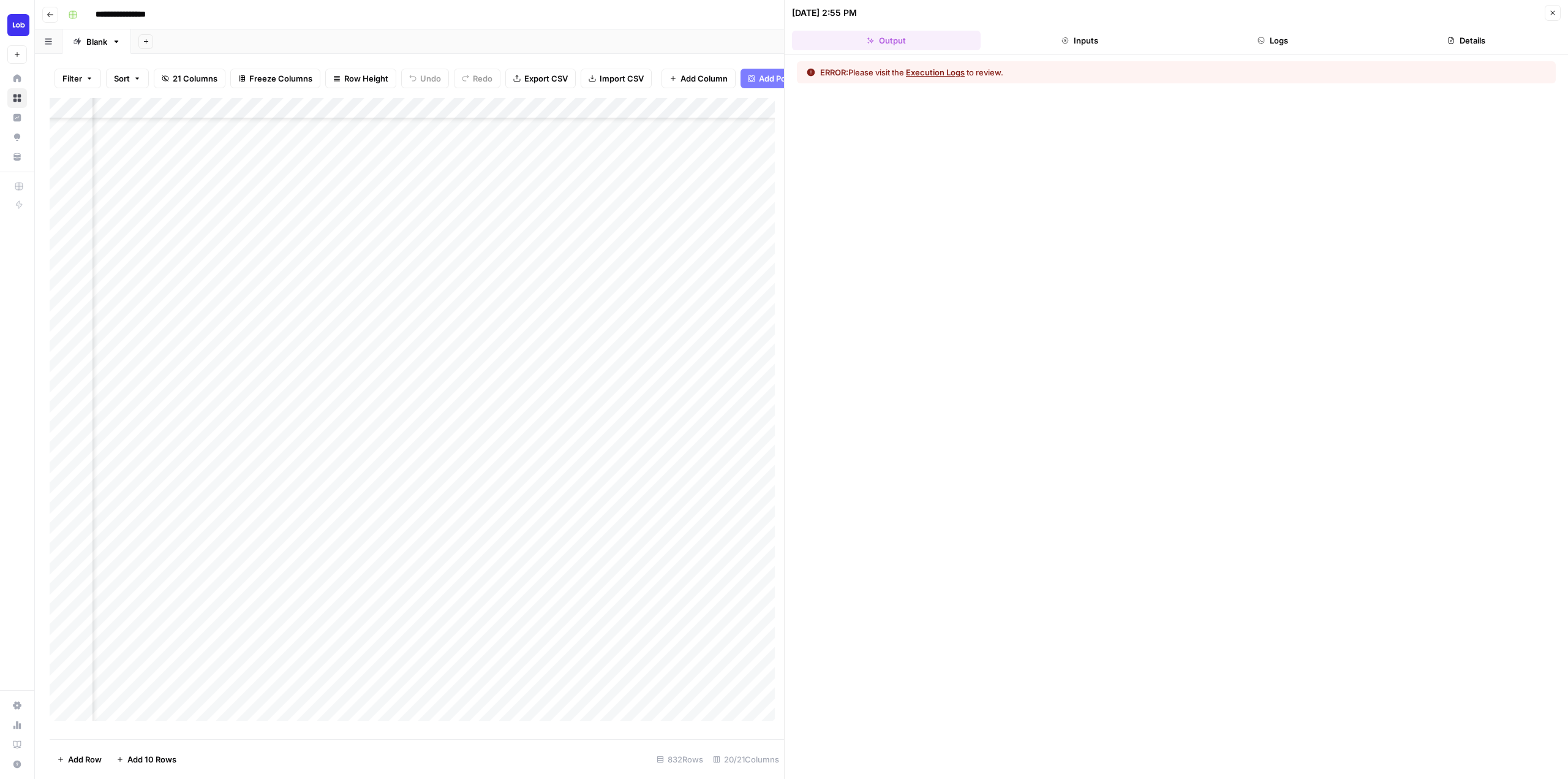
scroll to position [495, 1486]
click at [332, 373] on div "Add Column" at bounding box center [417, 414] width 734 height 632
click at [1283, 32] on button "Logs" at bounding box center [1273, 40] width 189 height 20
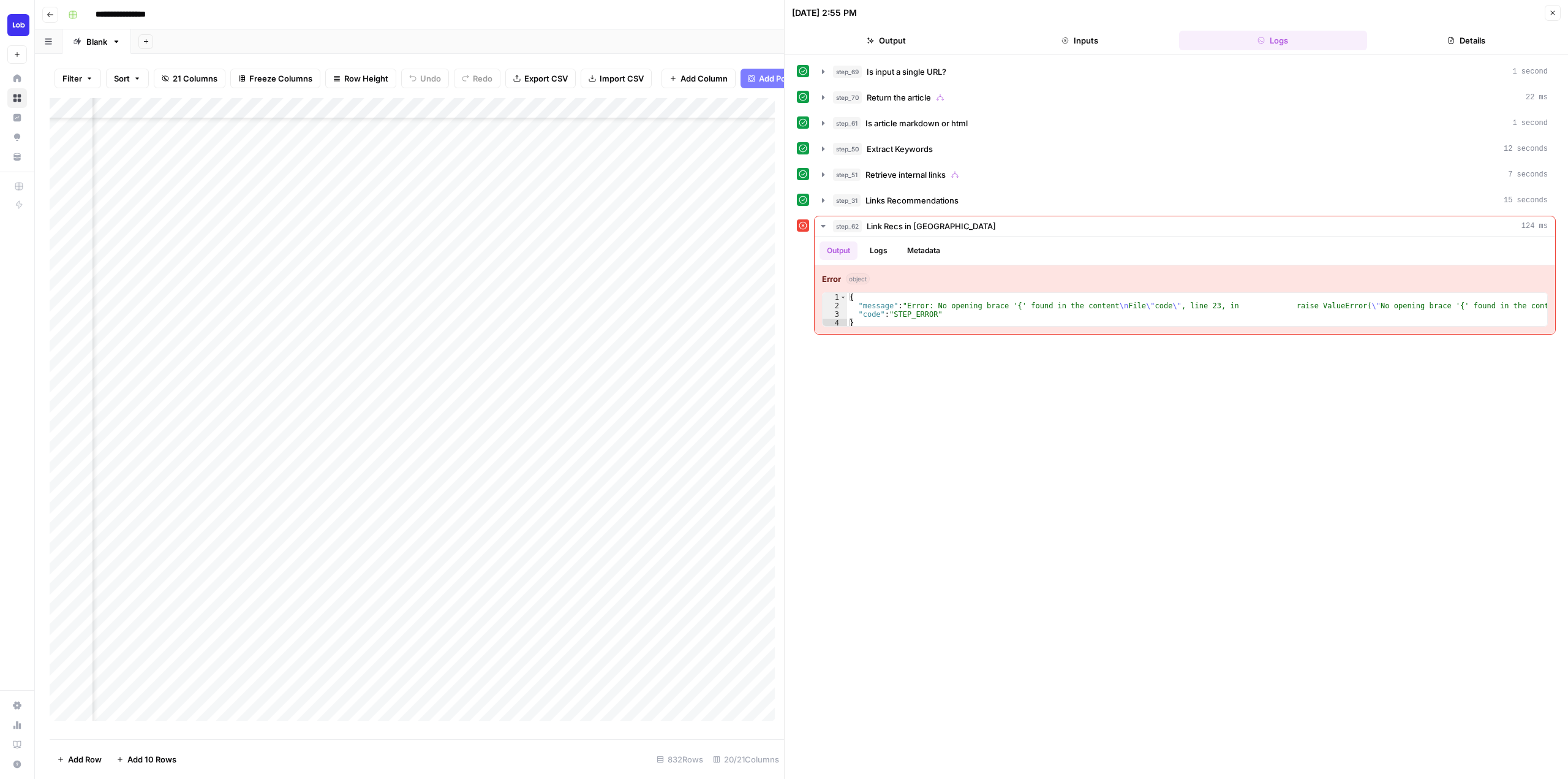
click at [324, 375] on div "Add Column" at bounding box center [417, 414] width 734 height 632
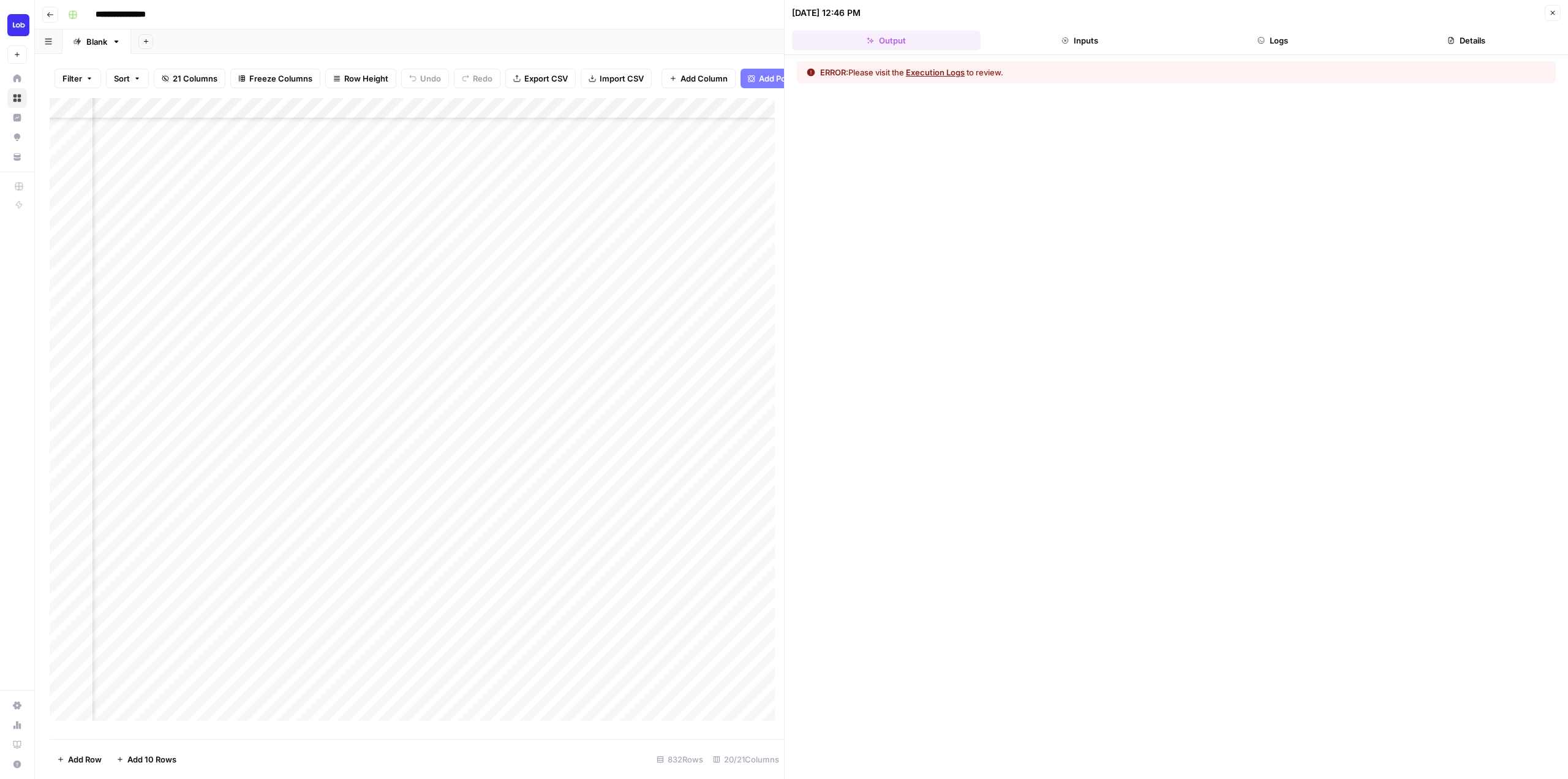
click at [1282, 45] on button "Logs" at bounding box center [1273, 40] width 189 height 20
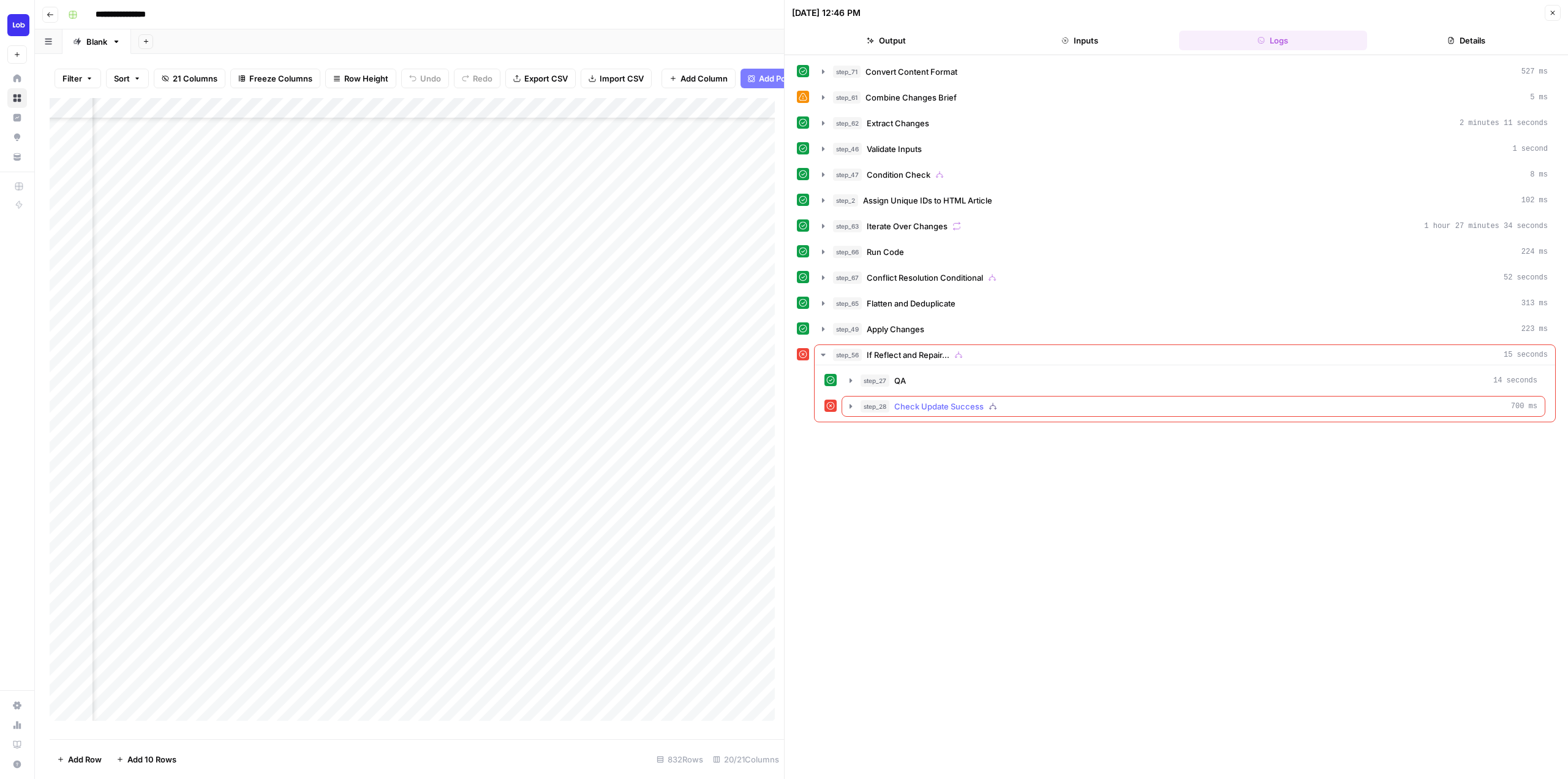
click at [851, 412] on button "step_28 Check Update Success 700 ms" at bounding box center [1194, 406] width 702 height 20
click at [872, 434] on button "step_55 Additional Corrective Changes 230 ms" at bounding box center [1202, 432] width 664 height 20
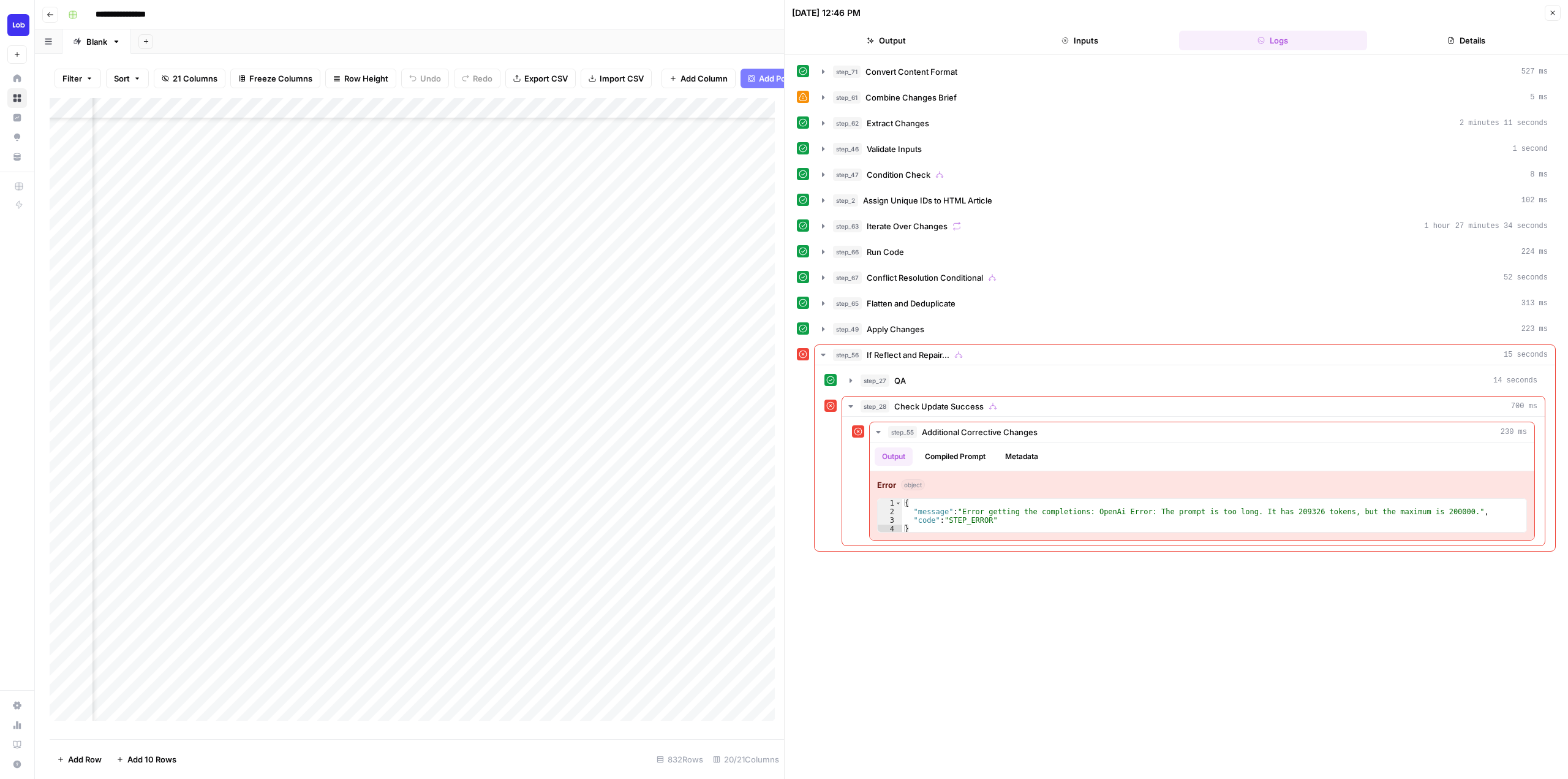
click at [1455, 44] on button "Details" at bounding box center [1466, 40] width 189 height 20
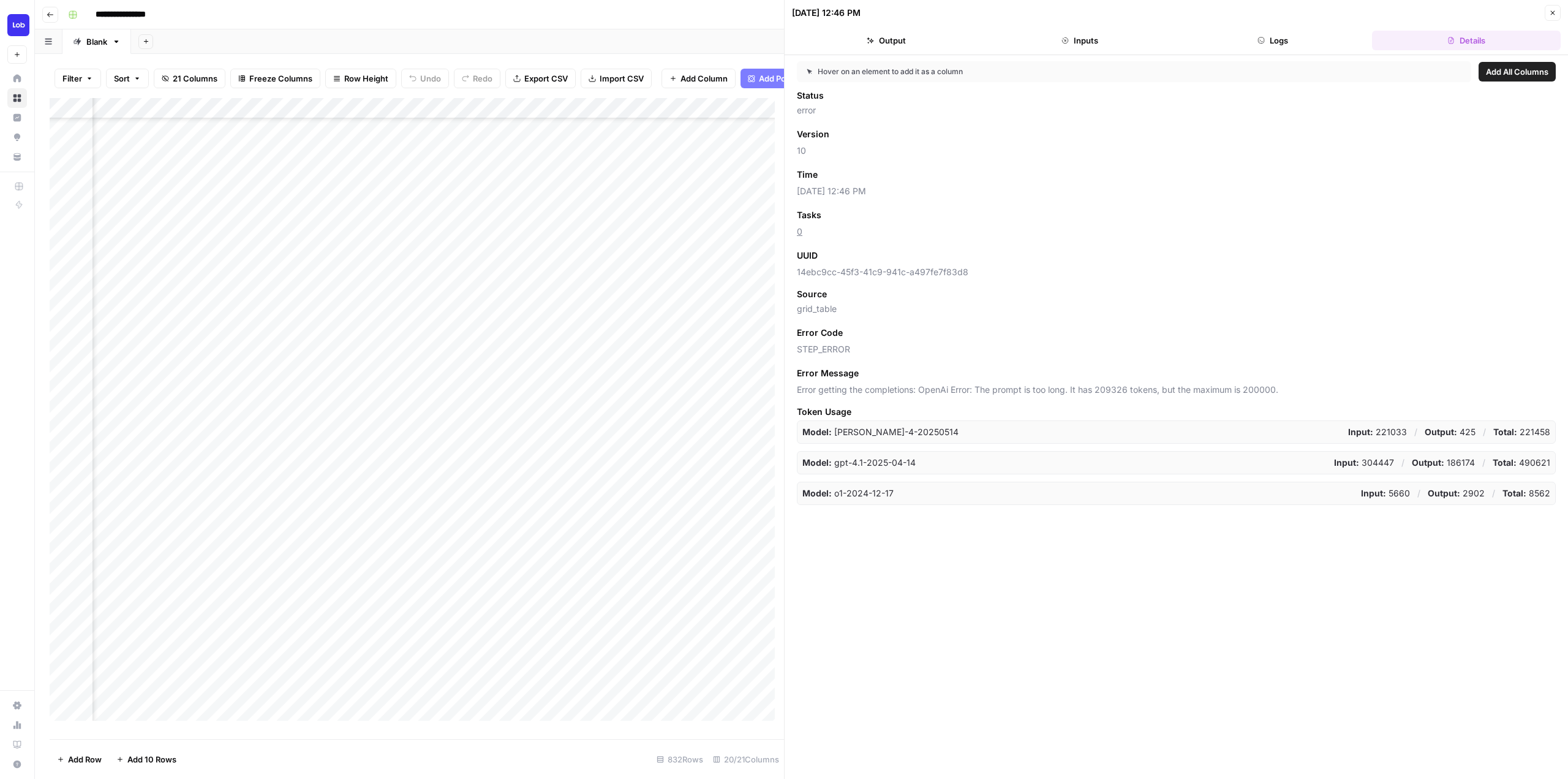
click at [1091, 28] on header "10/06/25 at 12:46 PM Close Output Inputs Logs Details" at bounding box center [1176, 27] width 784 height 55
click at [1091, 32] on button "Inputs" at bounding box center [1080, 40] width 189 height 20
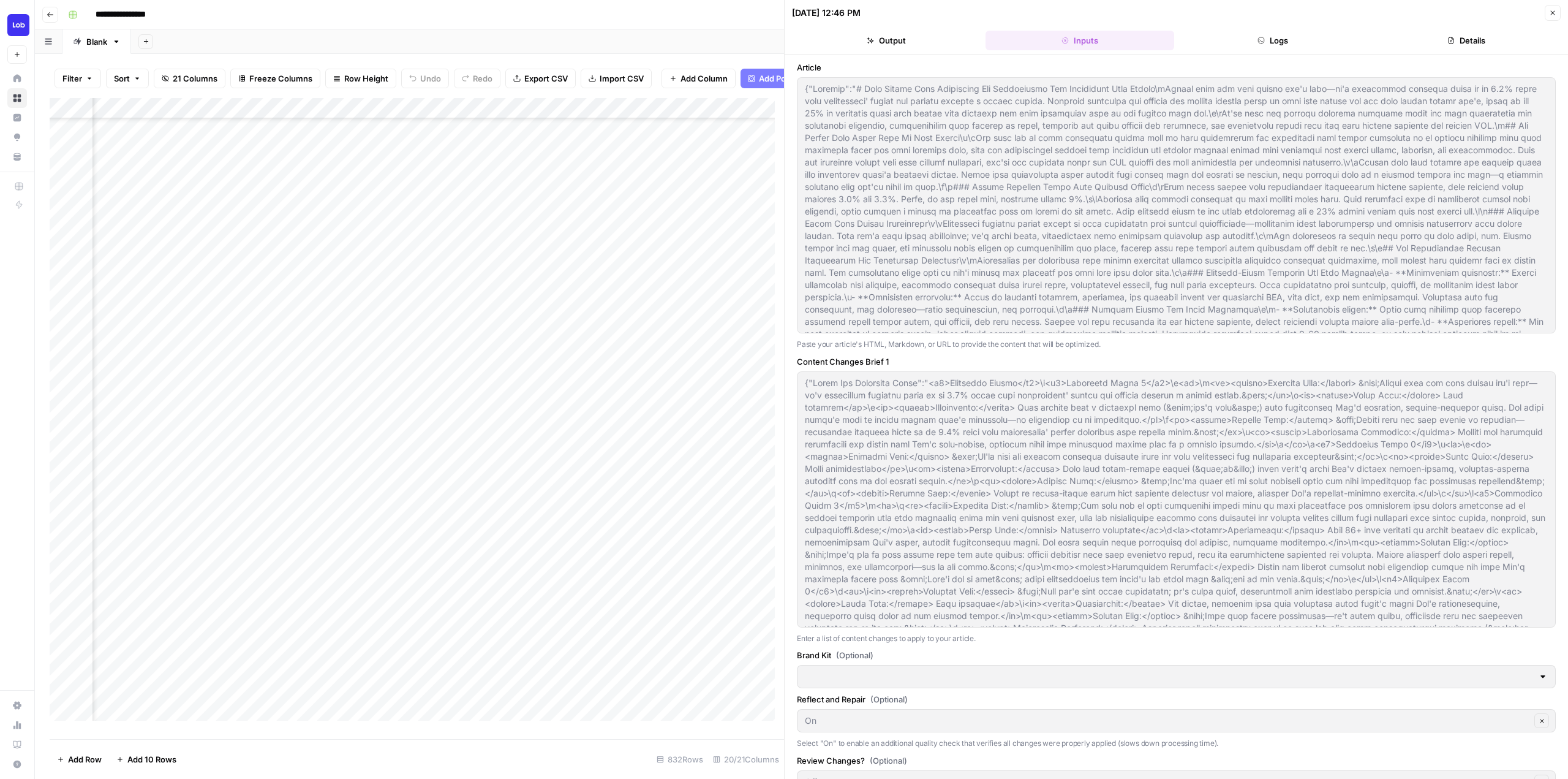
type input "Lob"
click at [332, 498] on div "Add Column" at bounding box center [417, 414] width 734 height 632
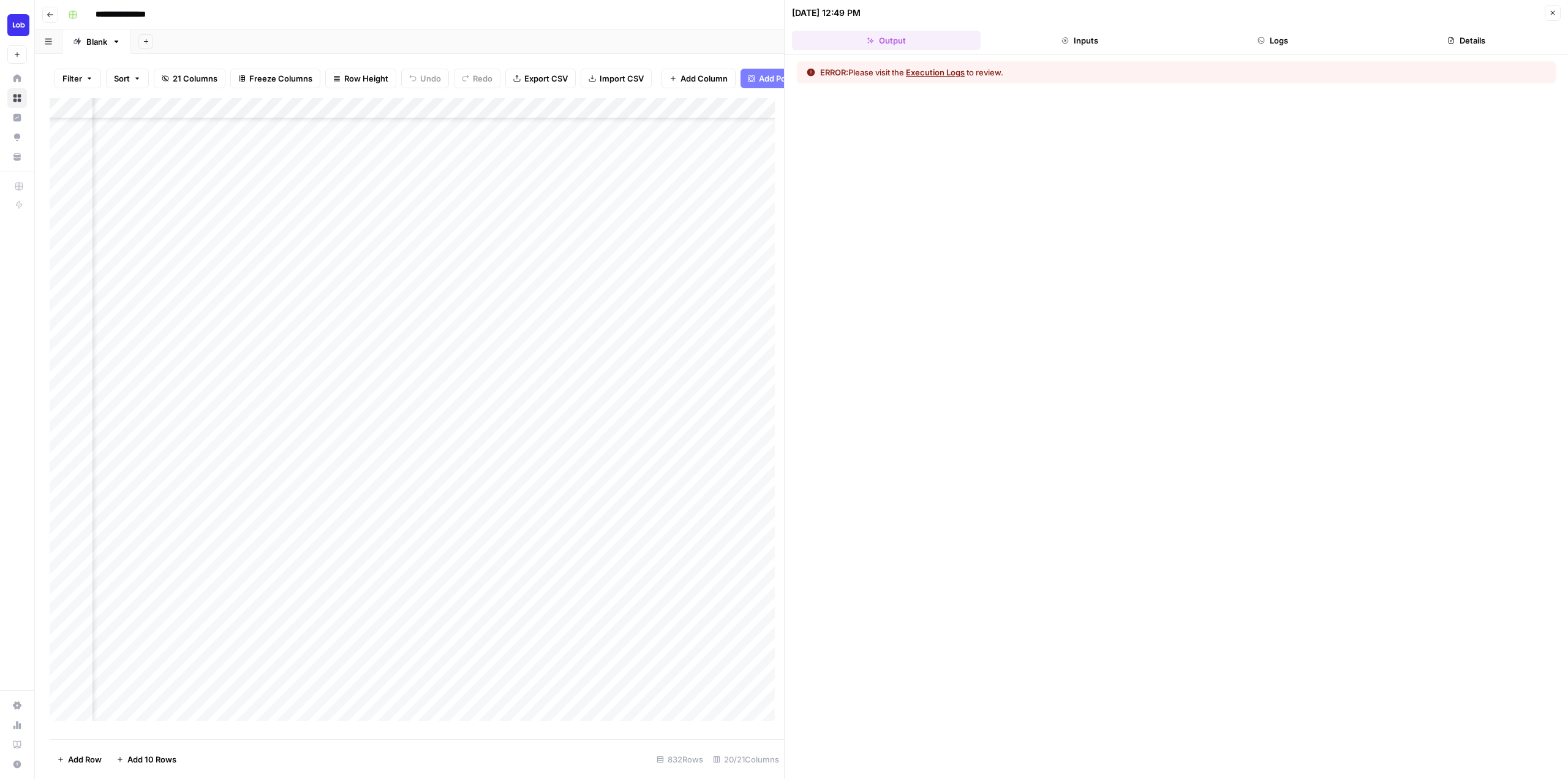
click at [1231, 40] on button "Logs" at bounding box center [1273, 40] width 189 height 20
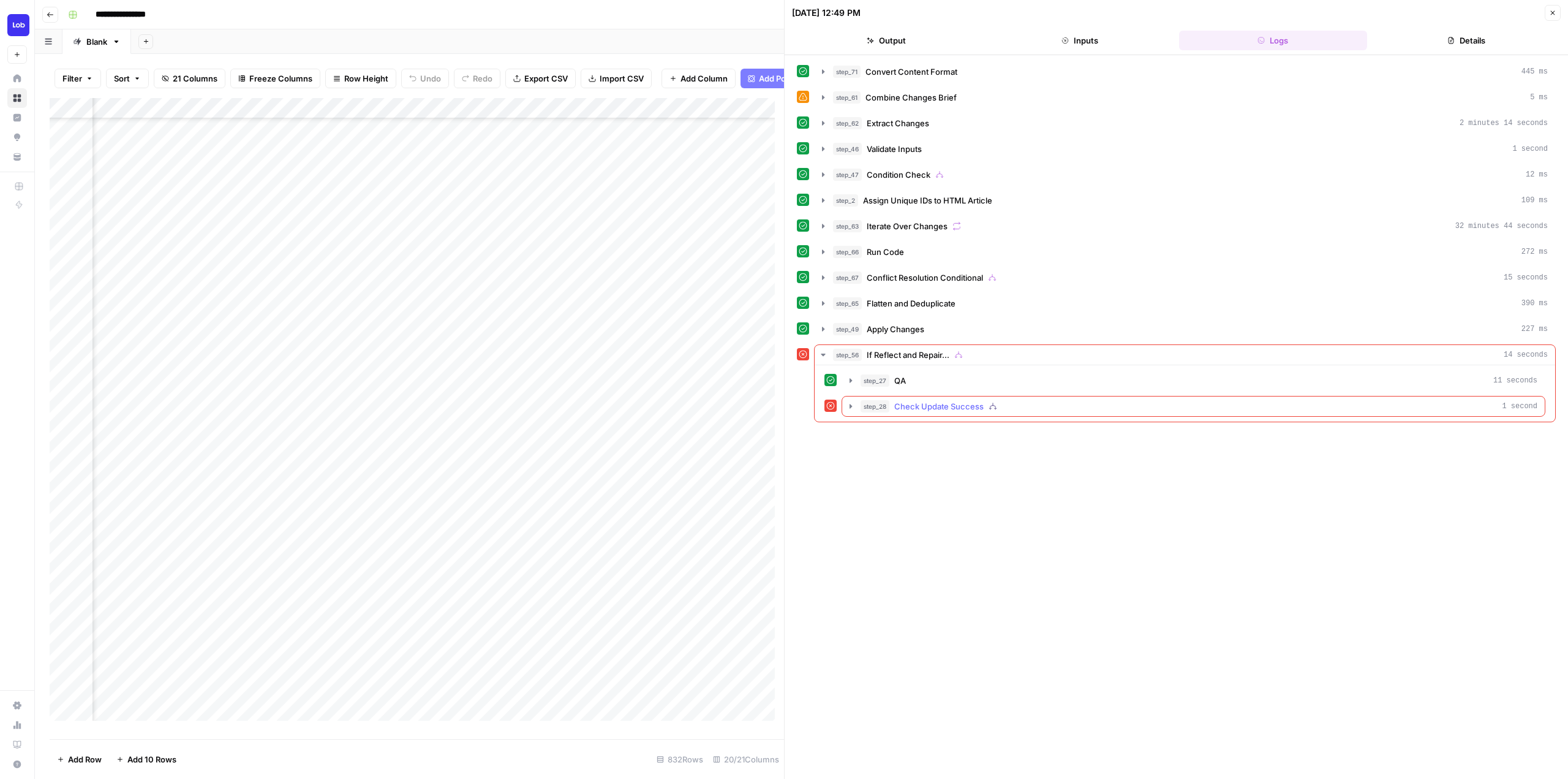
click at [851, 411] on button "step_28 Check Update Success 1 second" at bounding box center [1194, 406] width 702 height 20
click at [1471, 35] on button "Details" at bounding box center [1466, 40] width 189 height 20
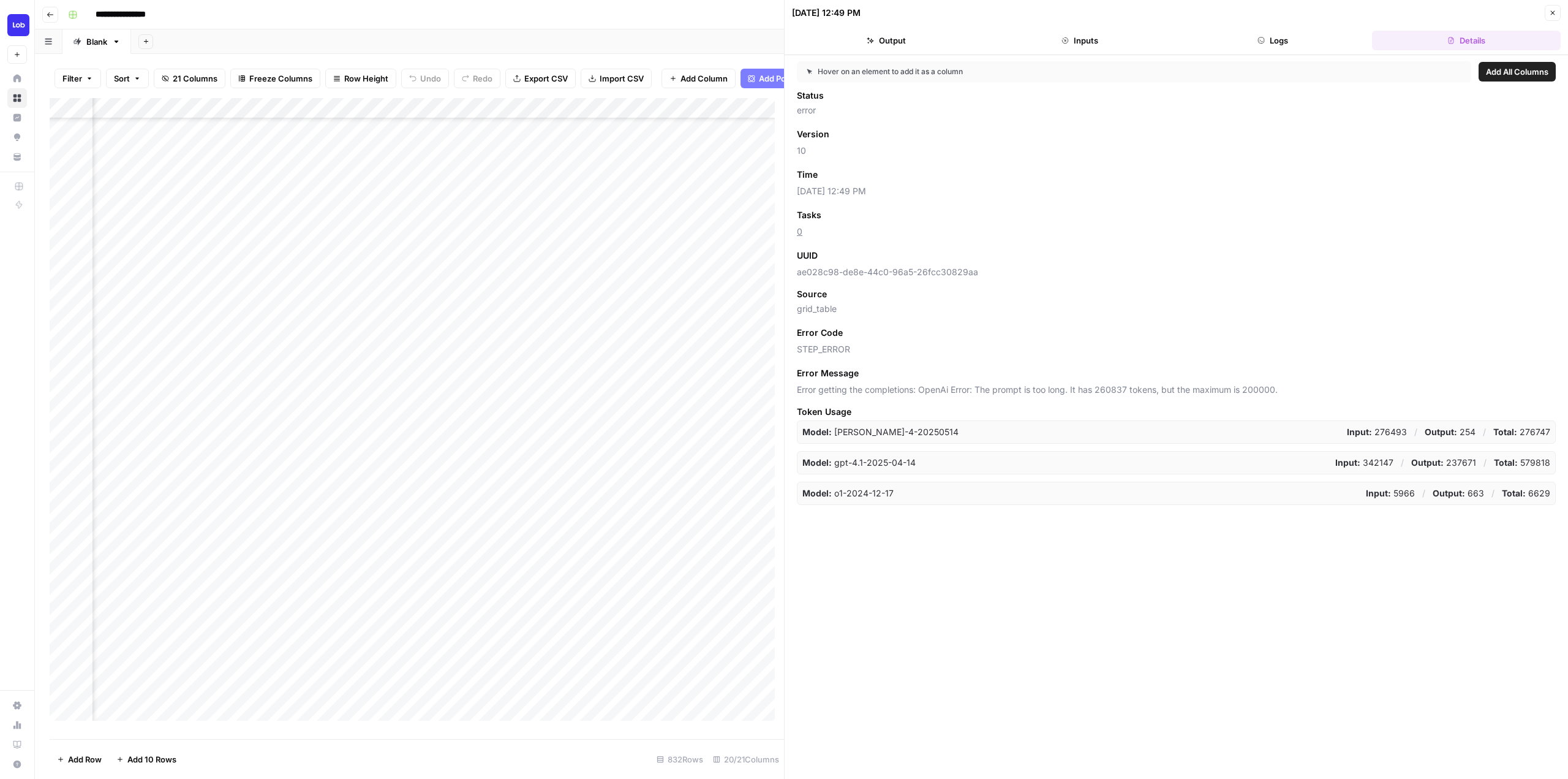
click at [914, 21] on header "10/06/25 at 12:49 PM Close Output Inputs Logs Details" at bounding box center [1176, 27] width 784 height 55
click at [1069, 51] on header "10/06/25 at 12:49 PM Close Output Inputs Logs Details" at bounding box center [1176, 27] width 784 height 55
click at [868, 47] on button "Output" at bounding box center [886, 40] width 189 height 20
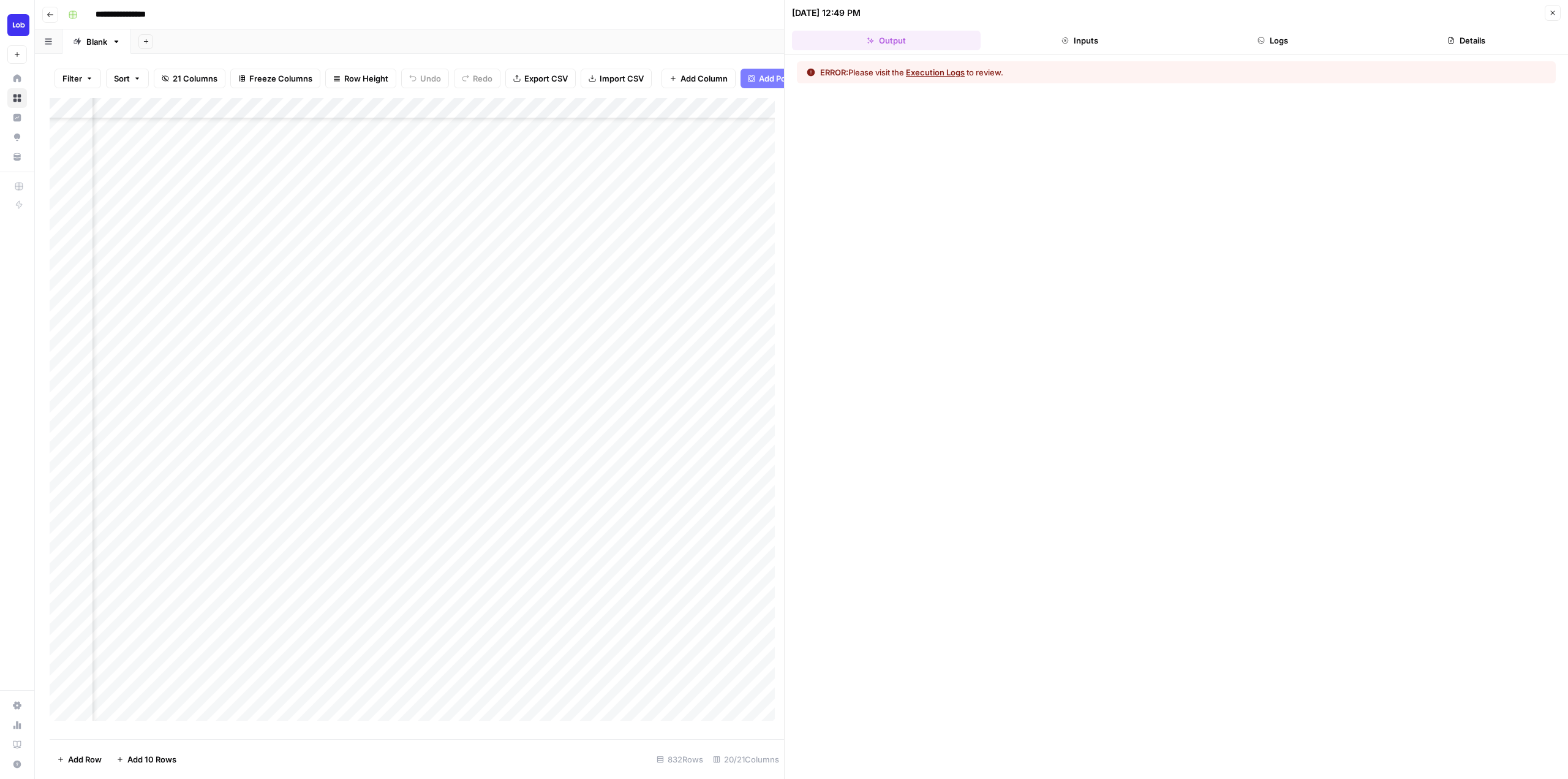
click at [1074, 63] on div "ERROR: Please visit the Execution Logs to review." at bounding box center [1176, 72] width 759 height 22
click at [1056, 54] on header "10/06/25 at 12:49 PM Close Output Inputs Logs Details" at bounding box center [1176, 27] width 784 height 55
click at [1063, 39] on icon "button" at bounding box center [1065, 40] width 8 height 8
